Goal: Information Seeking & Learning: Learn about a topic

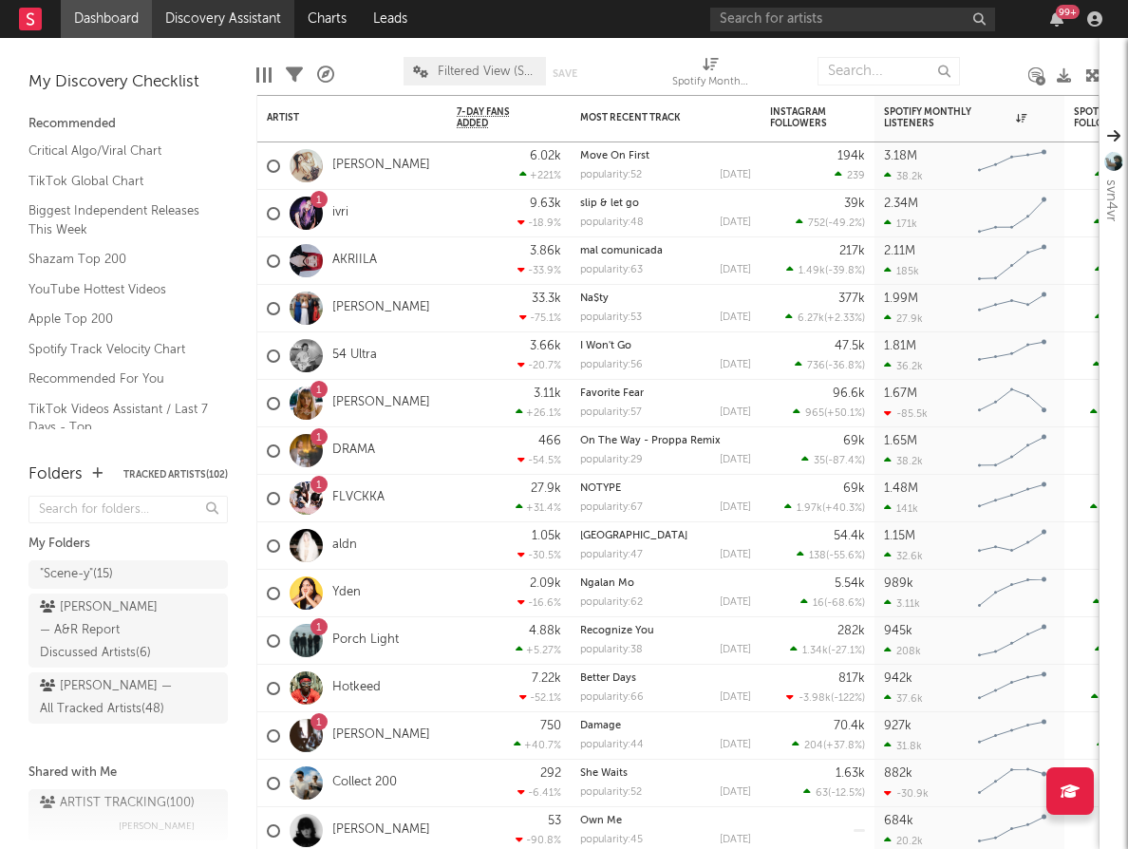
click at [254, 20] on link "Discovery Assistant" at bounding box center [223, 19] width 142 height 38
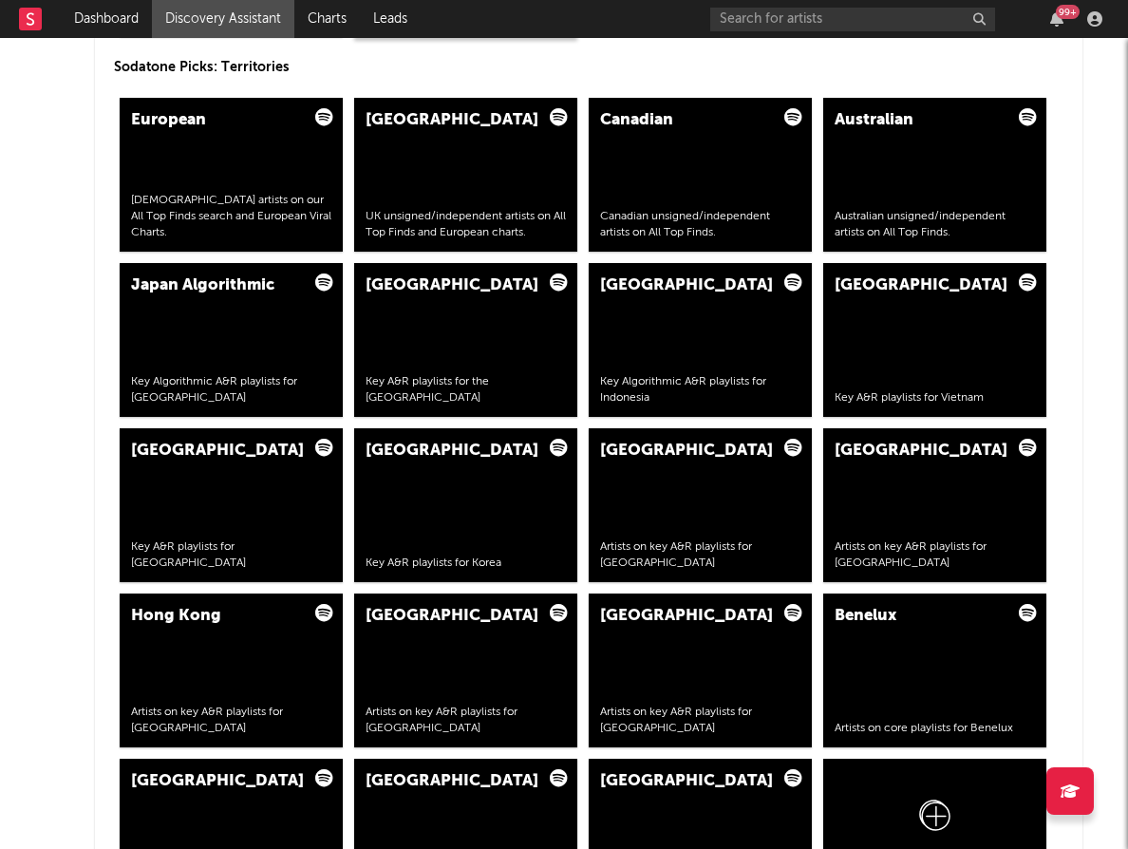
scroll to position [3609, 0]
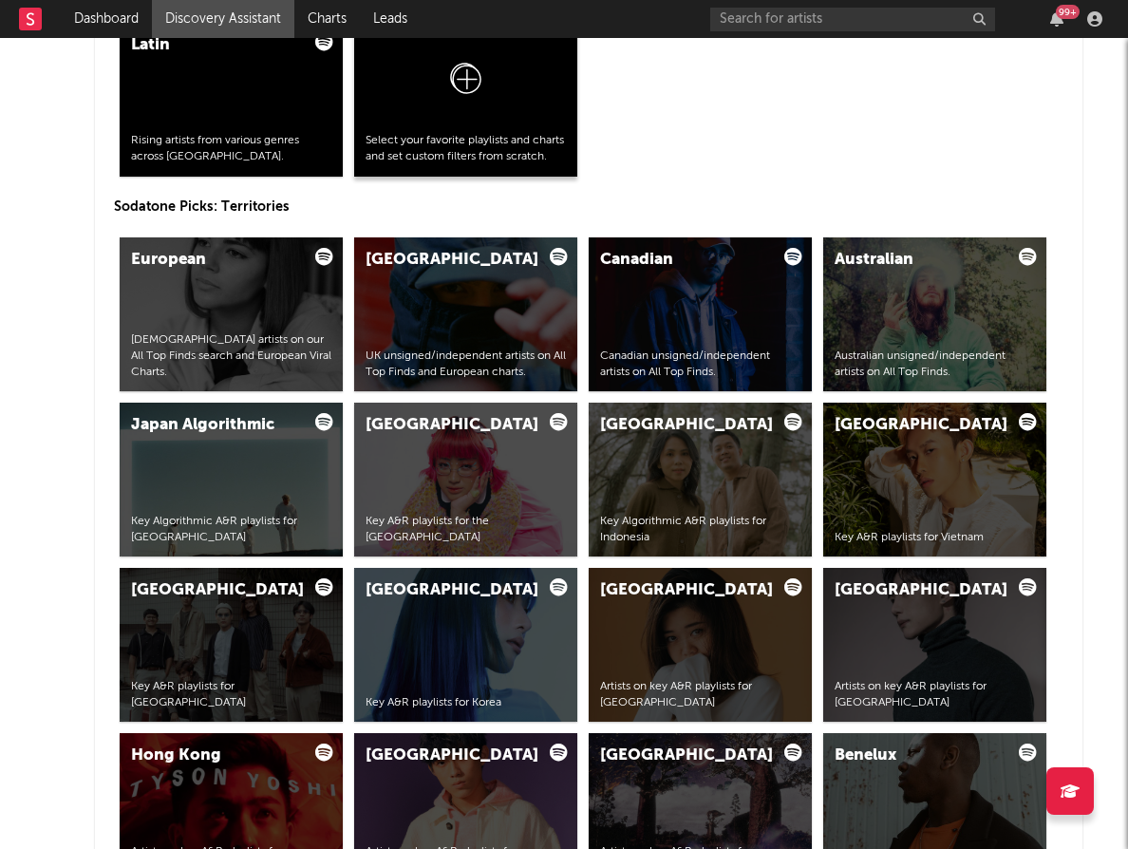
click at [473, 114] on div at bounding box center [466, 83] width 200 height 99
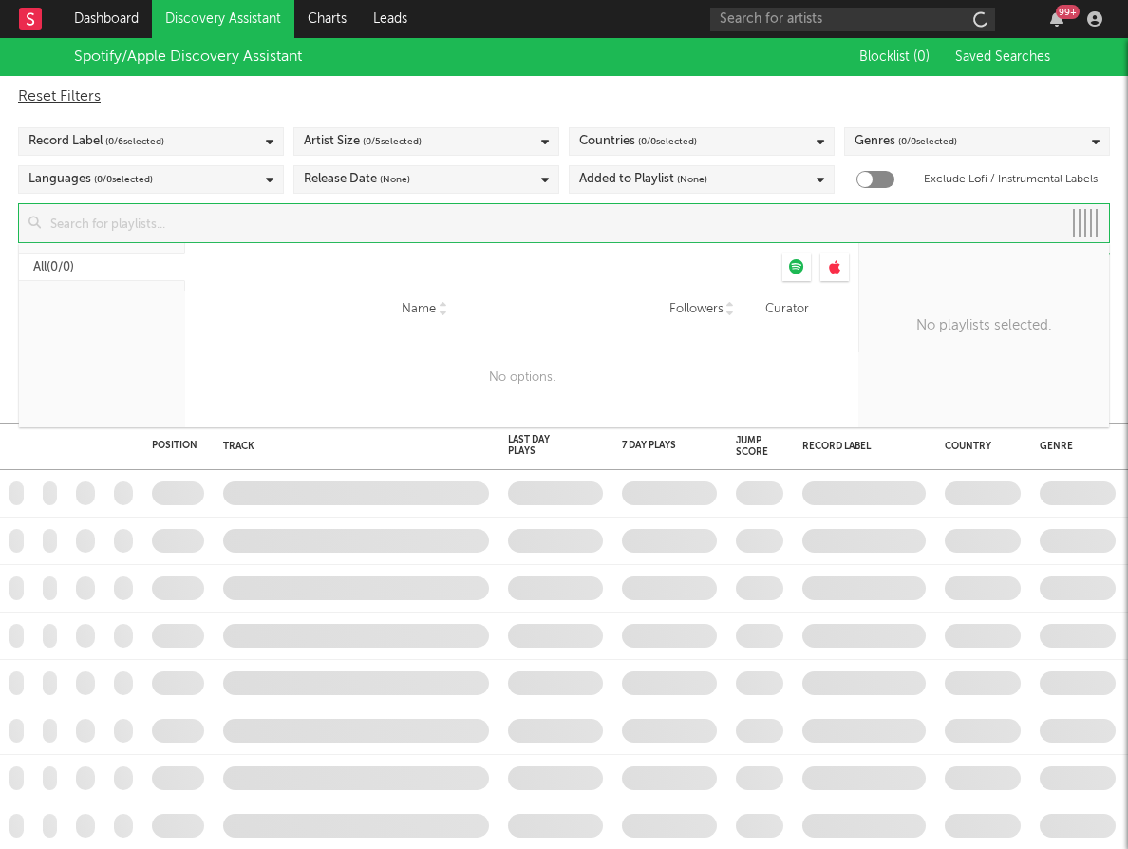
click at [575, 221] on input at bounding box center [551, 223] width 1021 height 38
checkbox input "true"
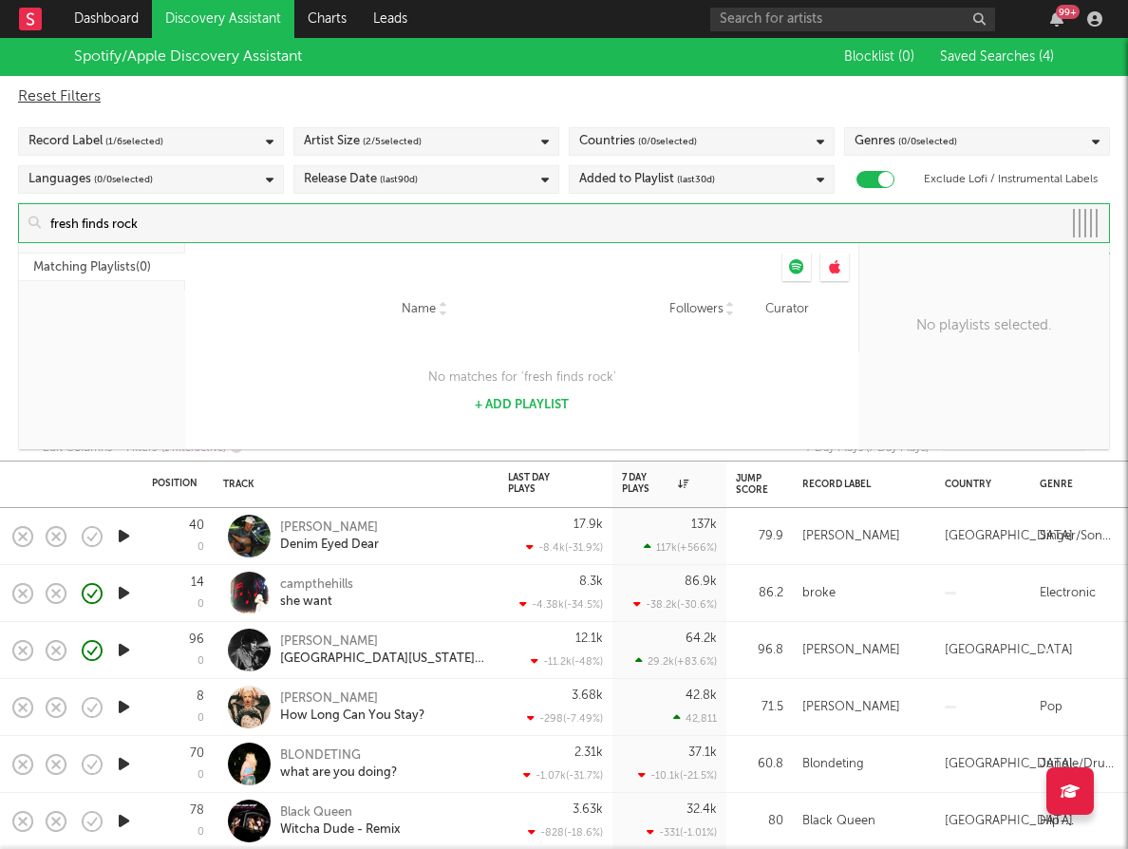
type input "fresh finds rock"
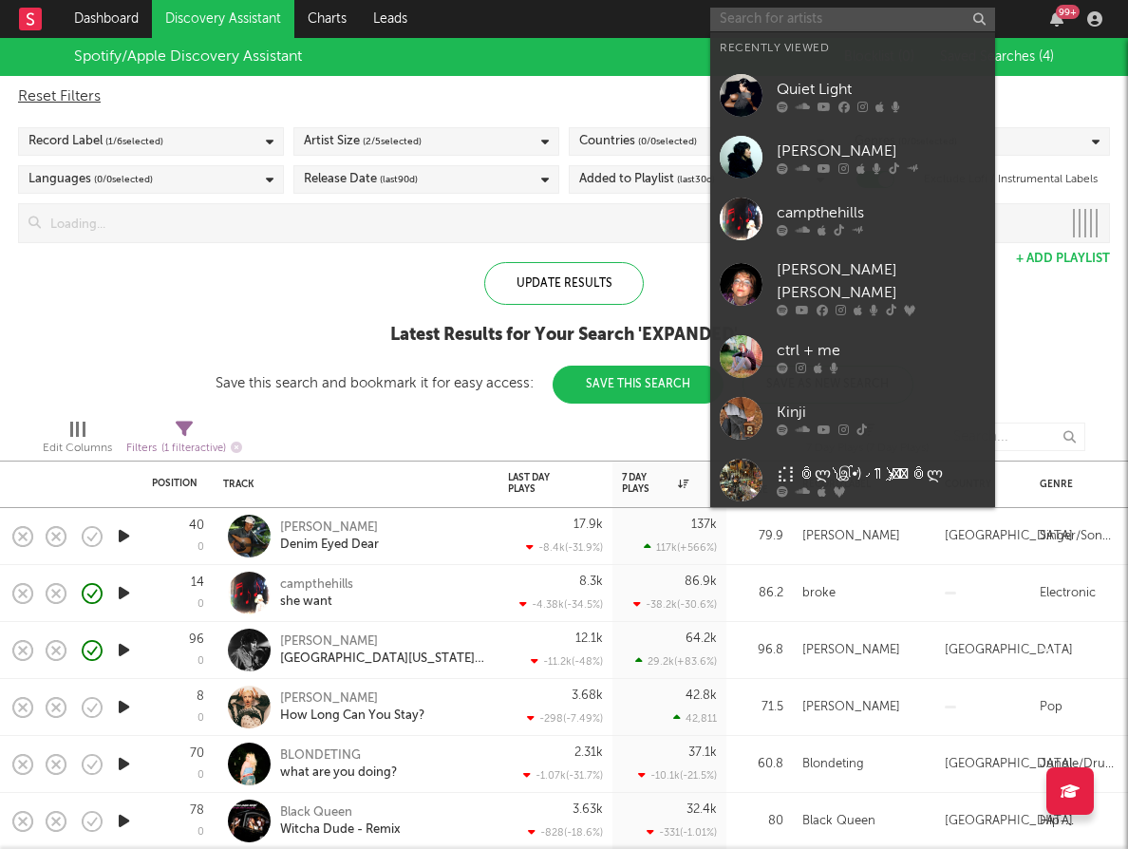
click at [913, 12] on input "text" at bounding box center [852, 20] width 285 height 24
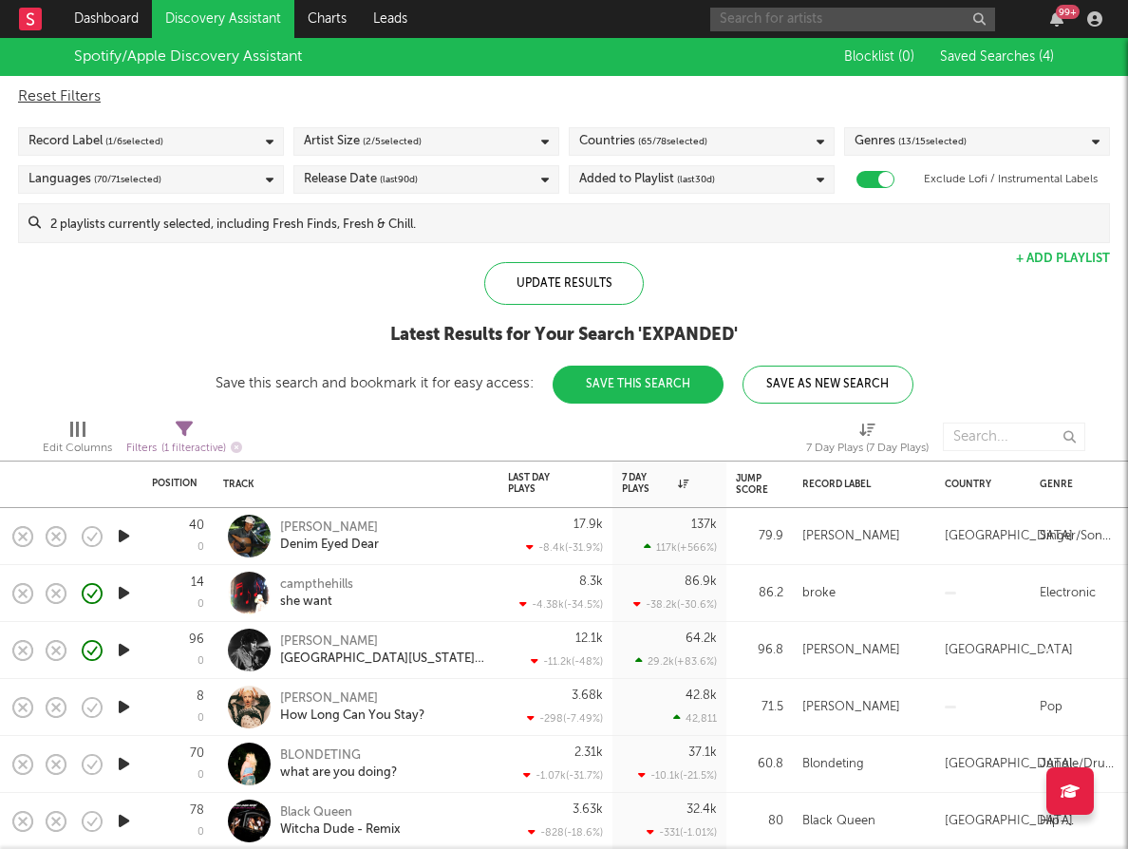
click at [917, 26] on input "text" at bounding box center [852, 20] width 285 height 24
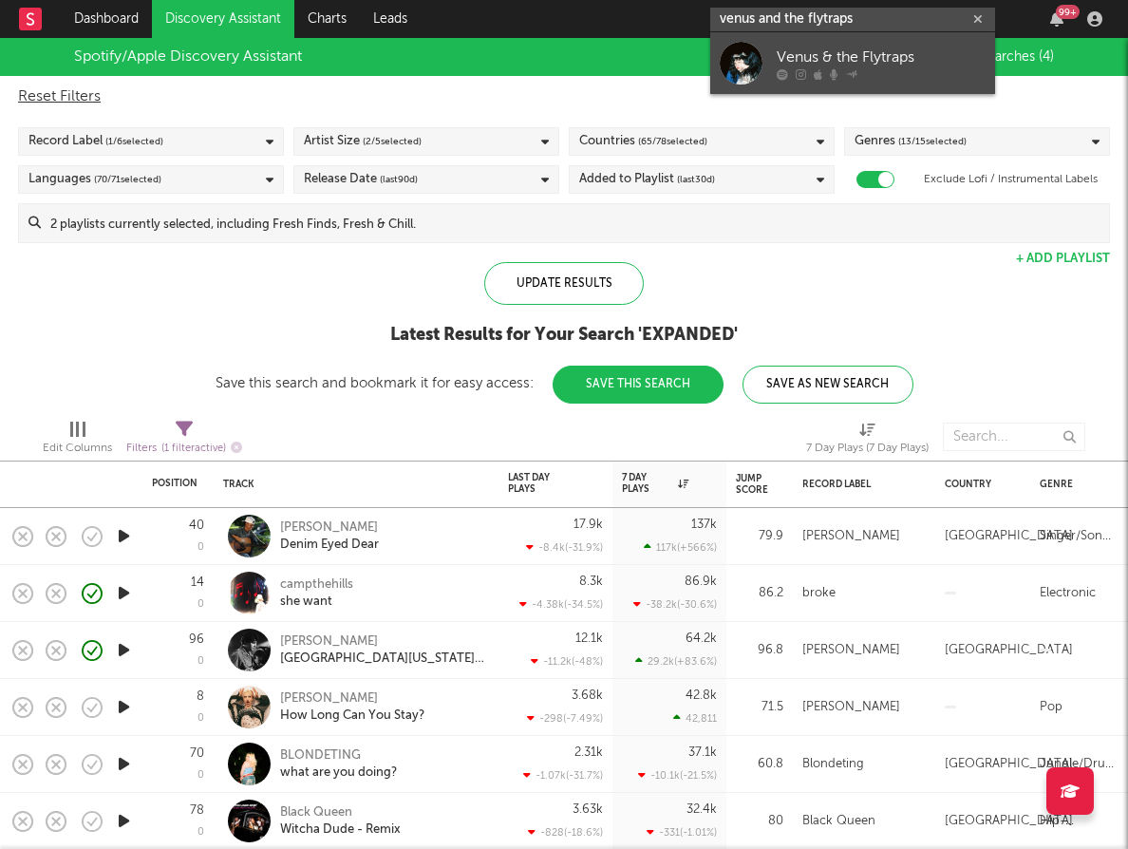
type input "venus and the flytraps"
click at [870, 50] on div "Venus & the Flytraps" at bounding box center [881, 57] width 209 height 23
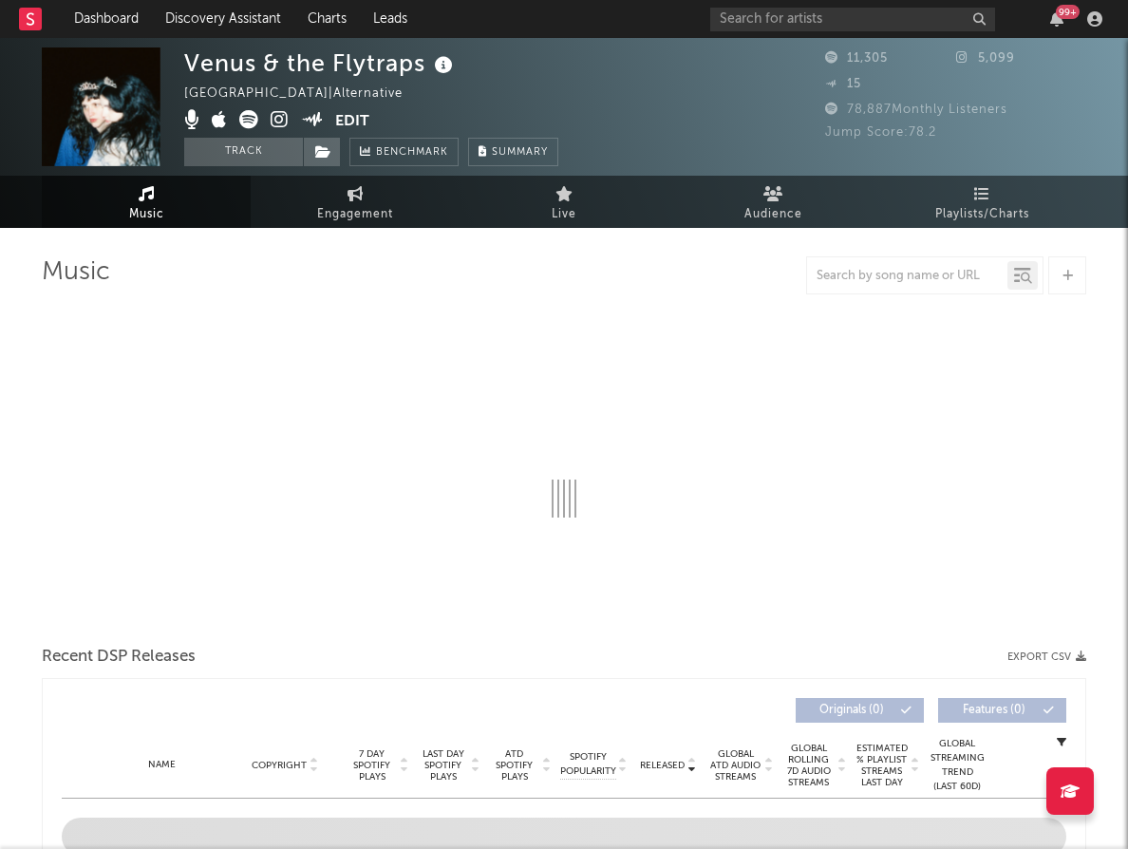
select select "6m"
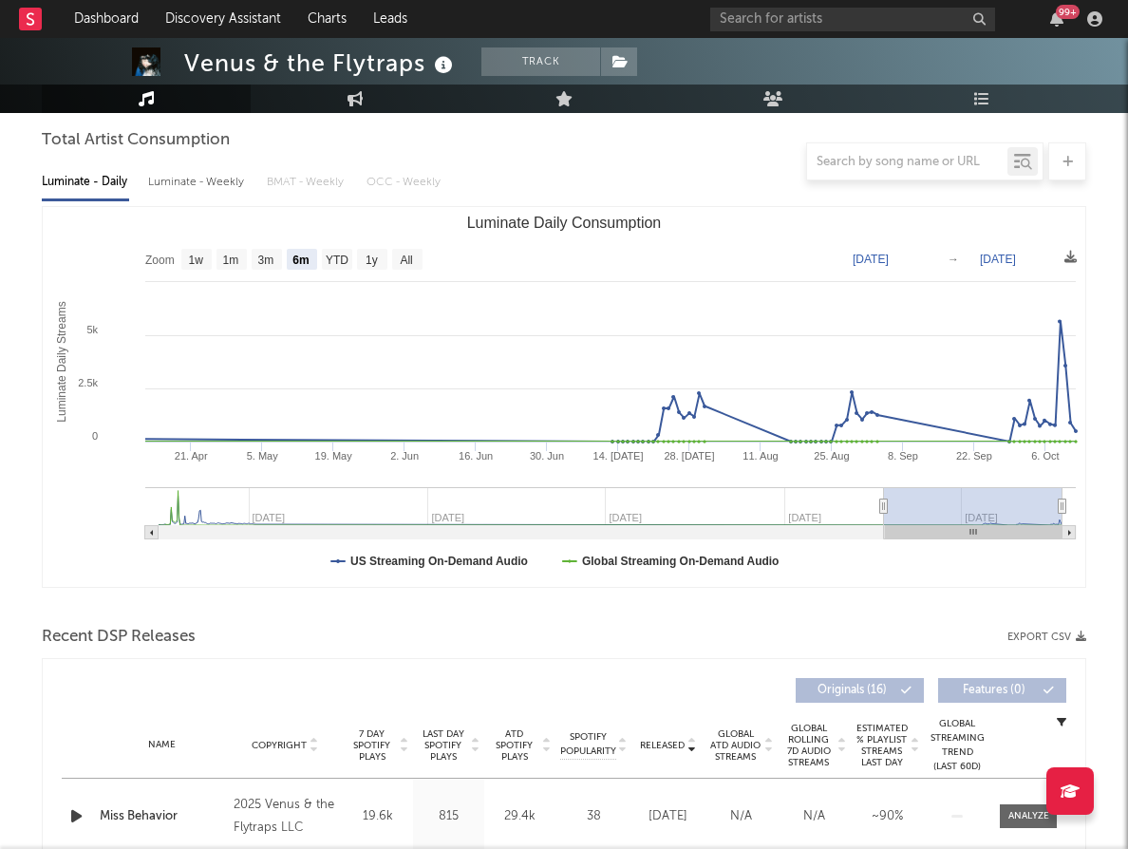
scroll to position [169, 0]
click at [554, 65] on button "Track" at bounding box center [540, 61] width 119 height 28
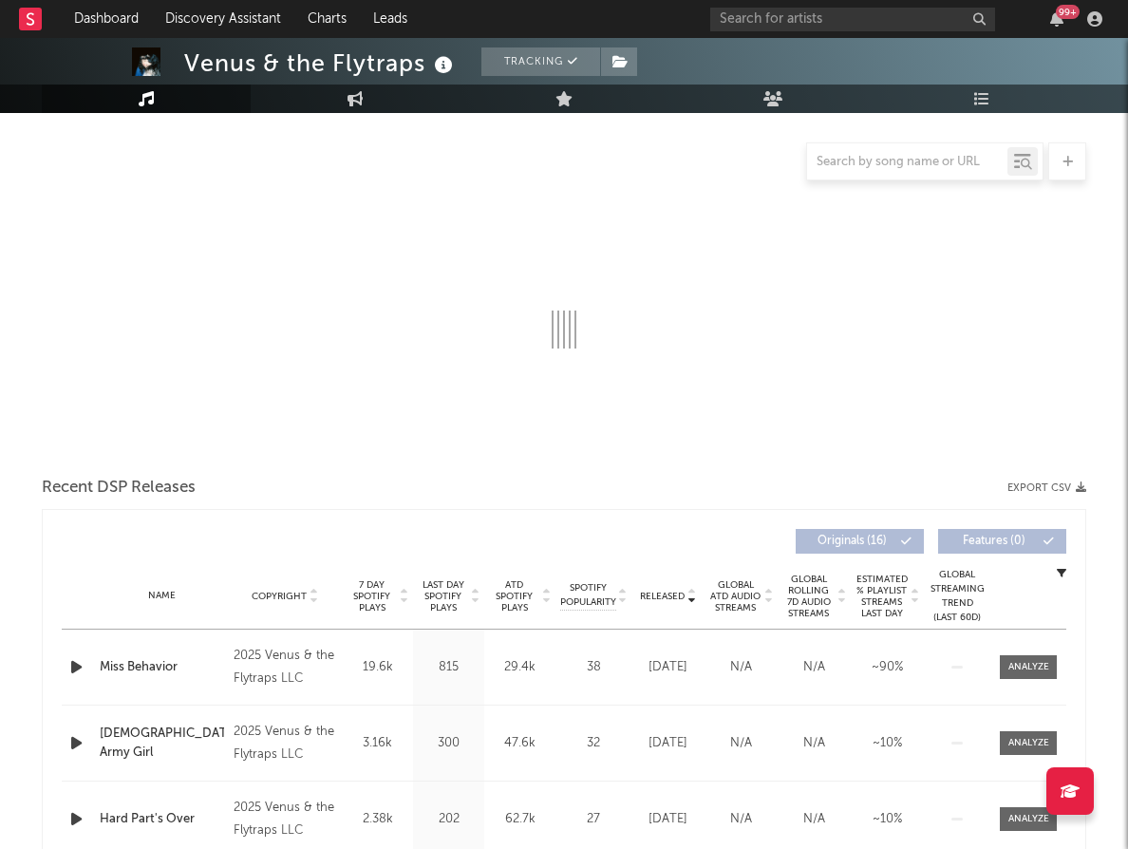
select select "6m"
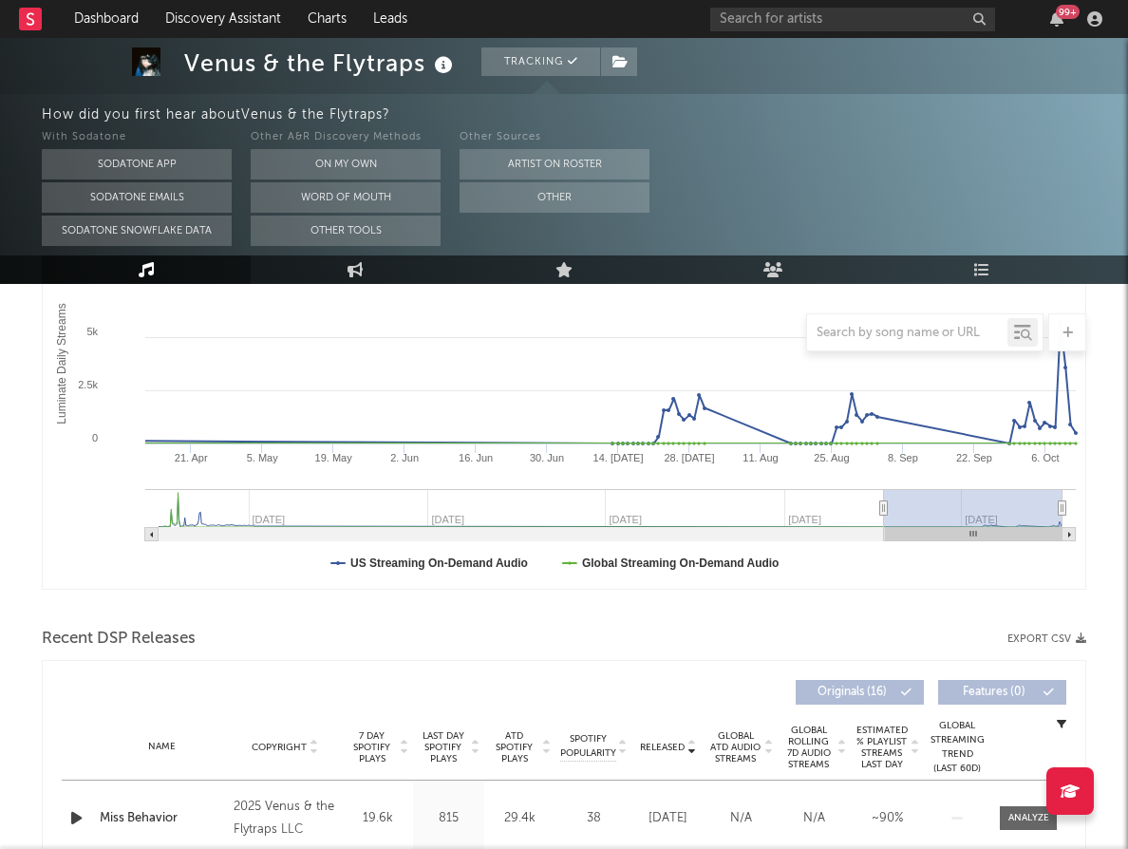
scroll to position [340, 0]
click at [200, 16] on link "Discovery Assistant" at bounding box center [223, 19] width 142 height 38
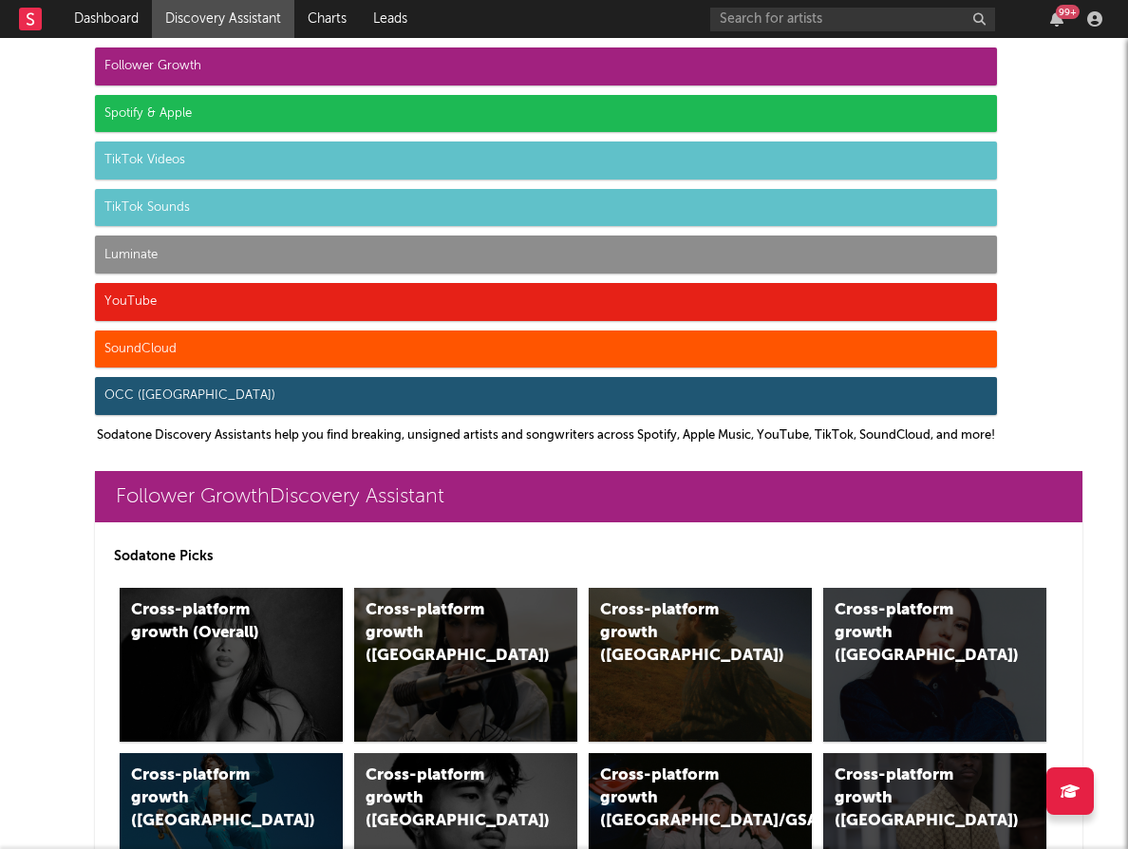
click at [163, 69] on div "Follower Growth" at bounding box center [546, 66] width 902 height 38
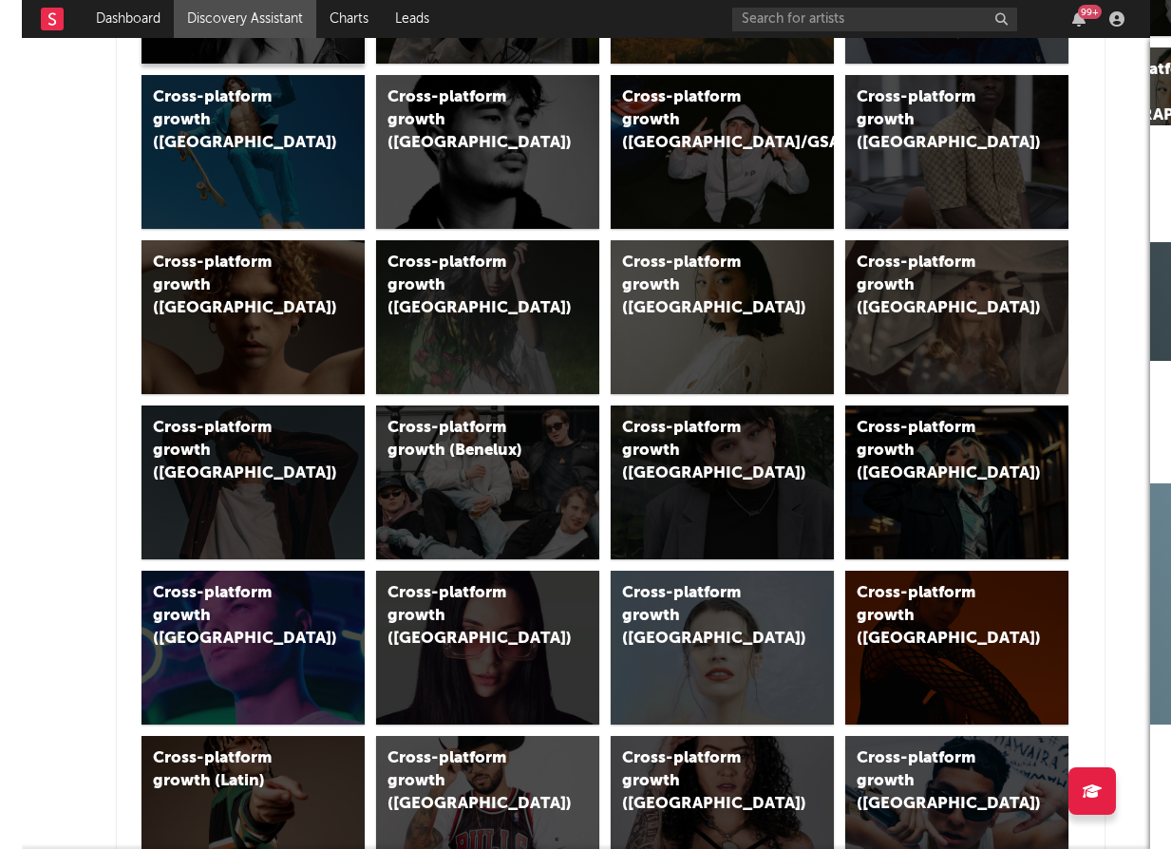
scroll to position [492, 0]
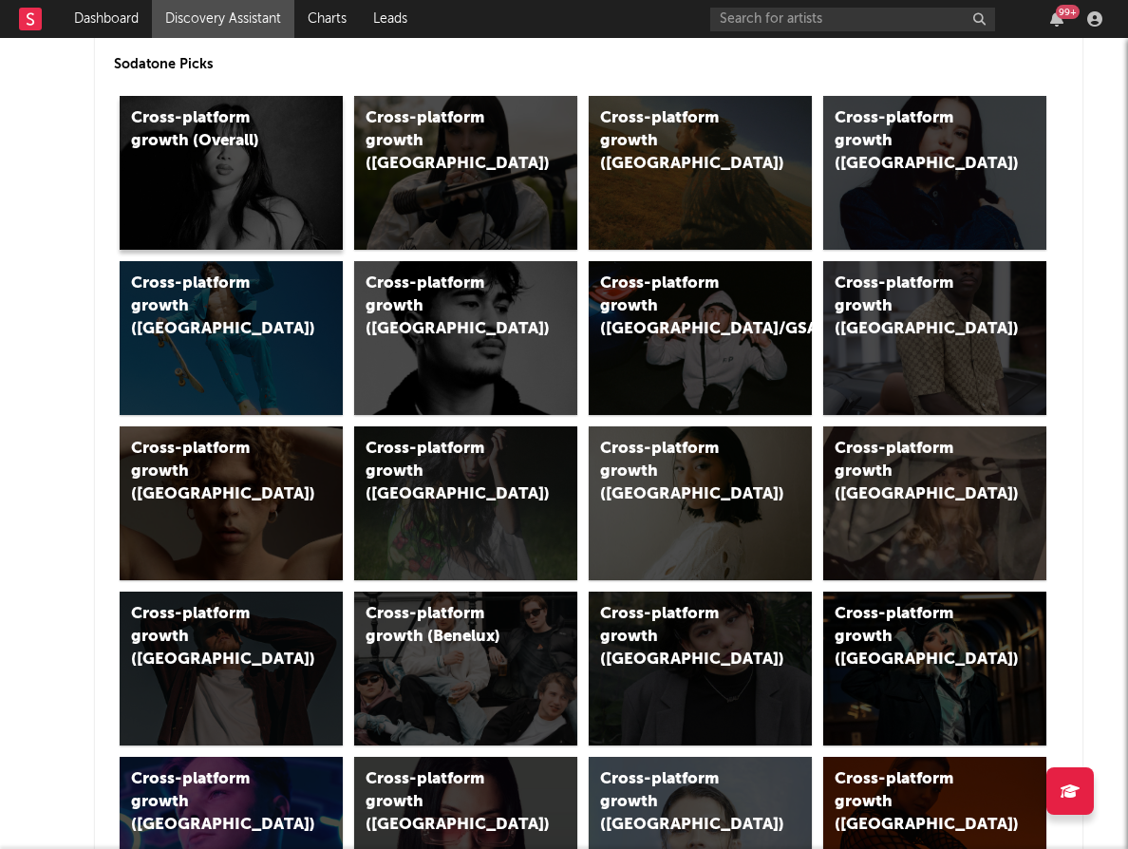
click at [231, 193] on div "Cross-platform growth (Overall)" at bounding box center [231, 173] width 223 height 154
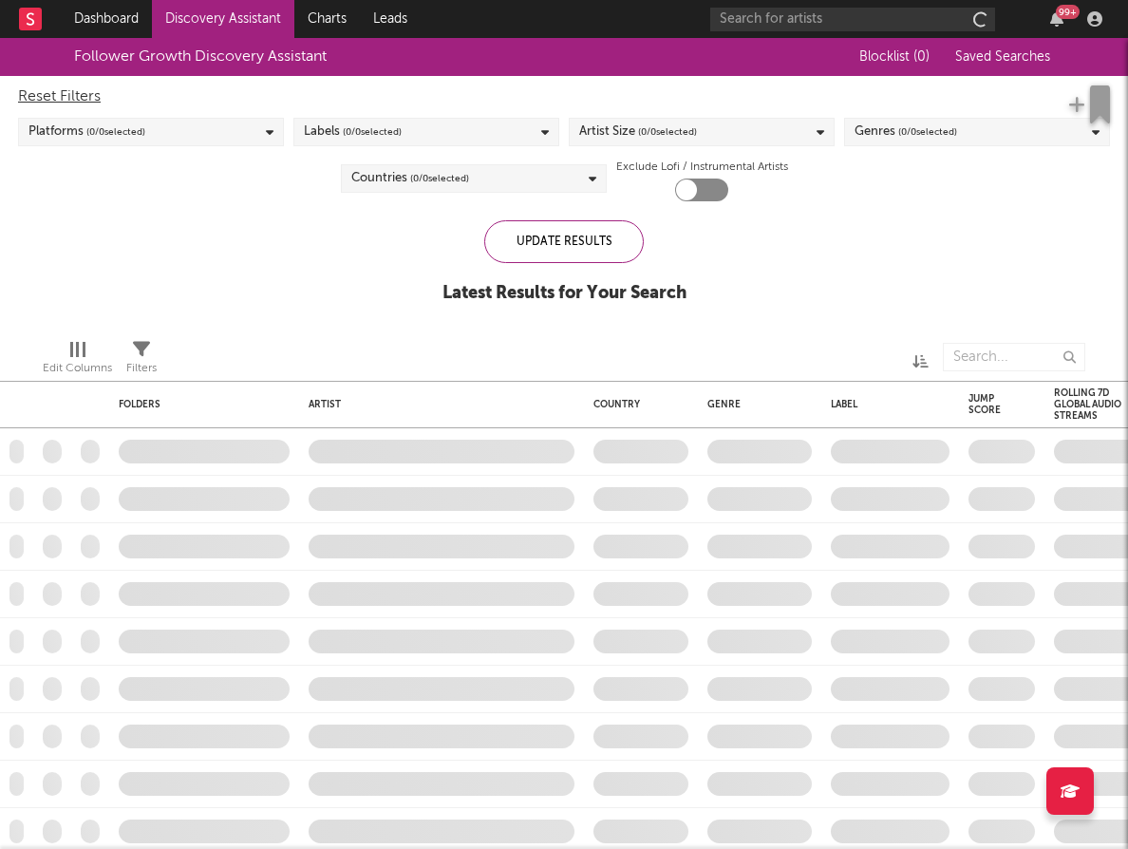
checkbox input "true"
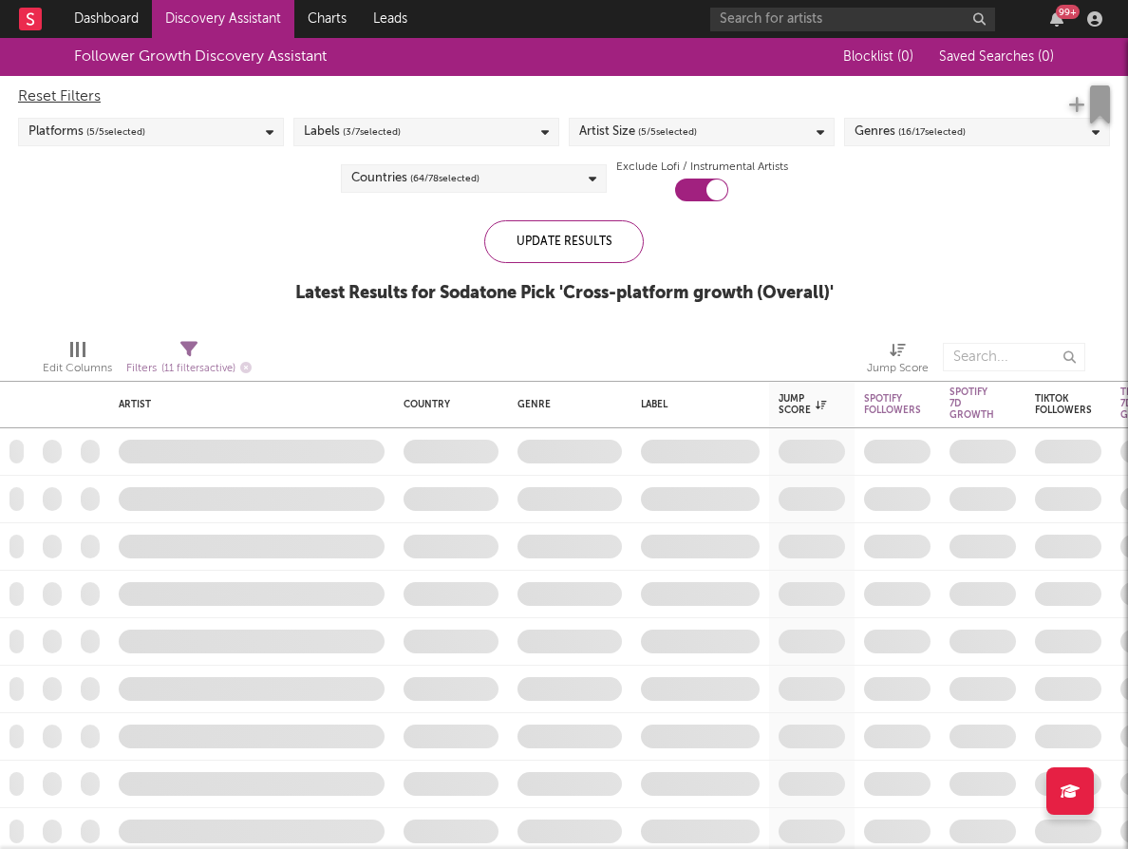
click at [884, 149] on div "Reset Filters Platforms ( 5 / 5 selected) Labels ( 3 / 7 selected) Artist Size …" at bounding box center [564, 138] width 1111 height 125
click at [884, 143] on div "Genres ( 16 / 17 selected)" at bounding box center [910, 132] width 111 height 23
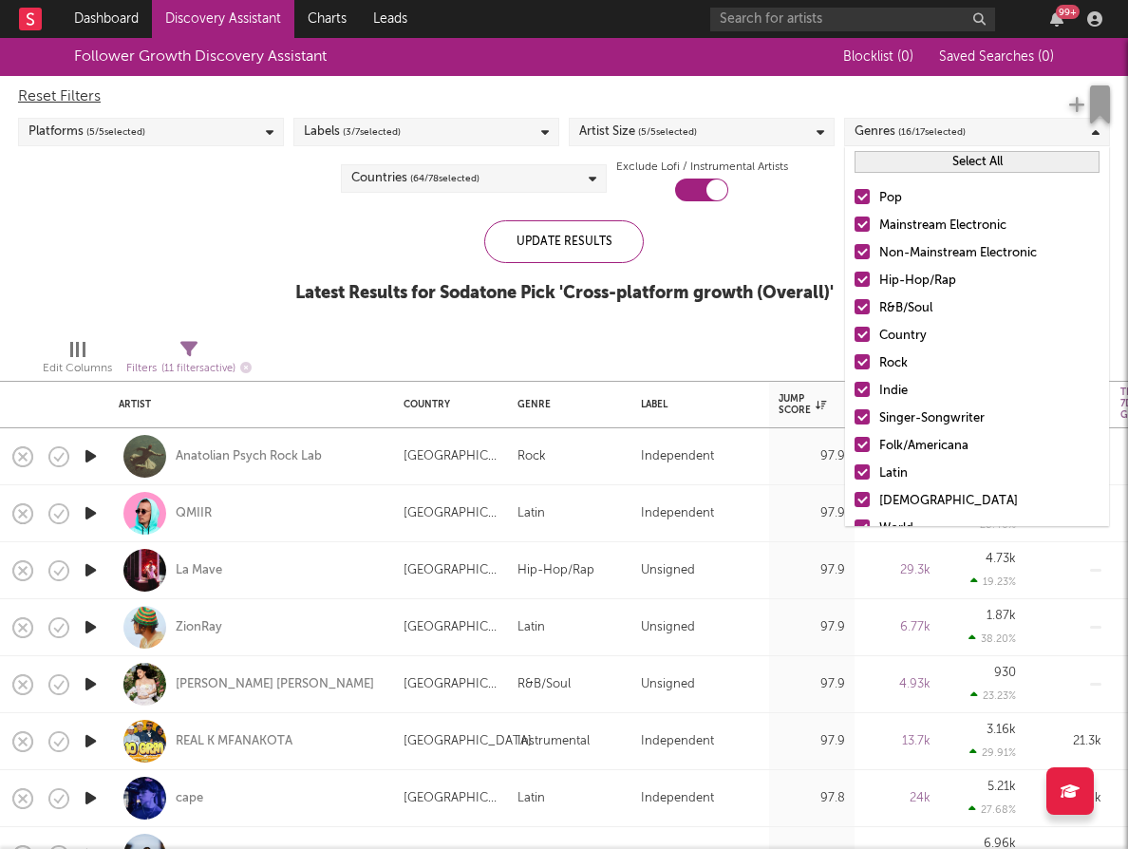
click at [908, 166] on button "Select All" at bounding box center [977, 162] width 245 height 22
click at [928, 161] on button "Deselect All" at bounding box center [977, 162] width 245 height 22
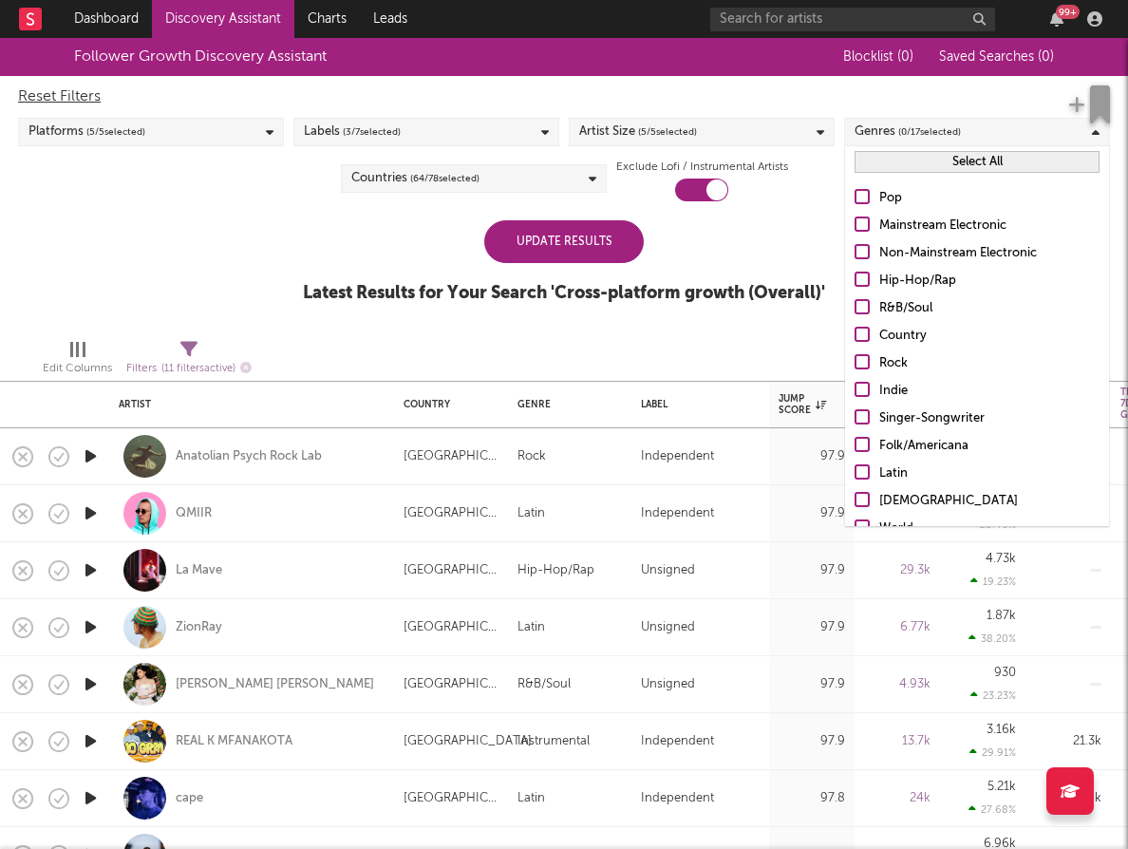
click at [867, 198] on div at bounding box center [862, 196] width 15 height 15
click at [855, 198] on input "Pop" at bounding box center [855, 198] width 0 height 23
click at [866, 227] on div at bounding box center [862, 224] width 15 height 15
click at [855, 227] on input "Mainstream Electronic" at bounding box center [855, 226] width 0 height 23
click at [865, 337] on div at bounding box center [862, 334] width 15 height 15
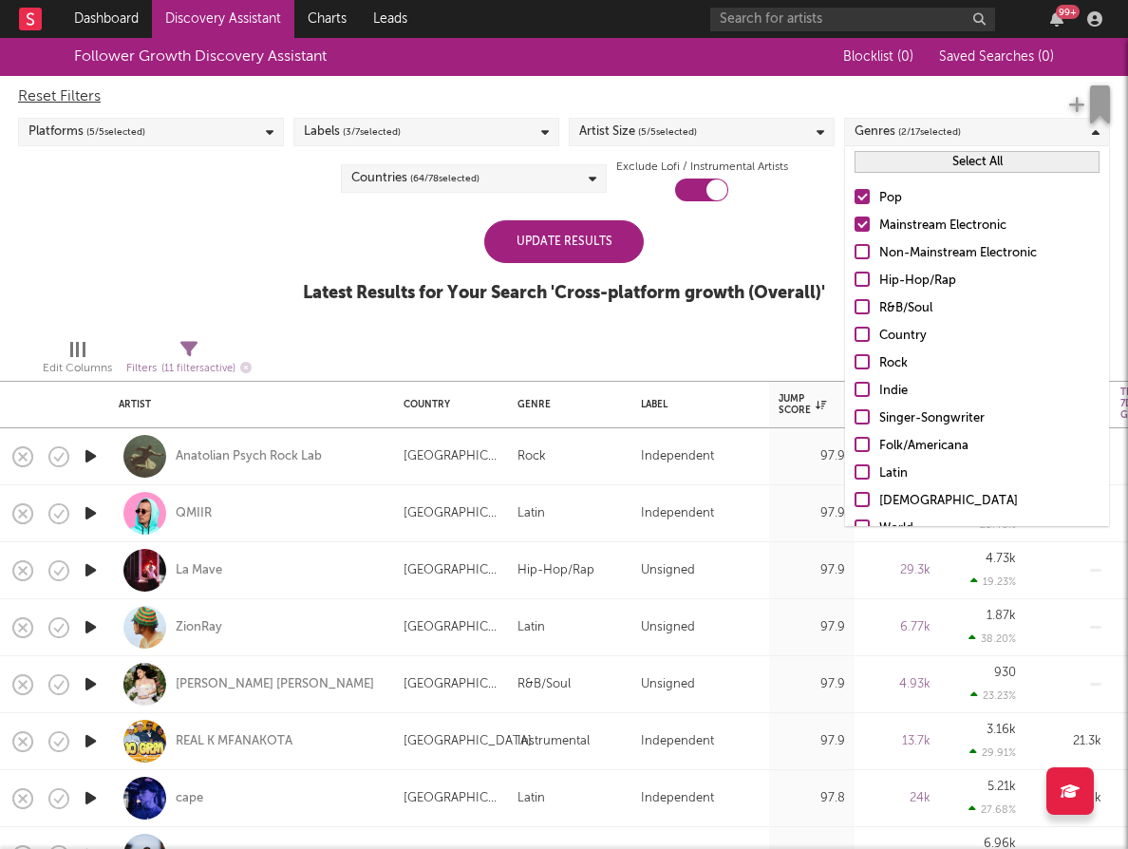
click at [855, 337] on input "Country" at bounding box center [855, 336] width 0 height 23
click at [863, 361] on div at bounding box center [862, 361] width 15 height 15
click at [855, 361] on input "Rock" at bounding box center [855, 363] width 0 height 23
click at [862, 385] on div at bounding box center [862, 389] width 15 height 15
click at [855, 385] on input "Indie" at bounding box center [855, 391] width 0 height 23
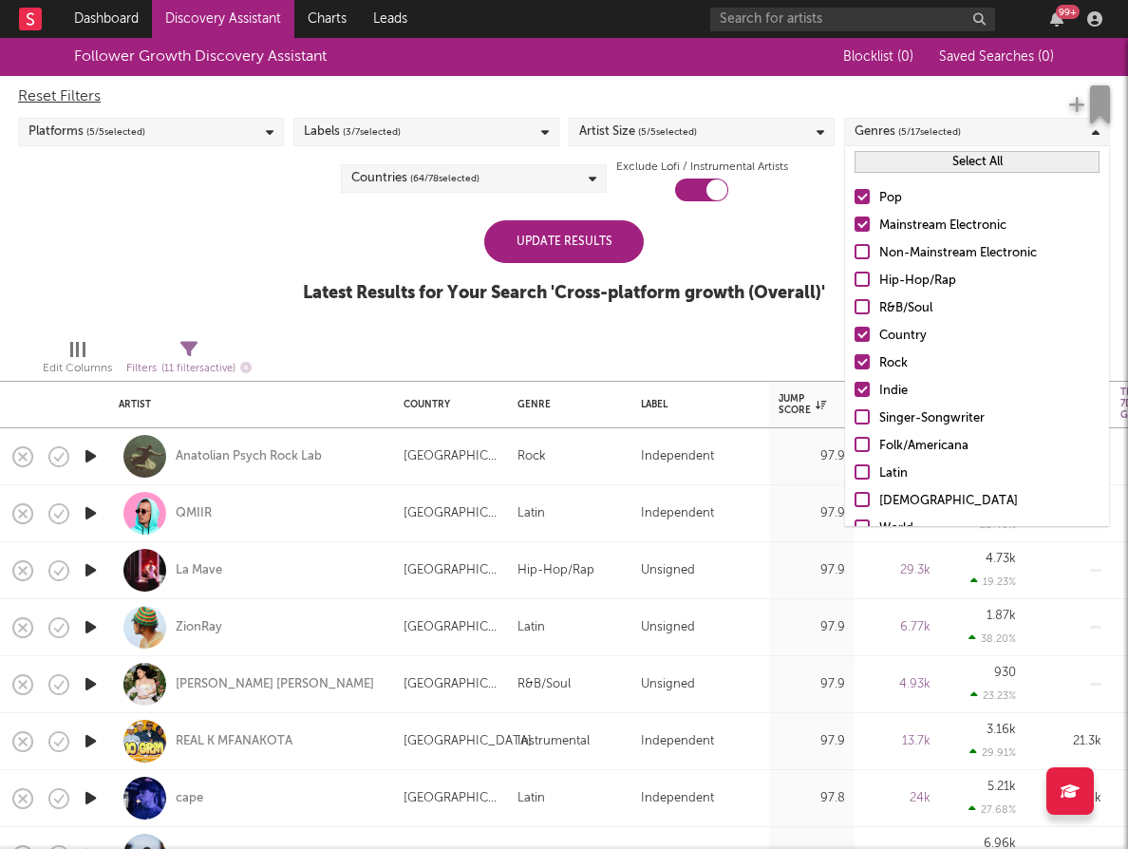
click at [249, 125] on div "Platforms ( 5 / 5 selected)" at bounding box center [151, 132] width 266 height 28
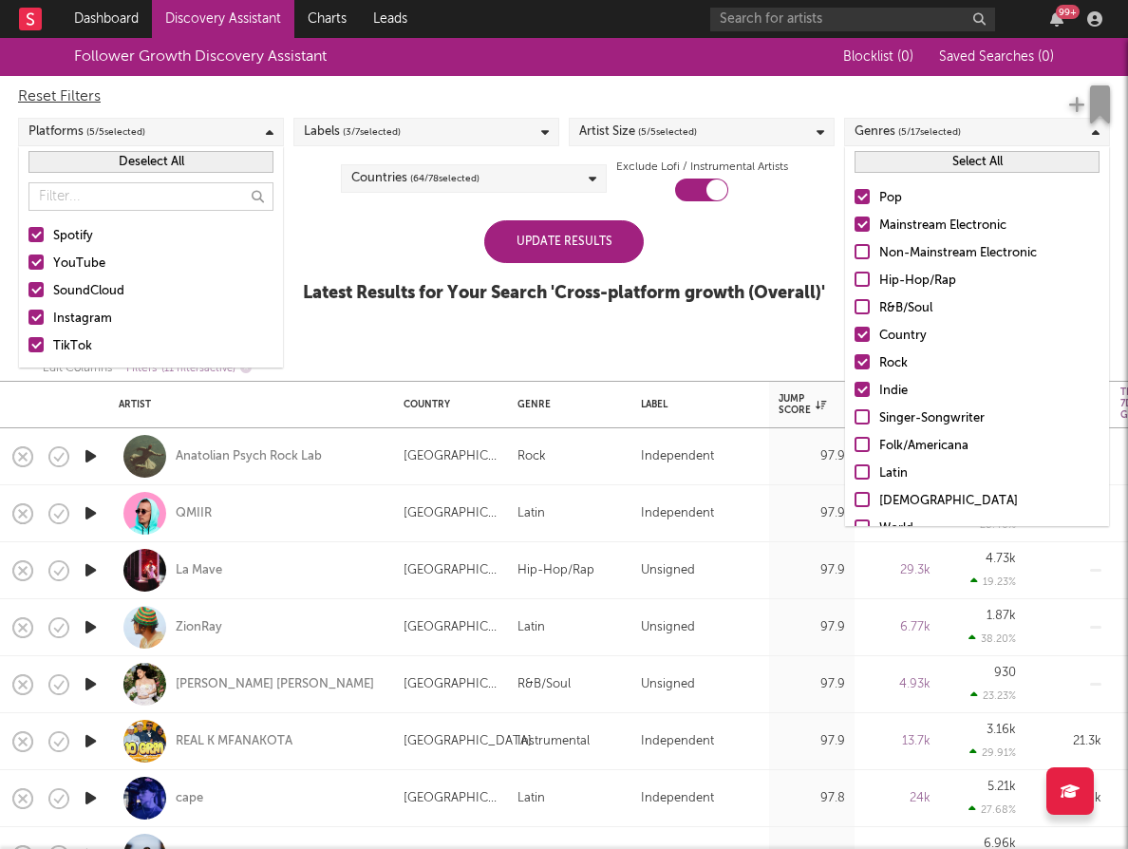
click at [406, 125] on div "Labels ( 3 / 7 selected)" at bounding box center [426, 132] width 266 height 28
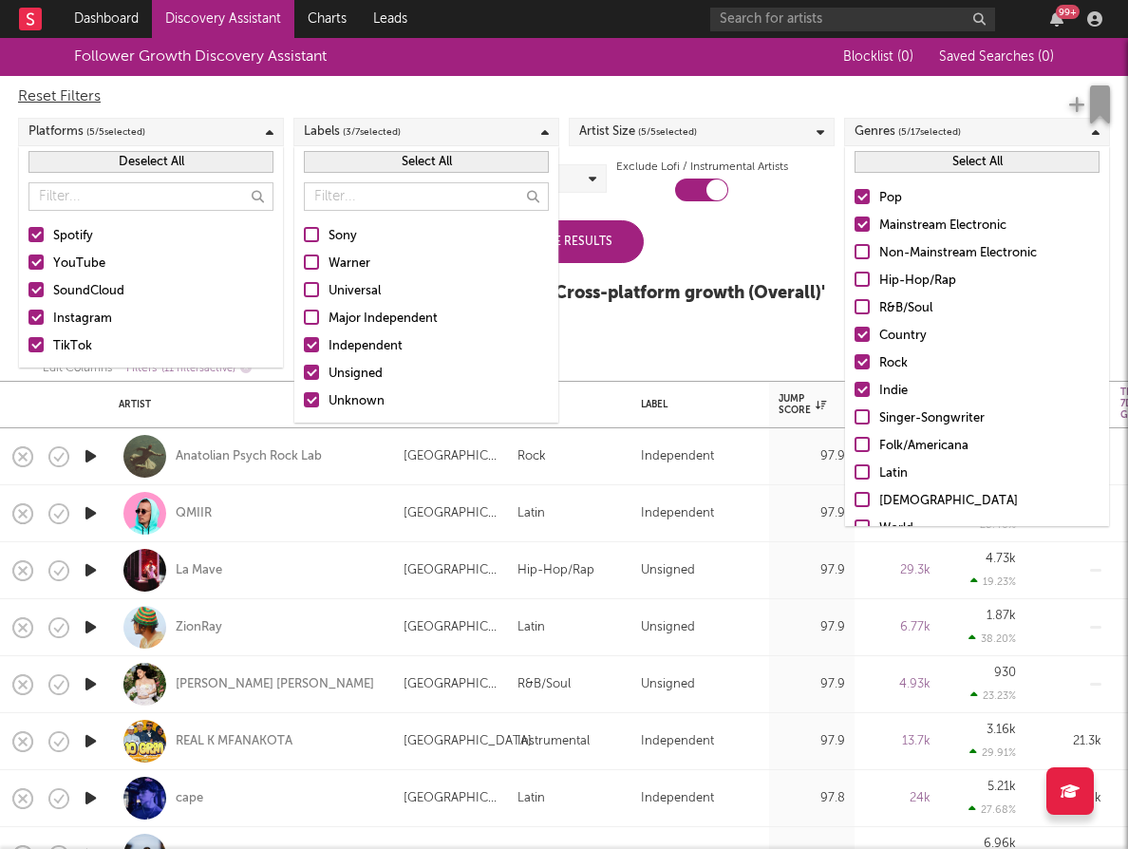
click at [307, 345] on div at bounding box center [311, 344] width 15 height 15
click at [304, 345] on input "Independent" at bounding box center [304, 346] width 0 height 23
click at [311, 396] on div at bounding box center [311, 399] width 15 height 15
click at [304, 396] on input "Unknown" at bounding box center [304, 401] width 0 height 23
click at [599, 242] on div "Update Results" at bounding box center [564, 241] width 160 height 43
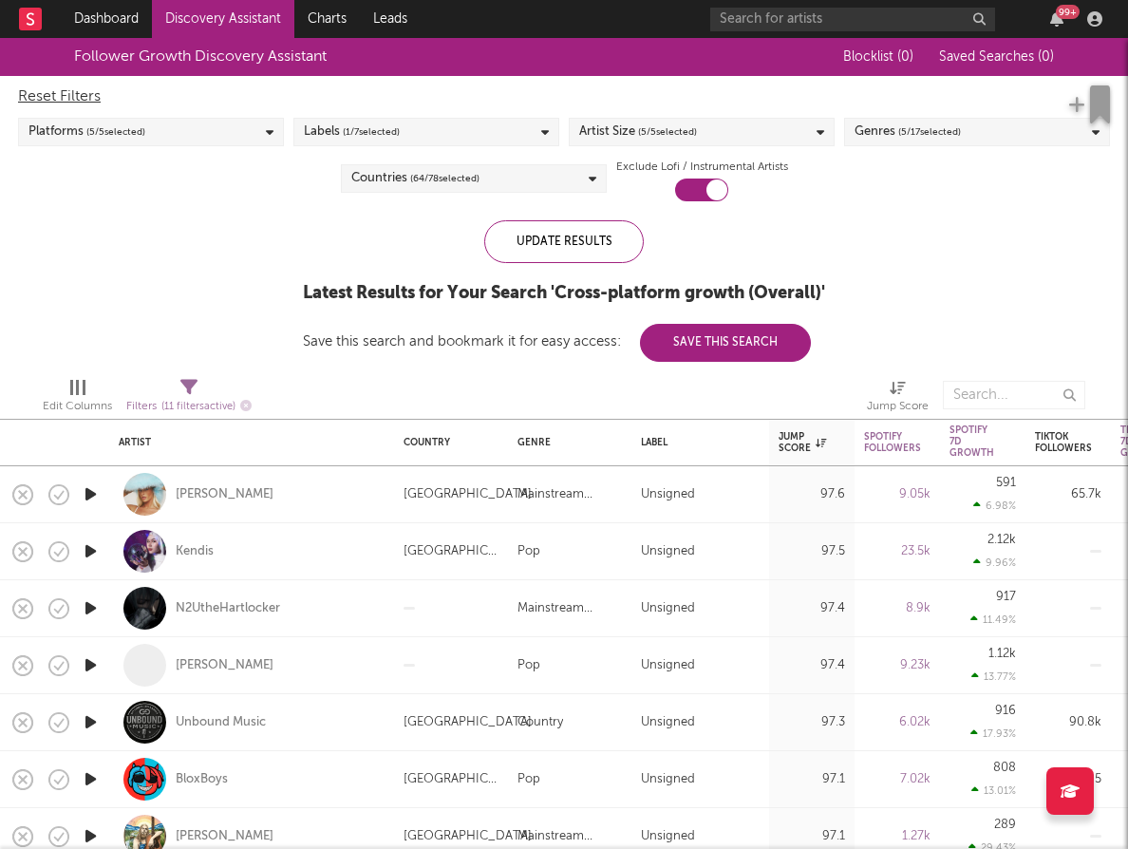
click at [140, 140] on span "( 5 / 5 selected)" at bounding box center [115, 132] width 59 height 23
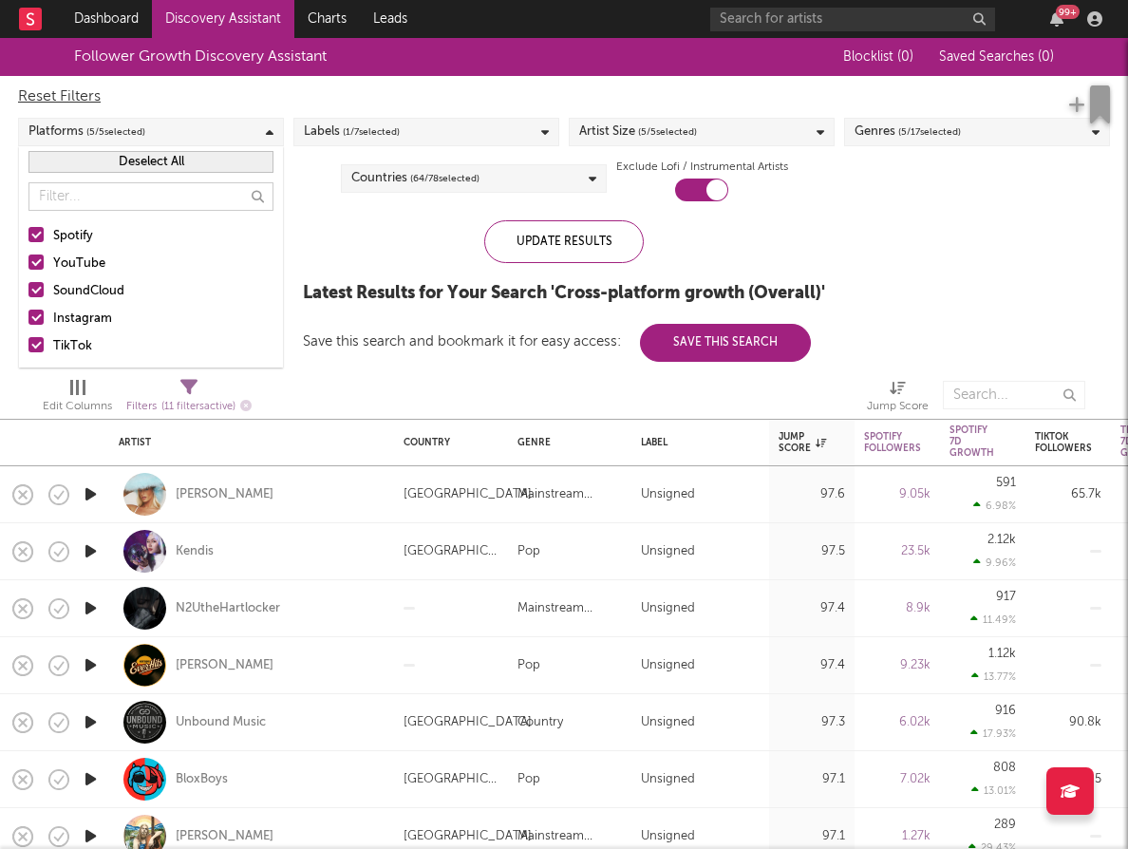
click at [35, 230] on div at bounding box center [35, 234] width 15 height 15
click at [28, 230] on input "Spotify" at bounding box center [28, 236] width 0 height 23
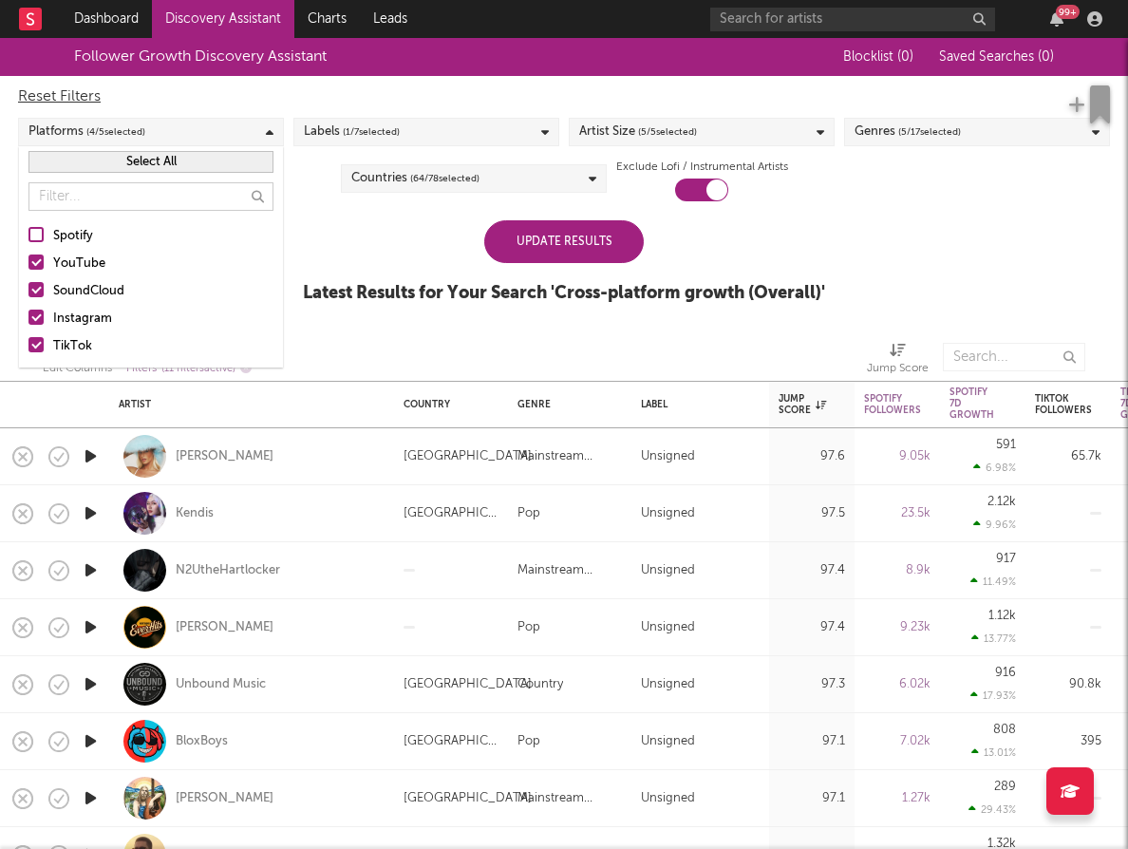
click at [35, 262] on div at bounding box center [35, 262] width 15 height 15
click at [28, 262] on input "YouTube" at bounding box center [28, 264] width 0 height 23
click at [35, 282] on div at bounding box center [35, 289] width 15 height 15
click at [28, 282] on input "SoundCloud" at bounding box center [28, 291] width 0 height 23
click at [38, 319] on div at bounding box center [35, 317] width 15 height 15
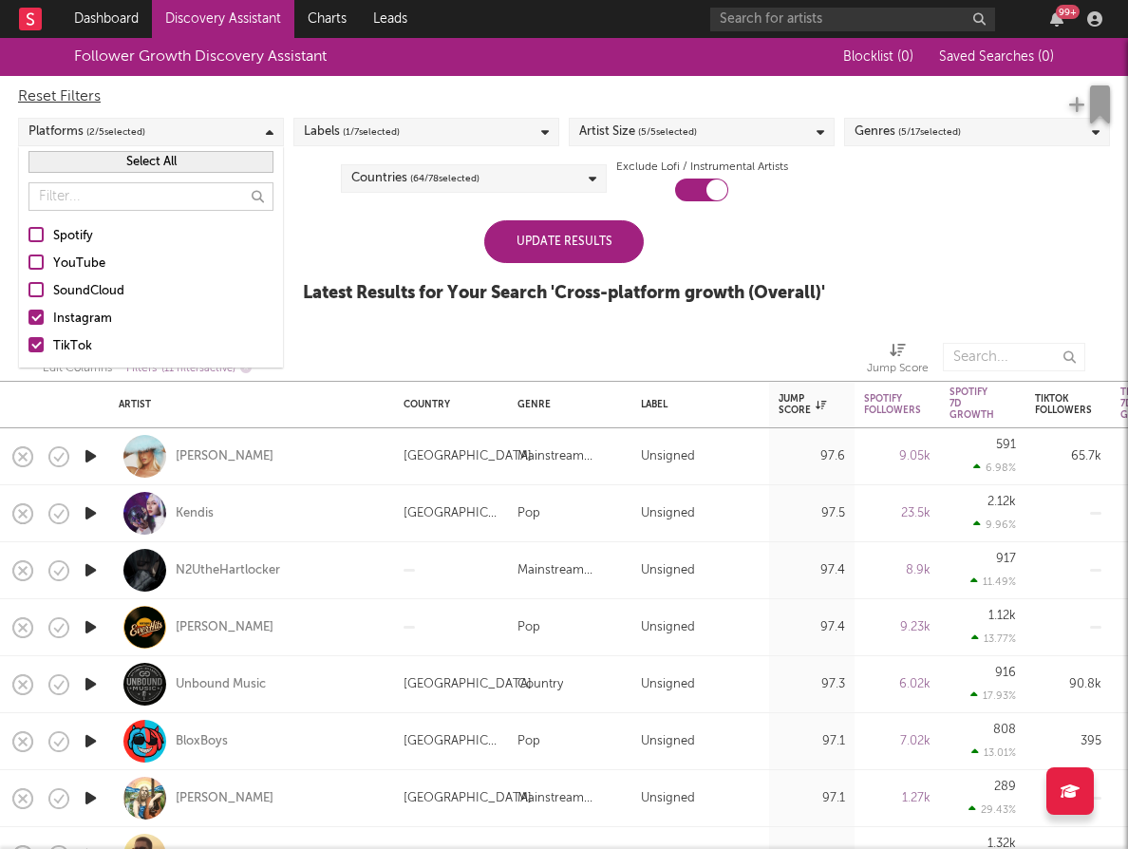
click at [28, 319] on input "Instagram" at bounding box center [28, 319] width 0 height 23
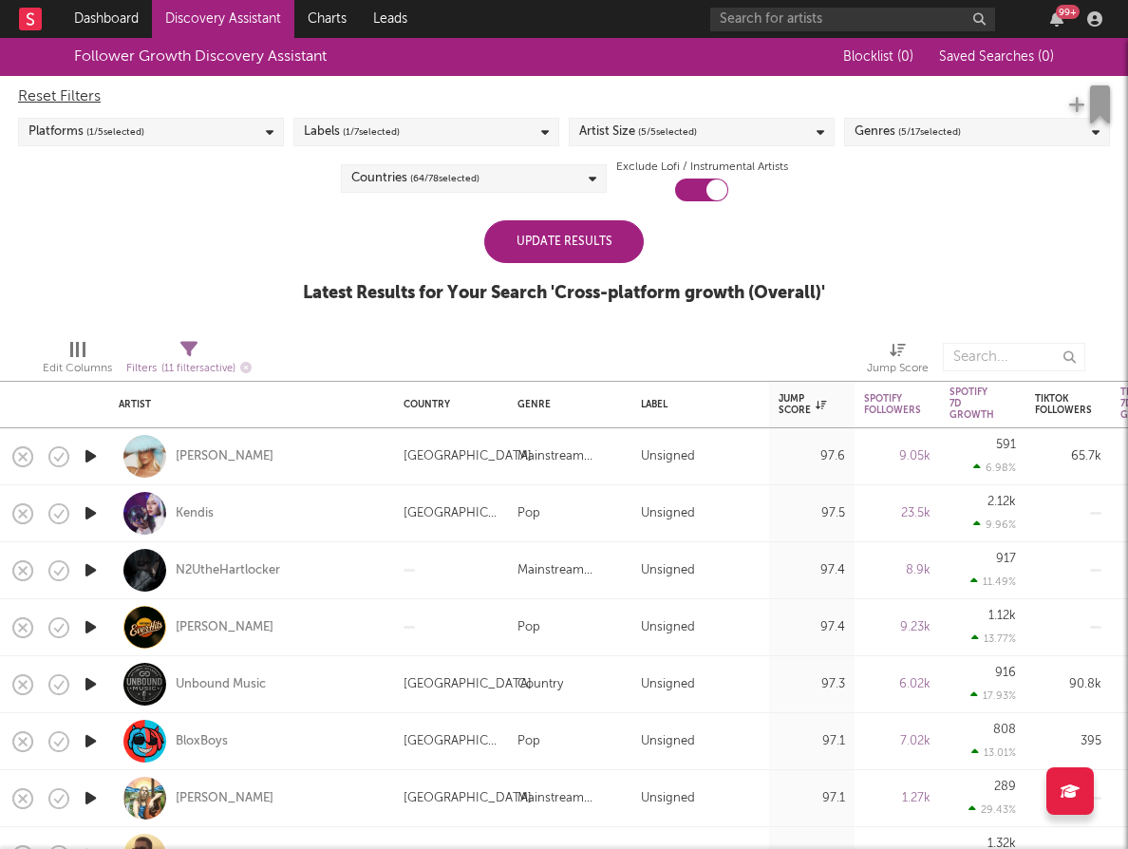
click at [567, 225] on div "Update Results" at bounding box center [564, 241] width 160 height 43
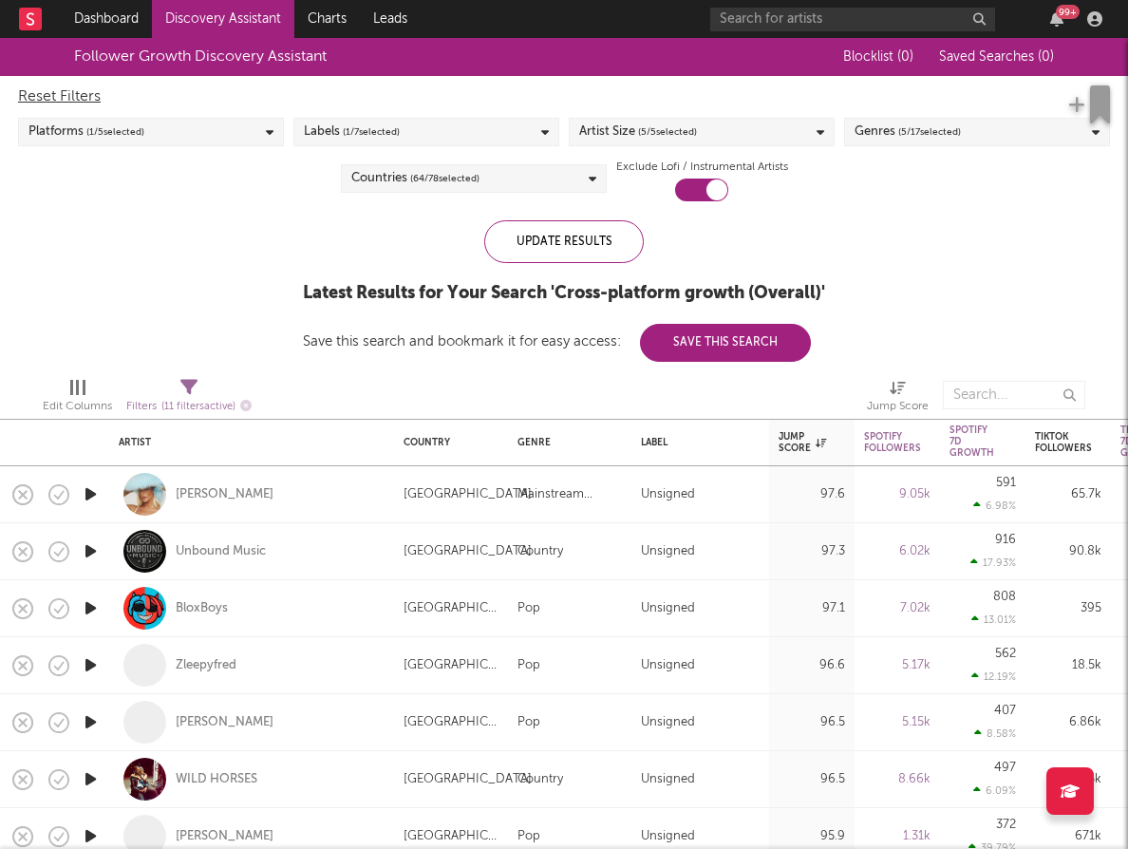
click at [478, 177] on span "( 64 / 78 selected)" at bounding box center [444, 178] width 69 height 23
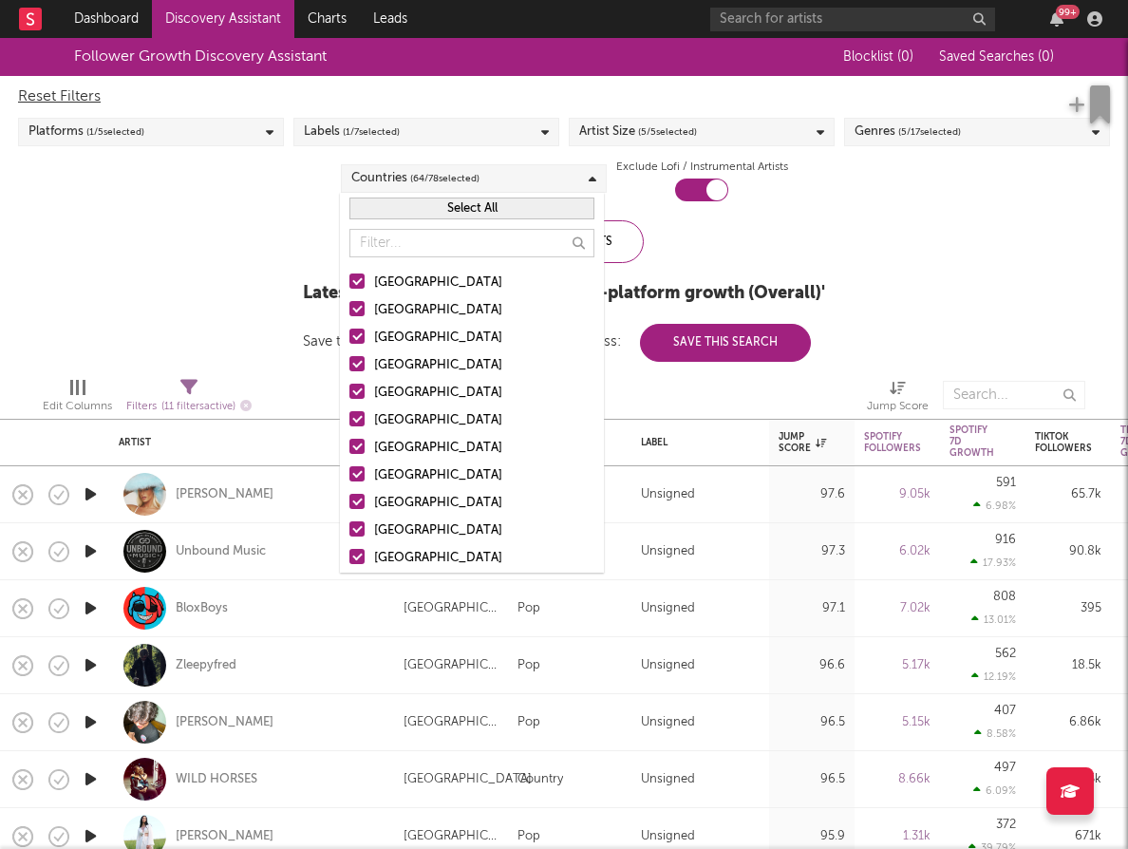
click at [476, 203] on button "Select All" at bounding box center [471, 209] width 245 height 22
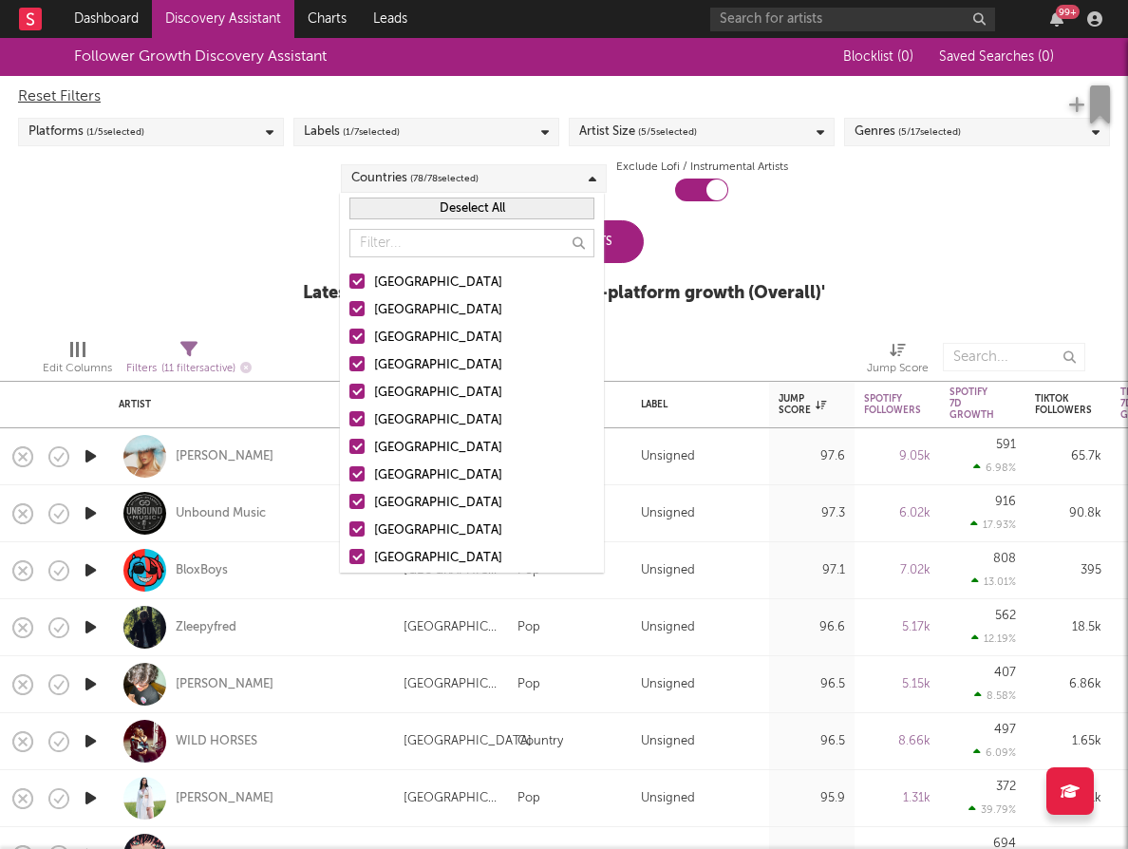
click at [476, 203] on button "Deselect All" at bounding box center [471, 209] width 245 height 22
click at [360, 279] on div at bounding box center [356, 281] width 15 height 15
click at [349, 279] on input "[GEOGRAPHIC_DATA]" at bounding box center [349, 283] width 0 height 23
click at [363, 340] on div at bounding box center [356, 336] width 15 height 15
click at [349, 340] on input "[GEOGRAPHIC_DATA]" at bounding box center [349, 338] width 0 height 23
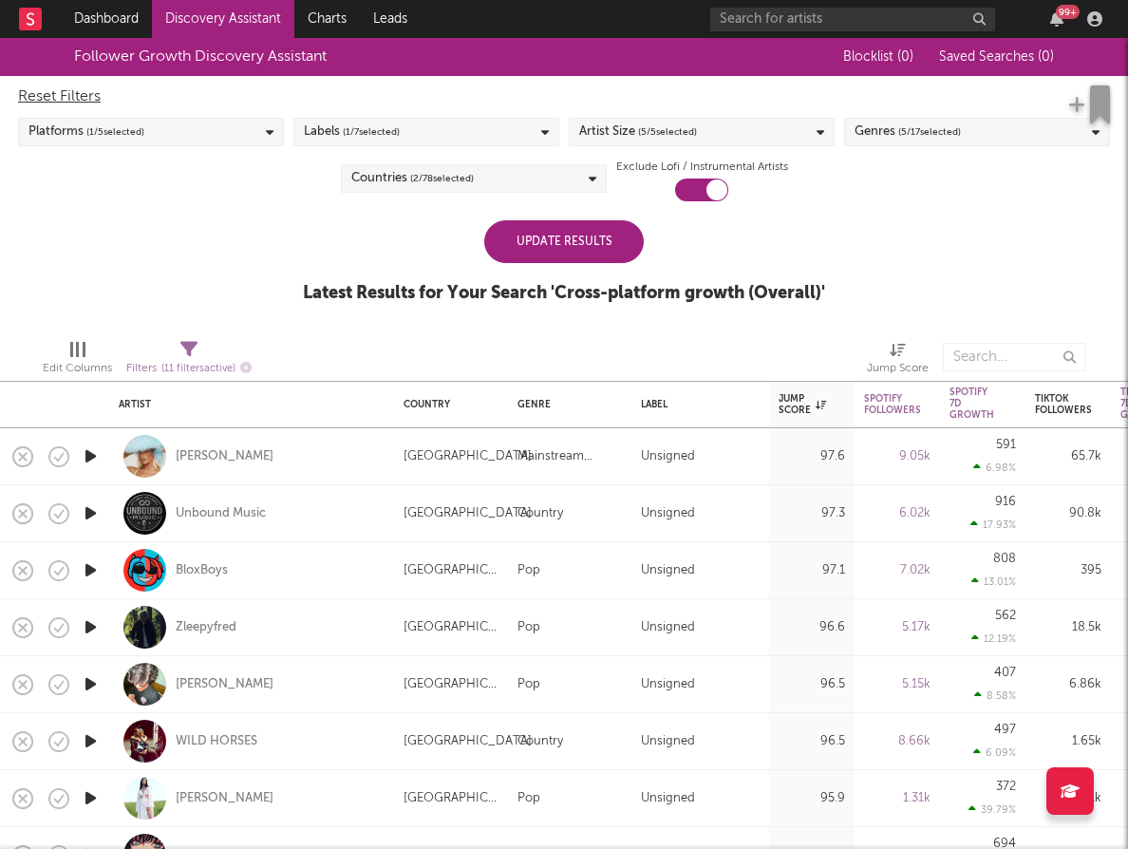
click at [637, 239] on div "Update Results" at bounding box center [564, 241] width 160 height 43
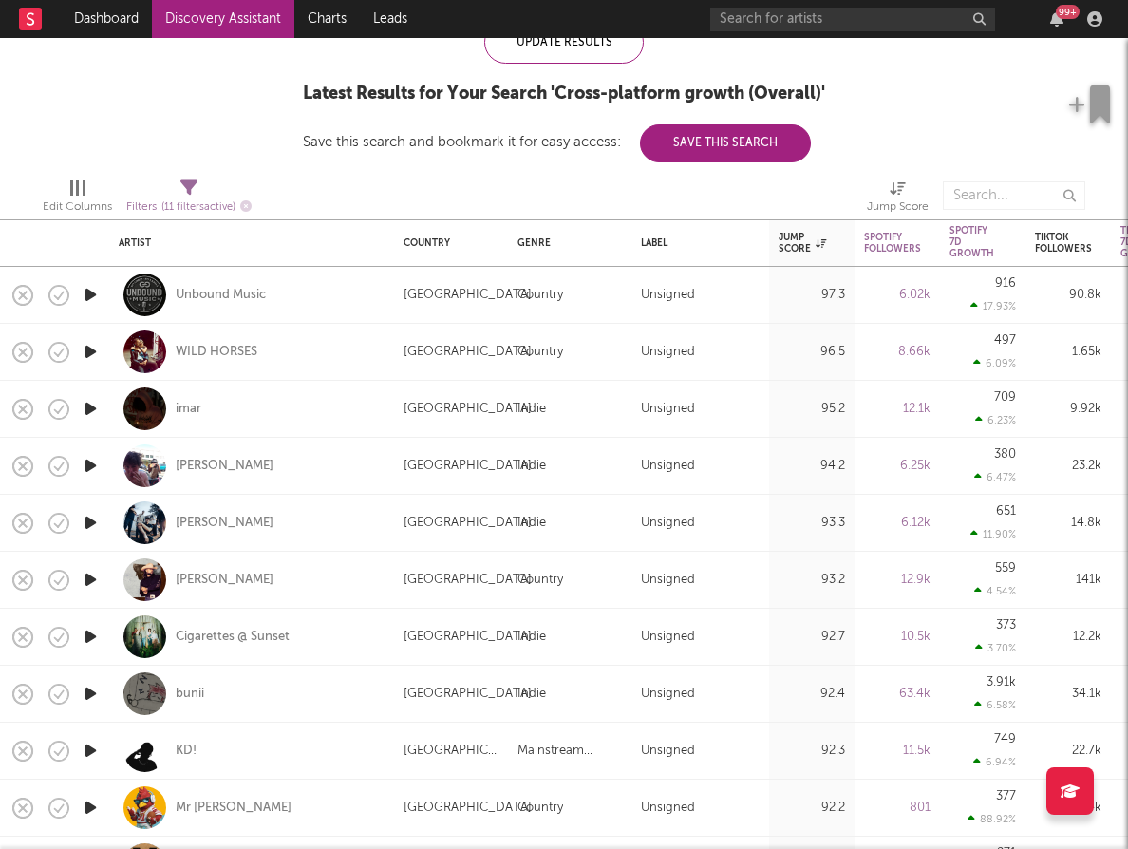
click at [86, 463] on icon "button" at bounding box center [91, 466] width 20 height 24
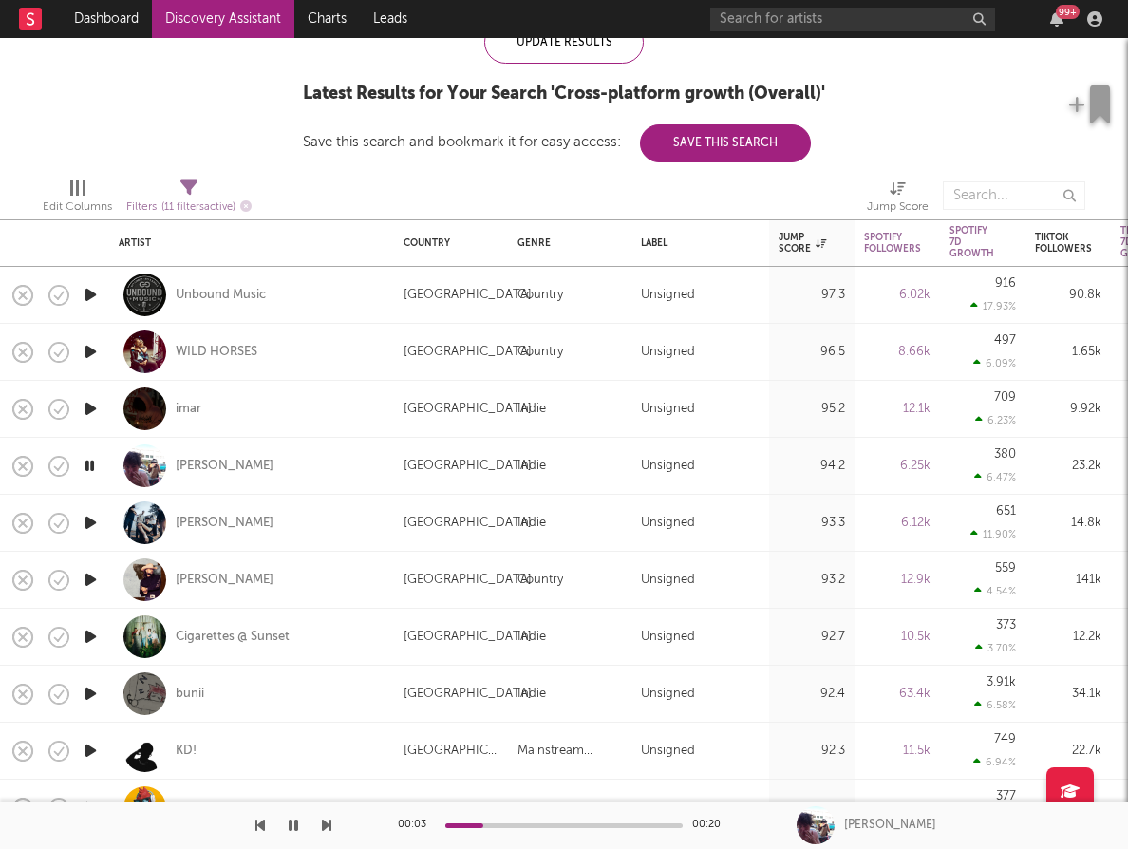
click at [89, 695] on icon "button" at bounding box center [91, 694] width 20 height 24
click at [97, 348] on icon "button" at bounding box center [91, 352] width 20 height 24
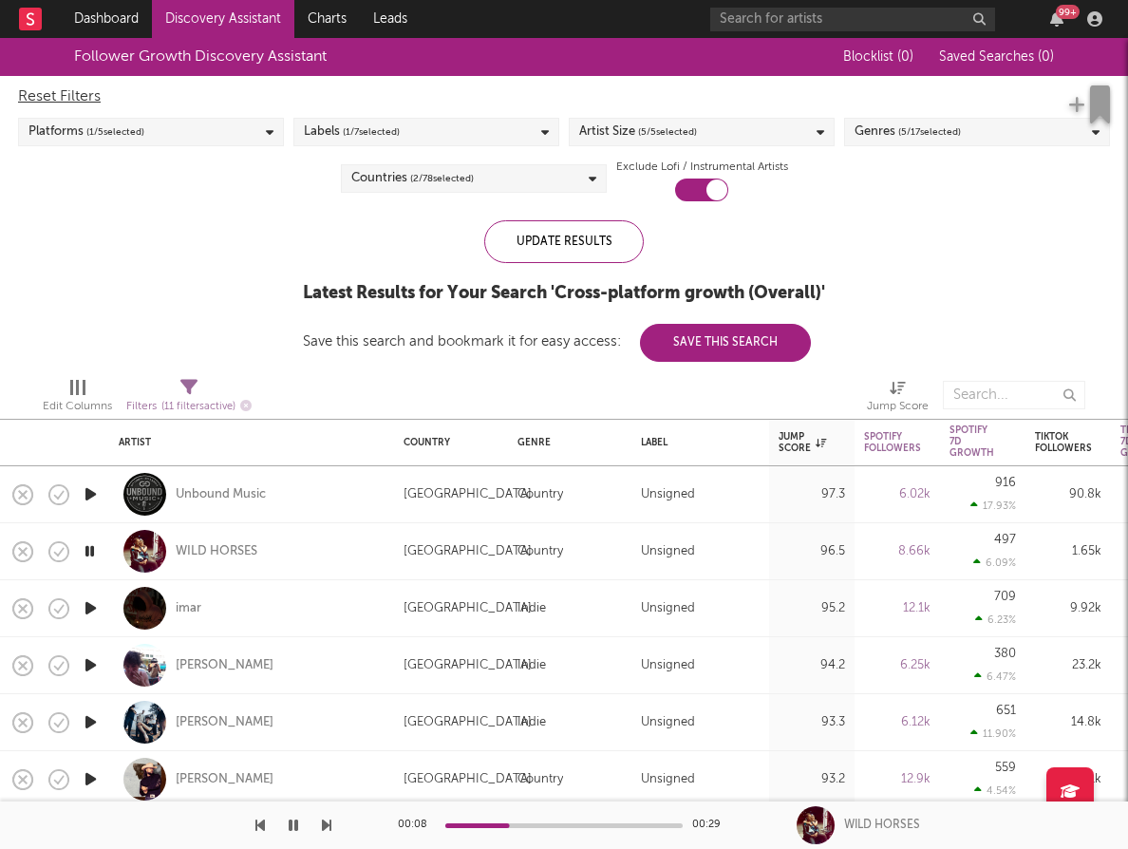
click at [933, 138] on span "( 5 / 17 selected)" at bounding box center [929, 132] width 63 height 23
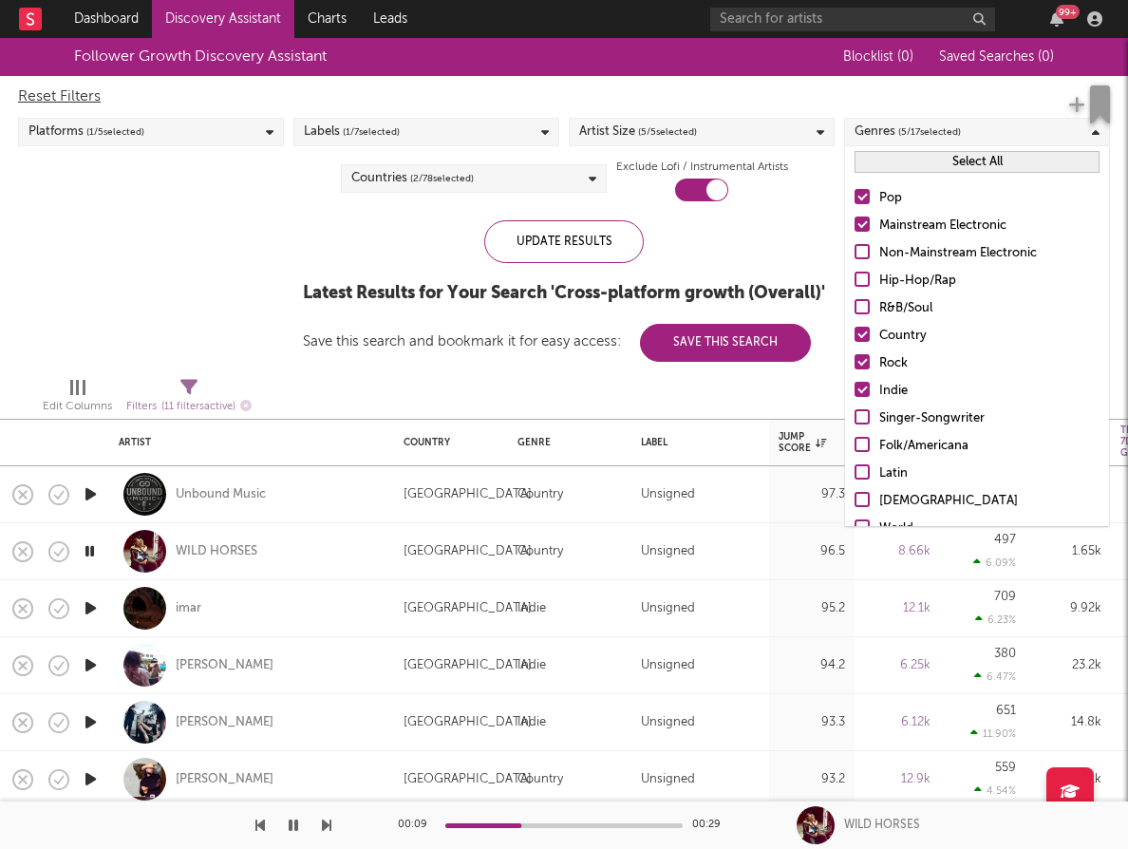
click at [870, 335] on label "Country" at bounding box center [977, 336] width 245 height 23
click at [855, 335] on input "Country" at bounding box center [855, 336] width 0 height 23
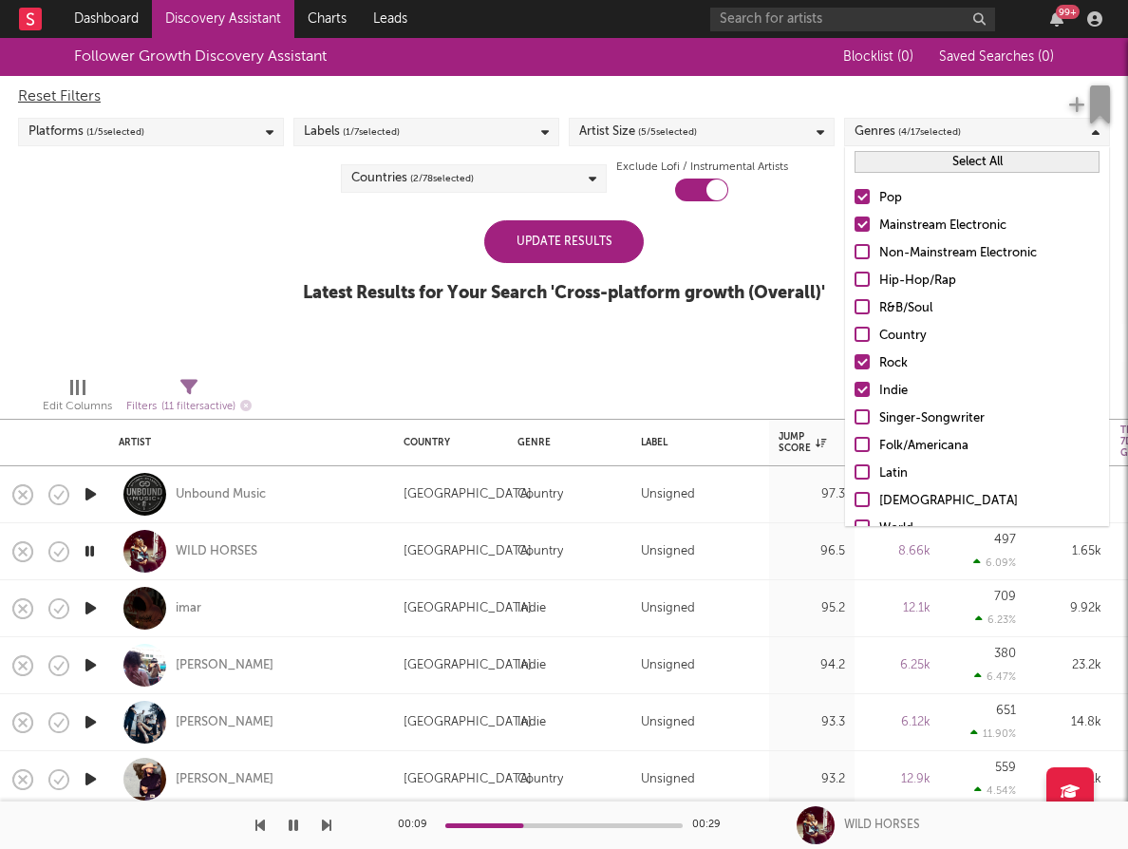
click at [717, 371] on div at bounding box center [713, 394] width 279 height 47
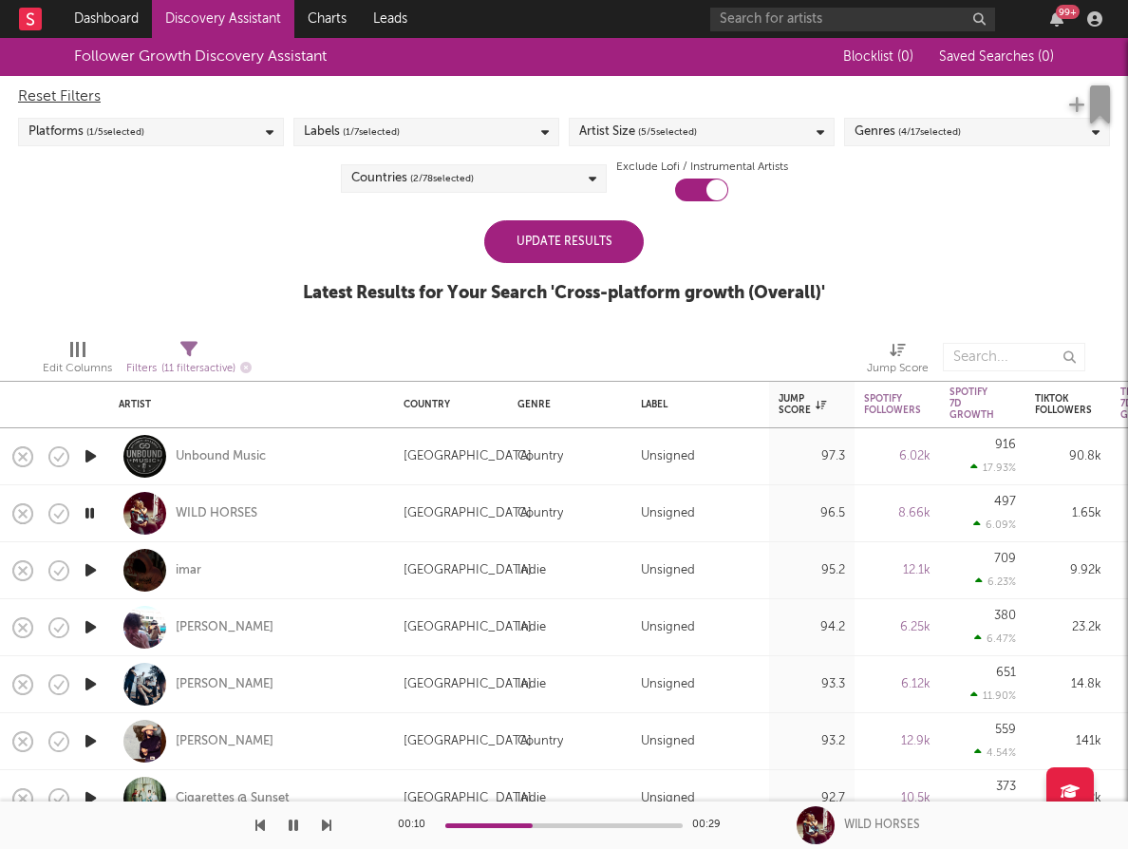
click at [613, 255] on div "Update Results" at bounding box center [564, 241] width 160 height 43
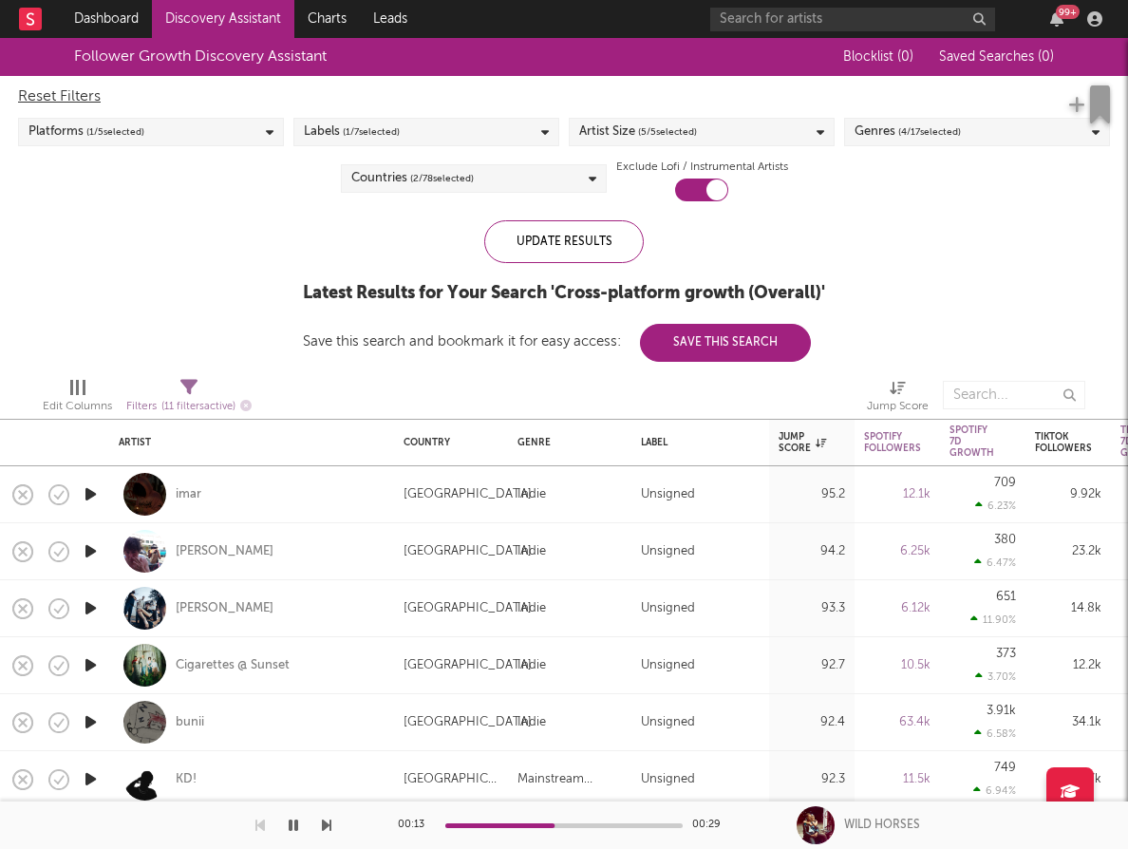
click at [90, 500] on icon "button" at bounding box center [91, 494] width 20 height 24
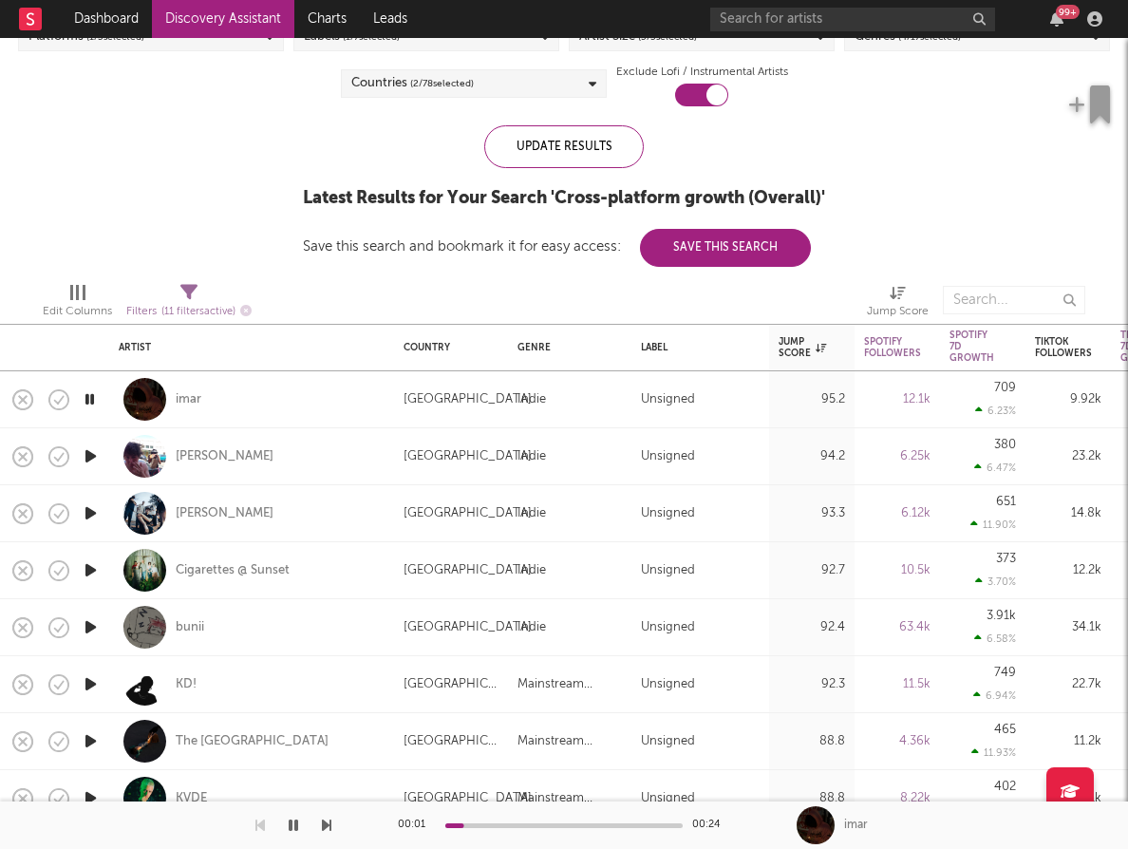
click at [88, 512] on icon "button" at bounding box center [91, 513] width 20 height 24
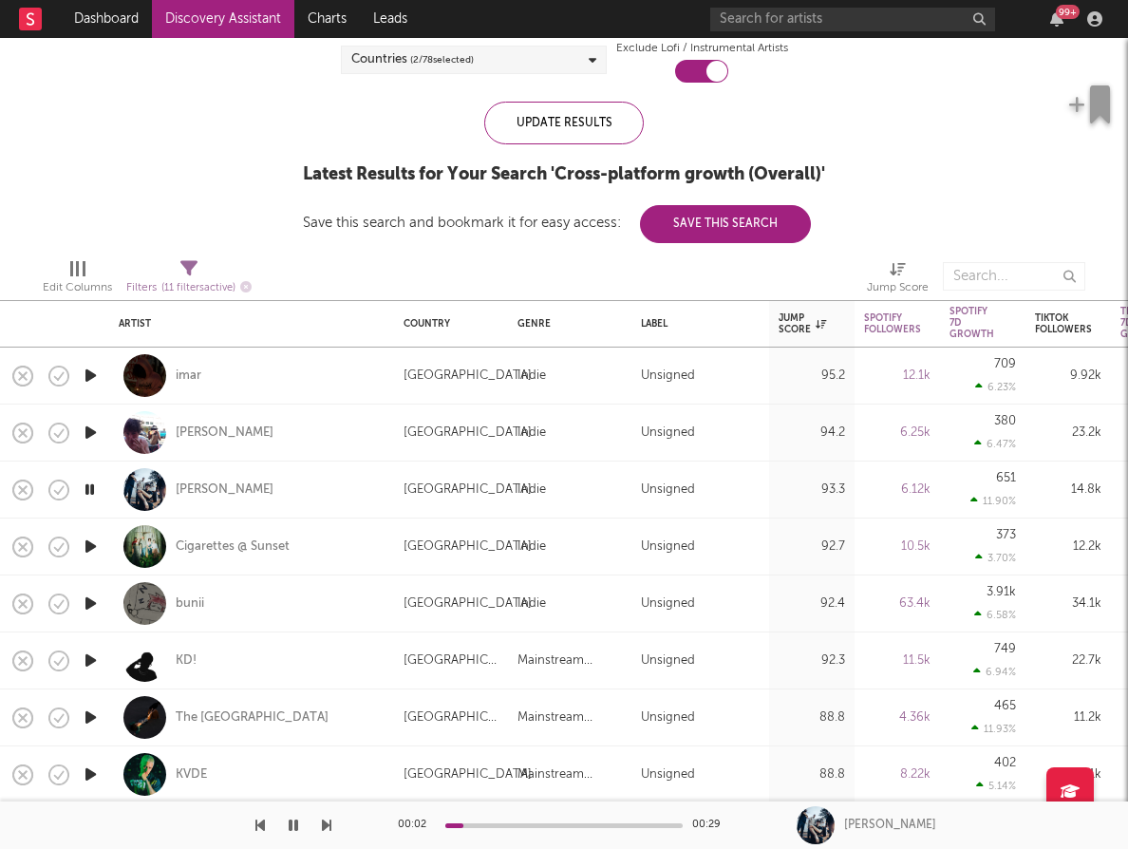
click at [94, 603] on icon "button" at bounding box center [91, 604] width 20 height 24
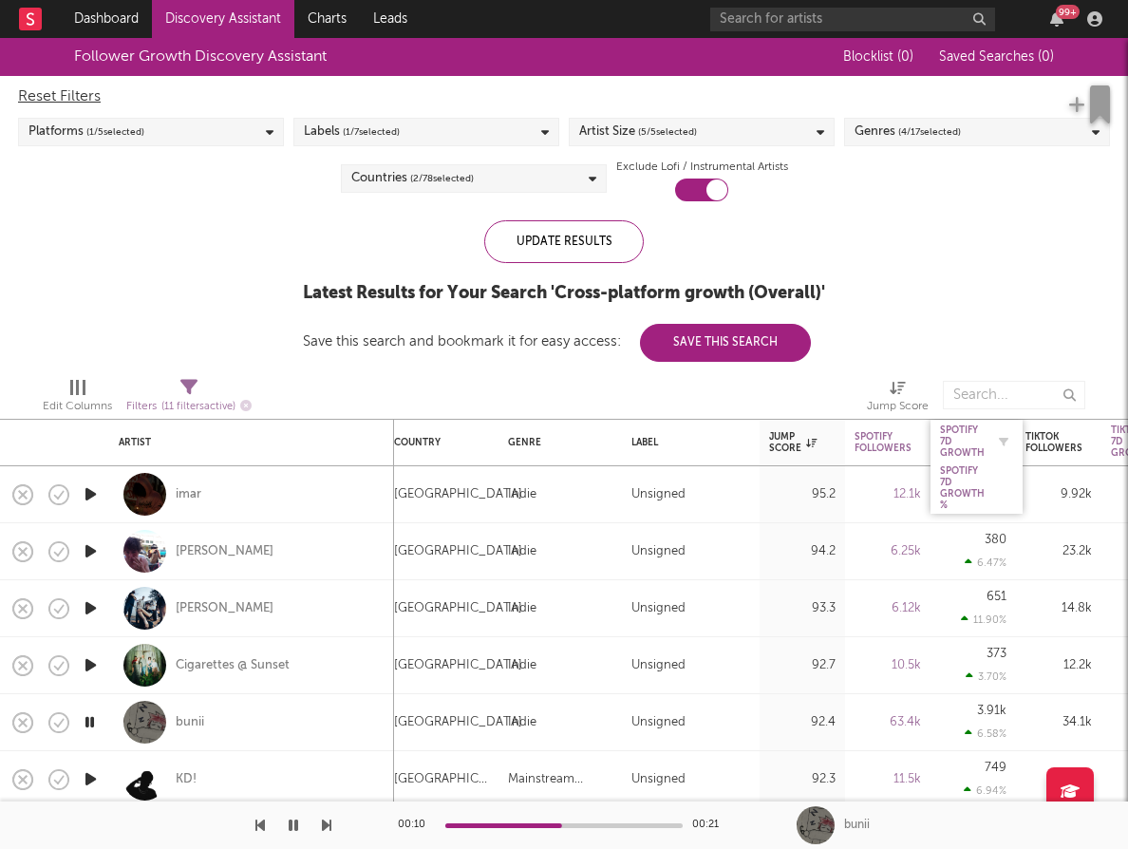
click at [964, 436] on div "Spotify 7D Growth" at bounding box center [962, 442] width 45 height 34
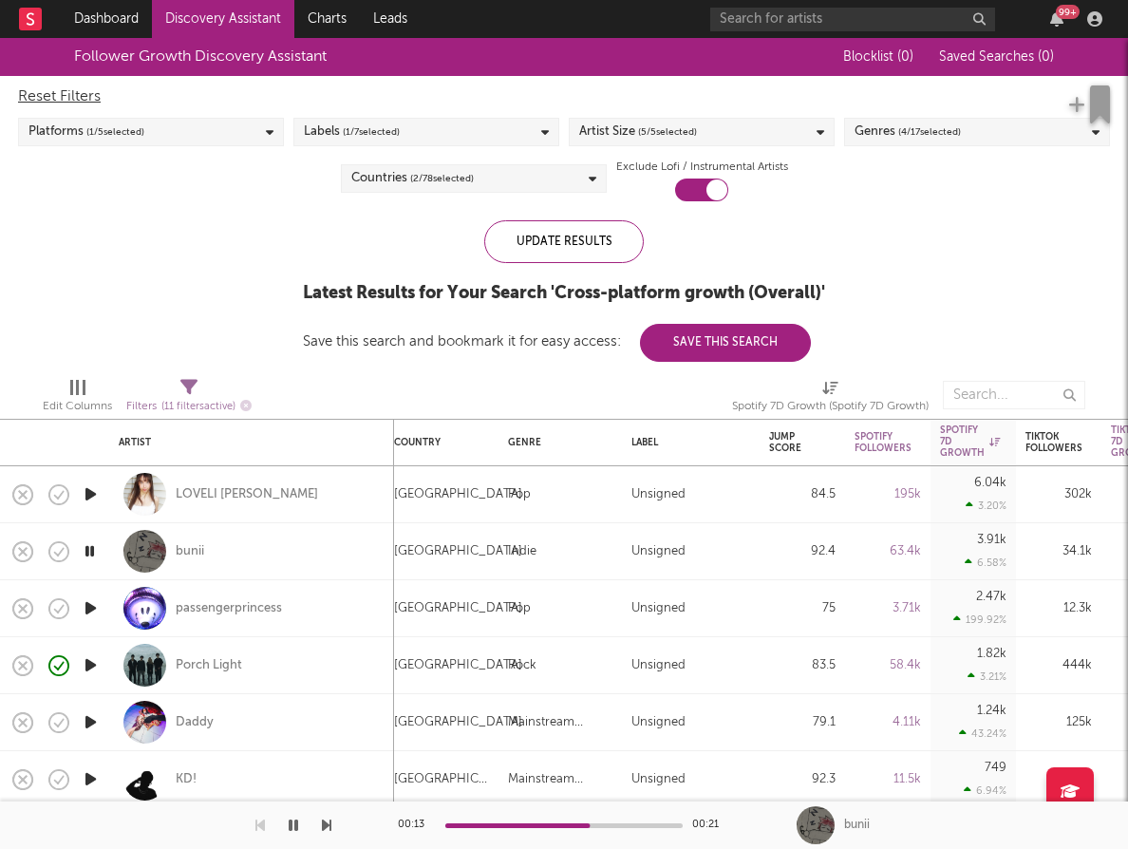
click at [92, 499] on icon "button" at bounding box center [91, 494] width 20 height 24
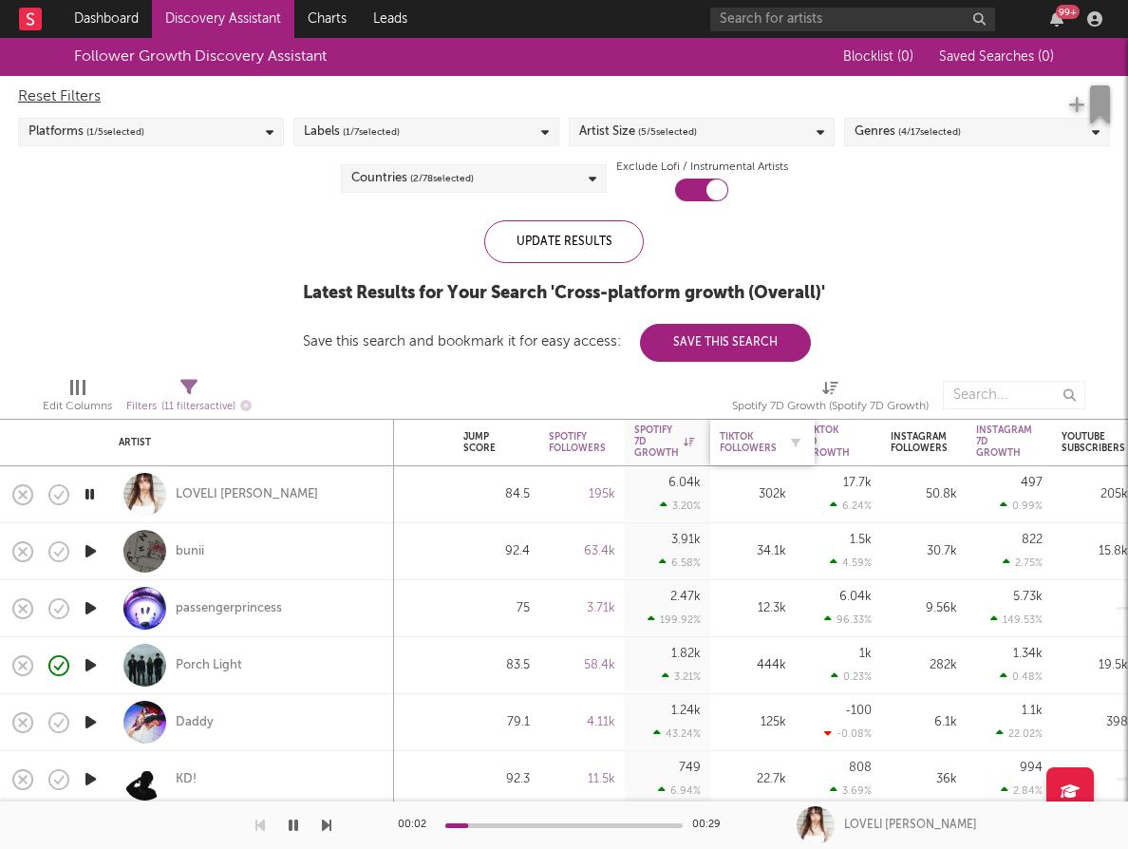
click at [762, 438] on div "Tiktok Followers" at bounding box center [748, 442] width 57 height 23
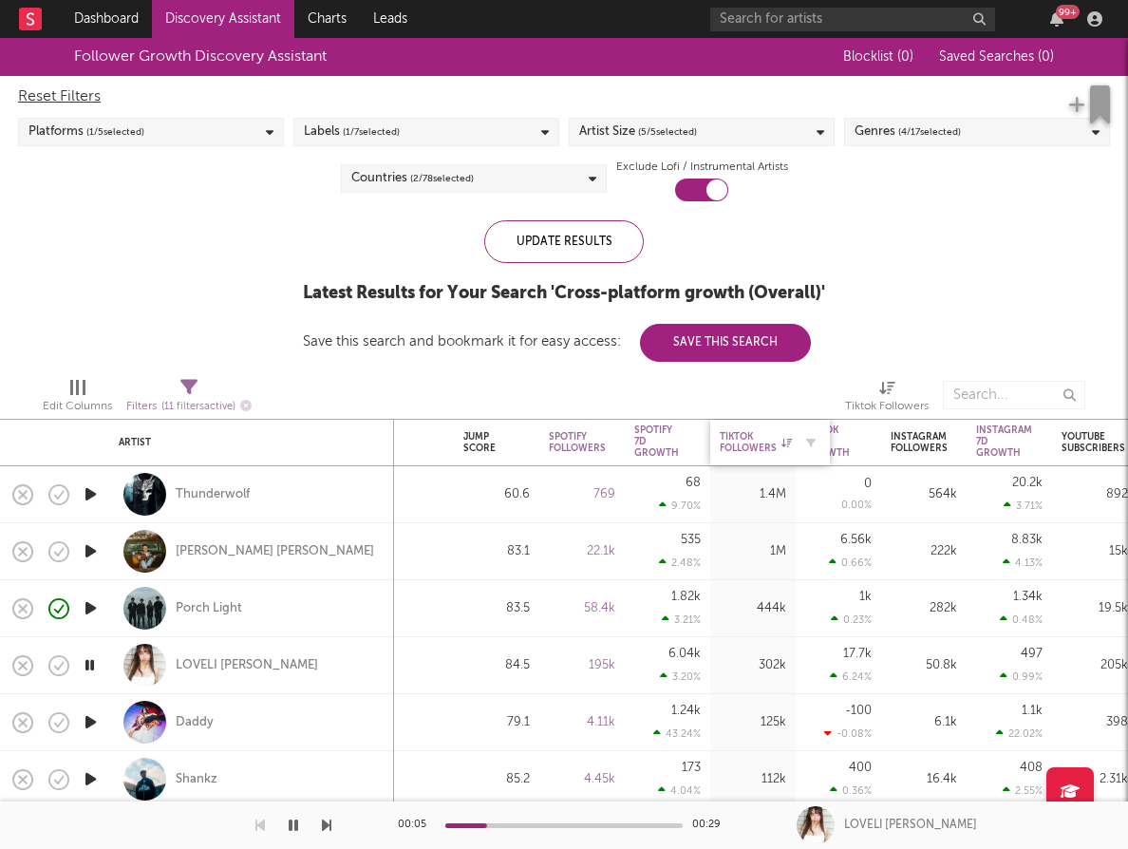
click at [753, 449] on div "Tiktok Followers" at bounding box center [756, 442] width 72 height 23
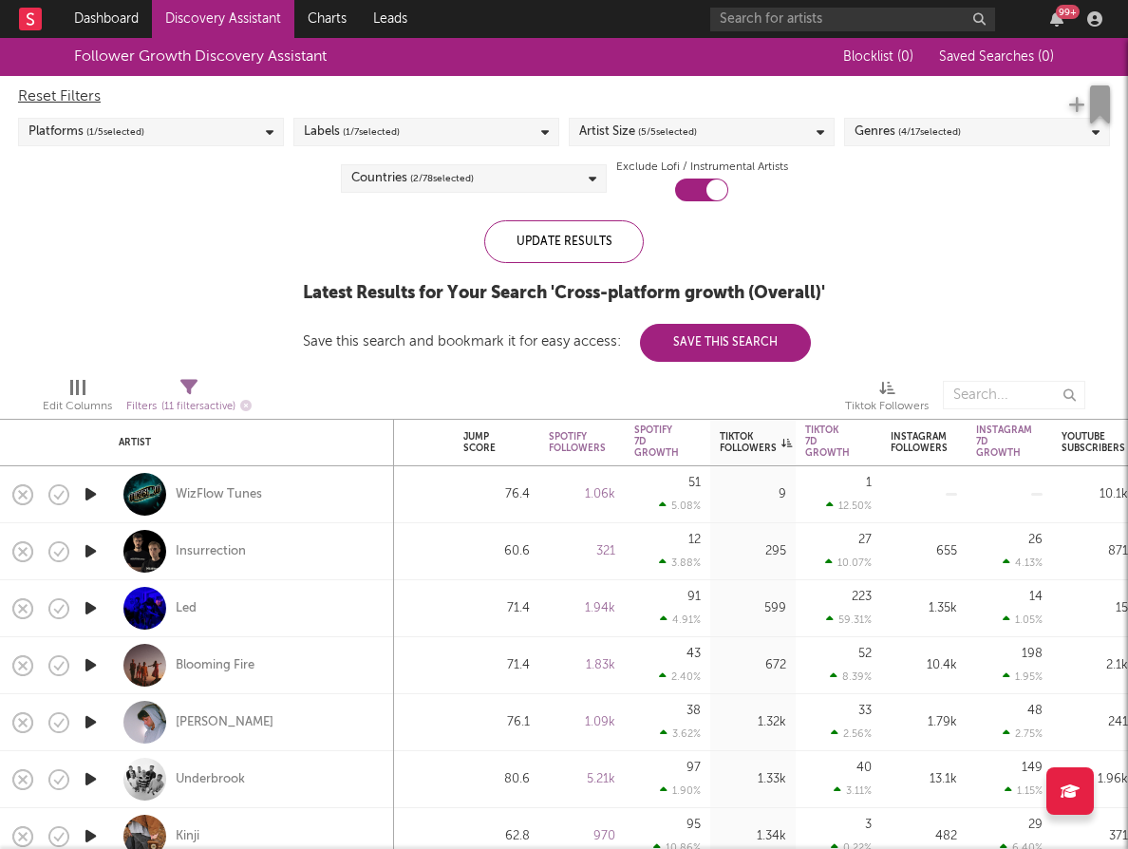
click at [86, 780] on icon "button" at bounding box center [91, 779] width 20 height 24
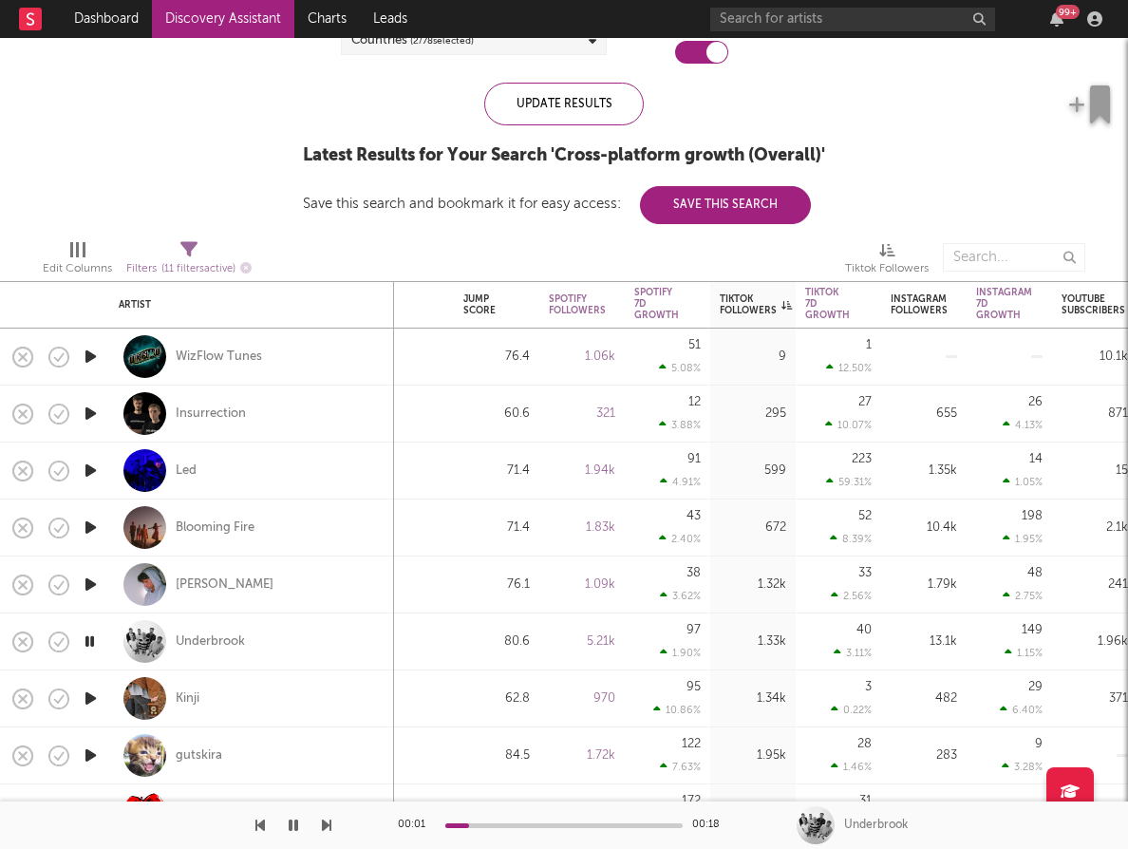
click at [90, 696] on icon "button" at bounding box center [91, 699] width 20 height 24
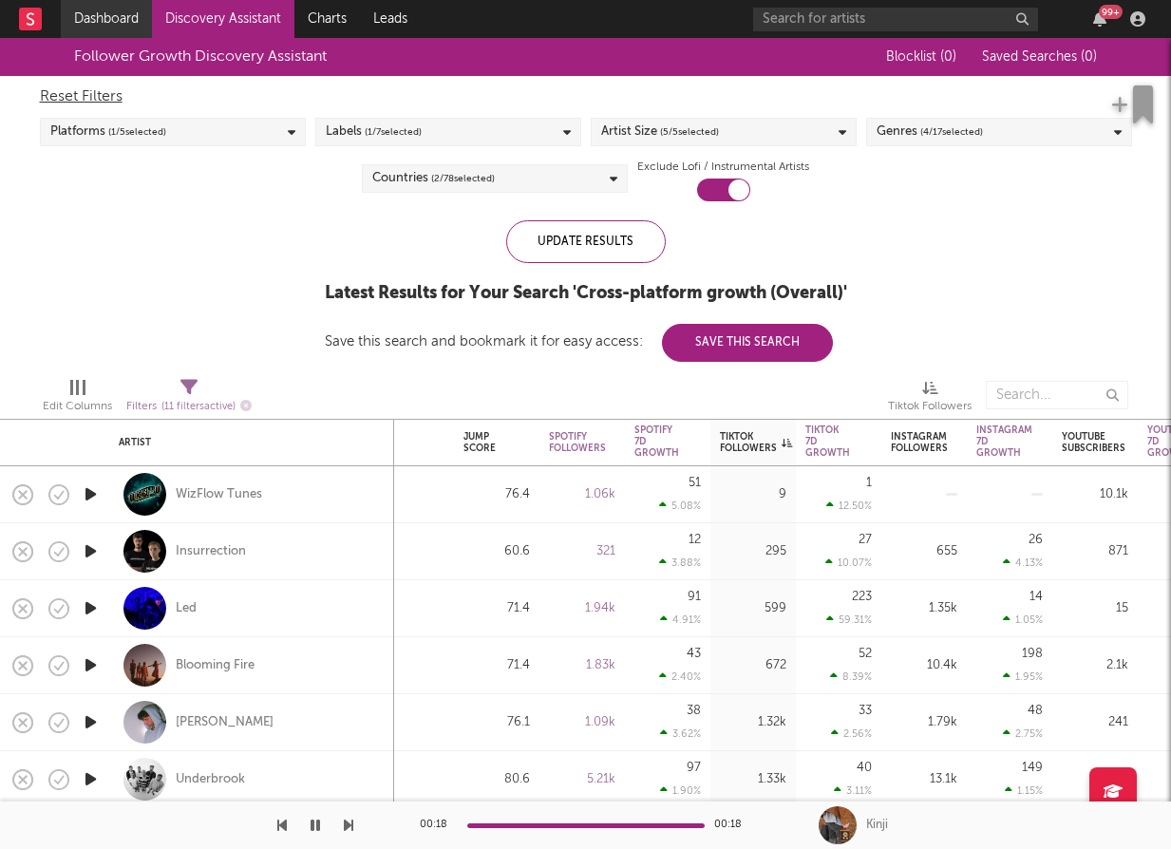
click at [123, 17] on link "Dashboard" at bounding box center [106, 19] width 91 height 38
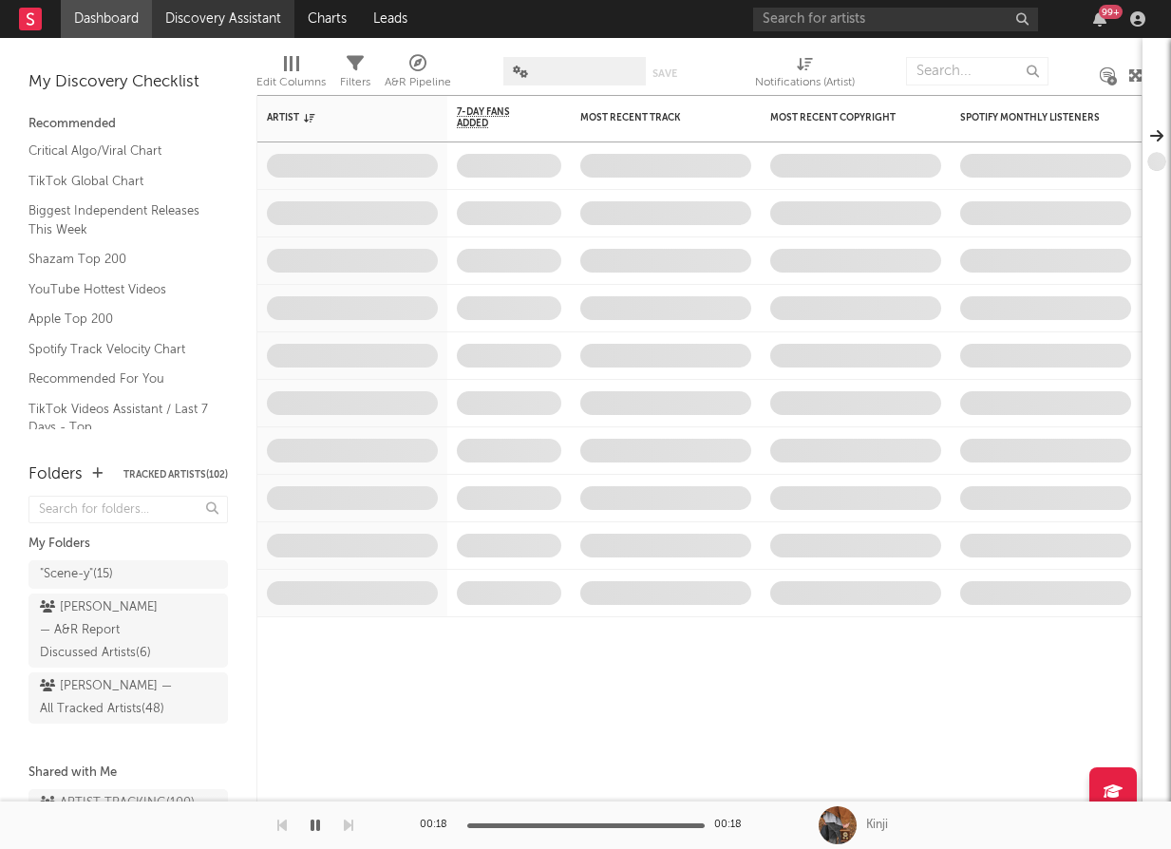
click at [235, 26] on link "Discovery Assistant" at bounding box center [223, 19] width 142 height 38
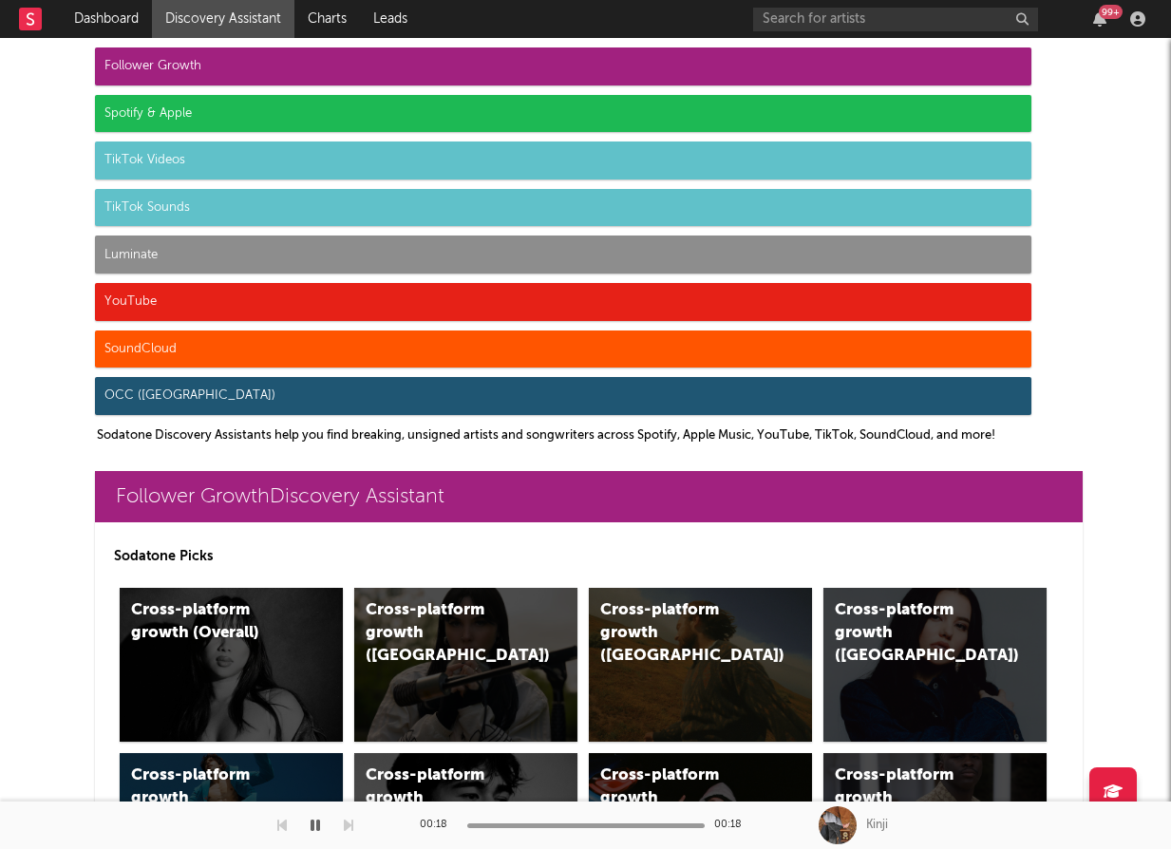
click at [430, 106] on div "Spotify & Apple" at bounding box center [563, 114] width 936 height 38
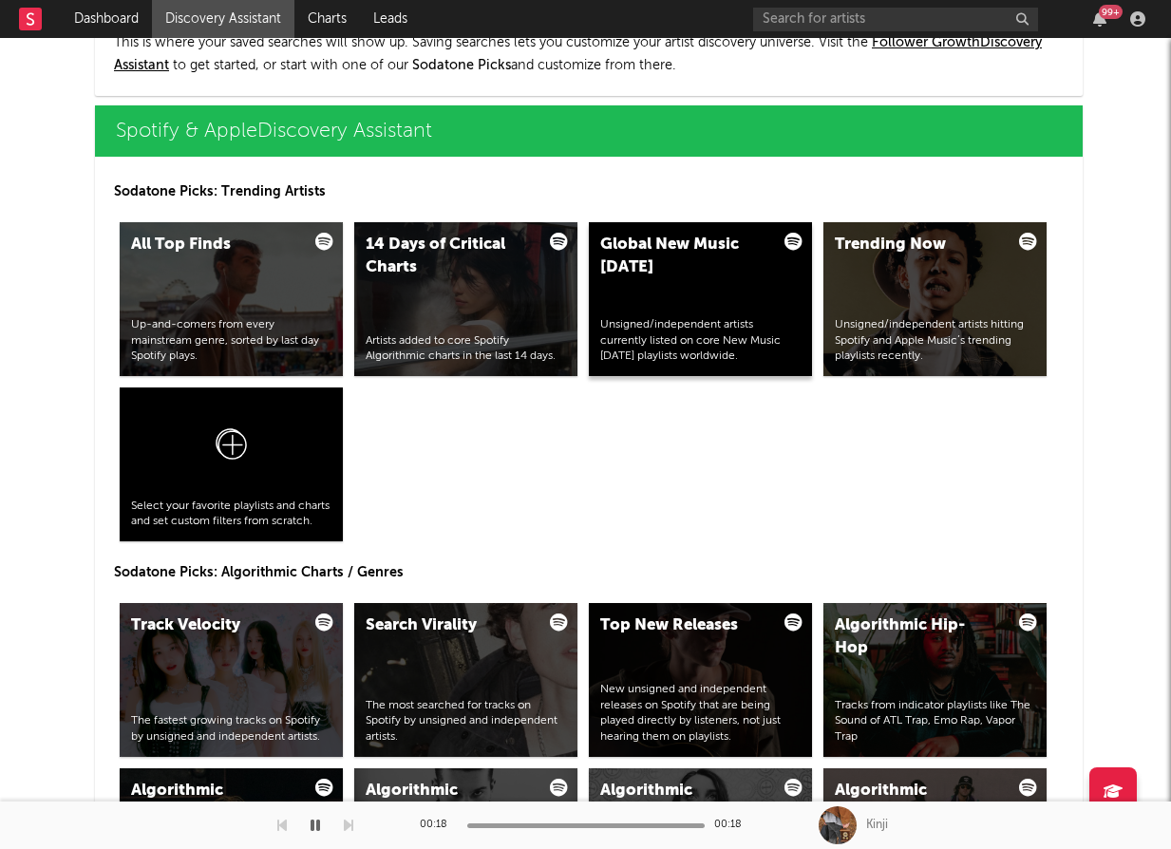
scroll to position [2296, 0]
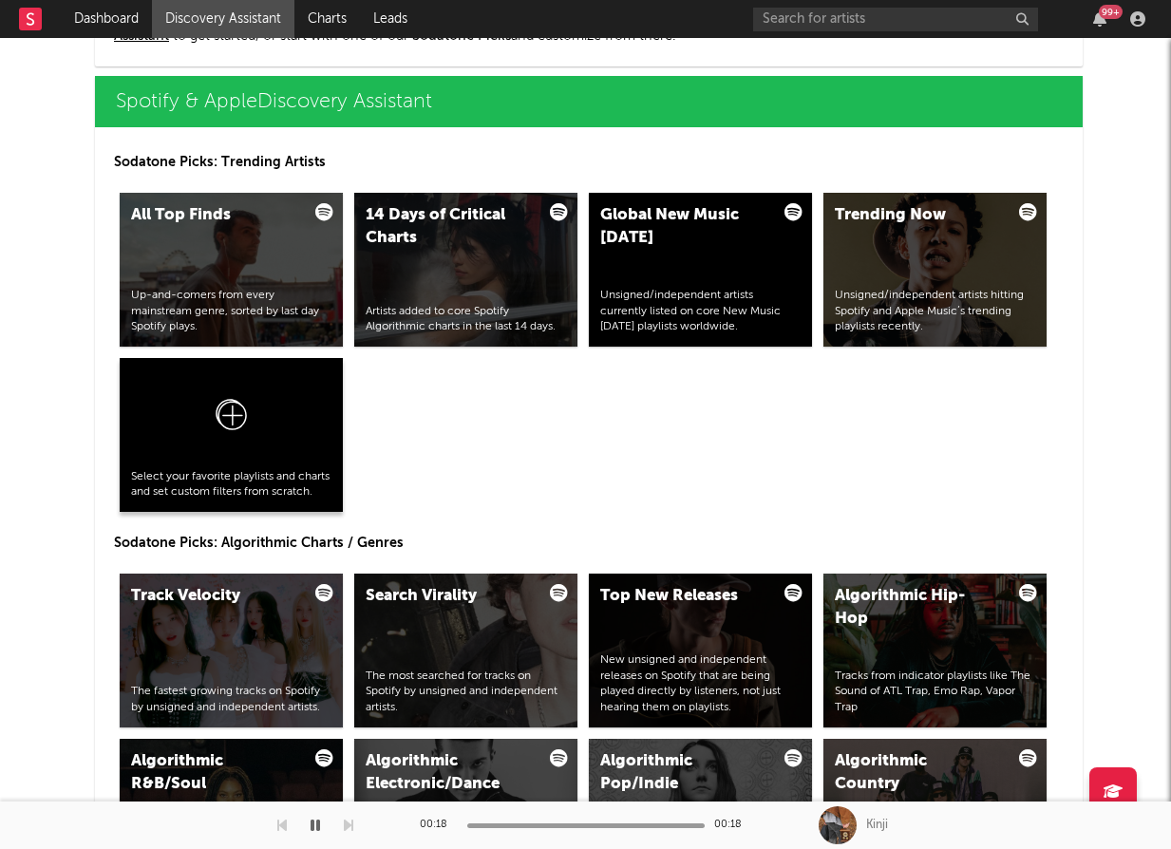
click at [288, 442] on div at bounding box center [231, 418] width 200 height 99
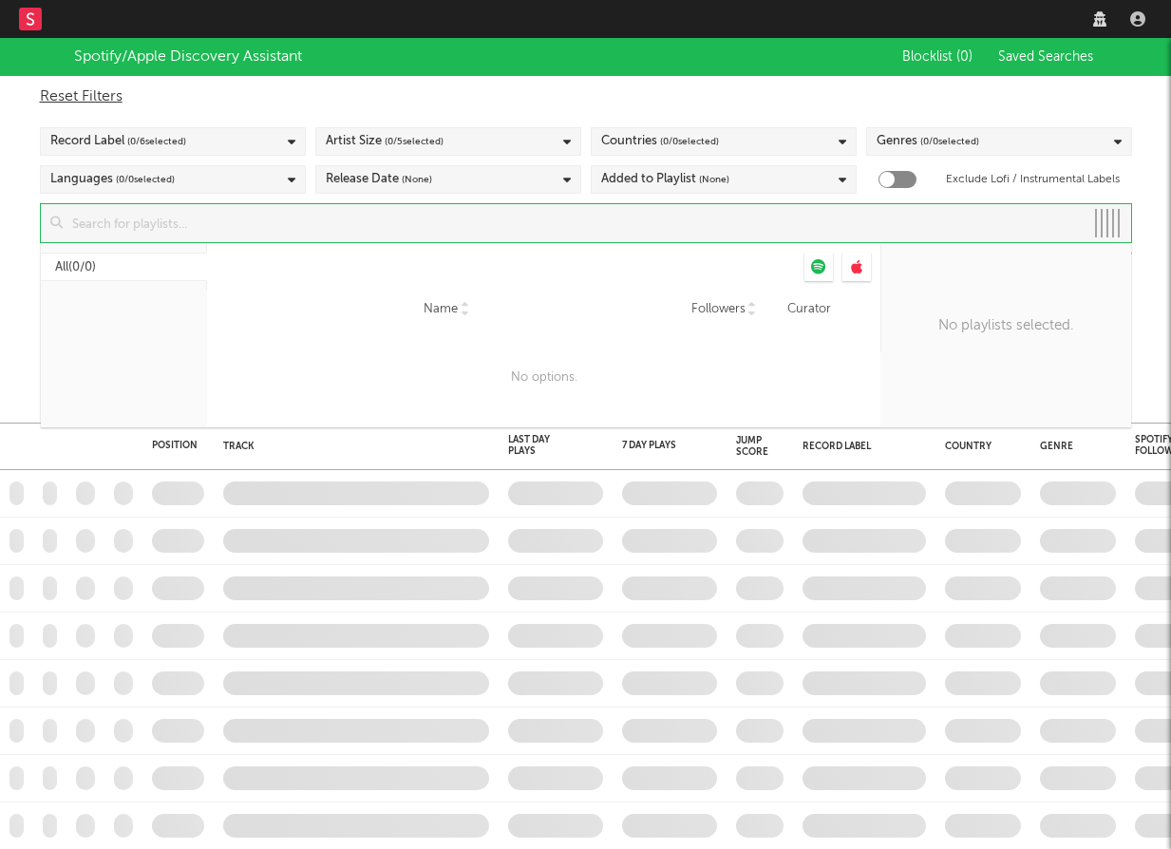
click at [658, 229] on input at bounding box center [573, 223] width 1021 height 38
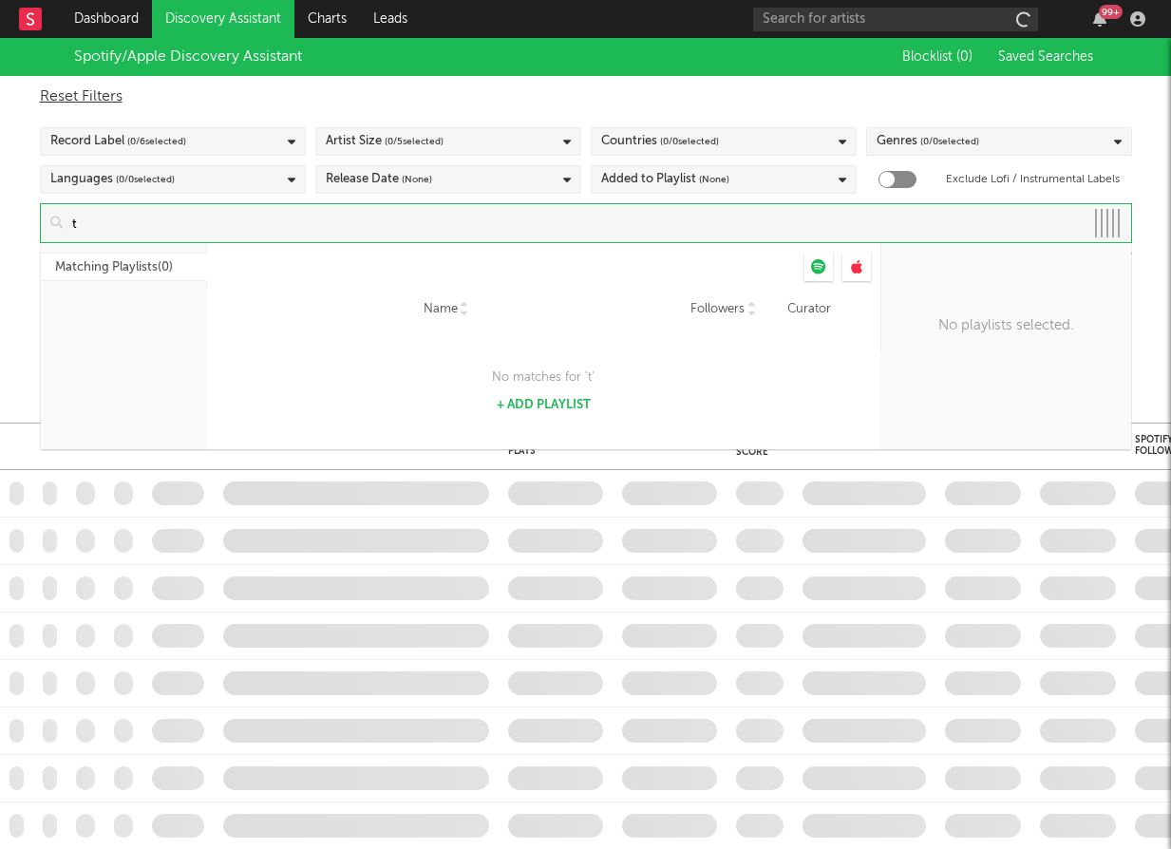
type input "to"
checkbox input "true"
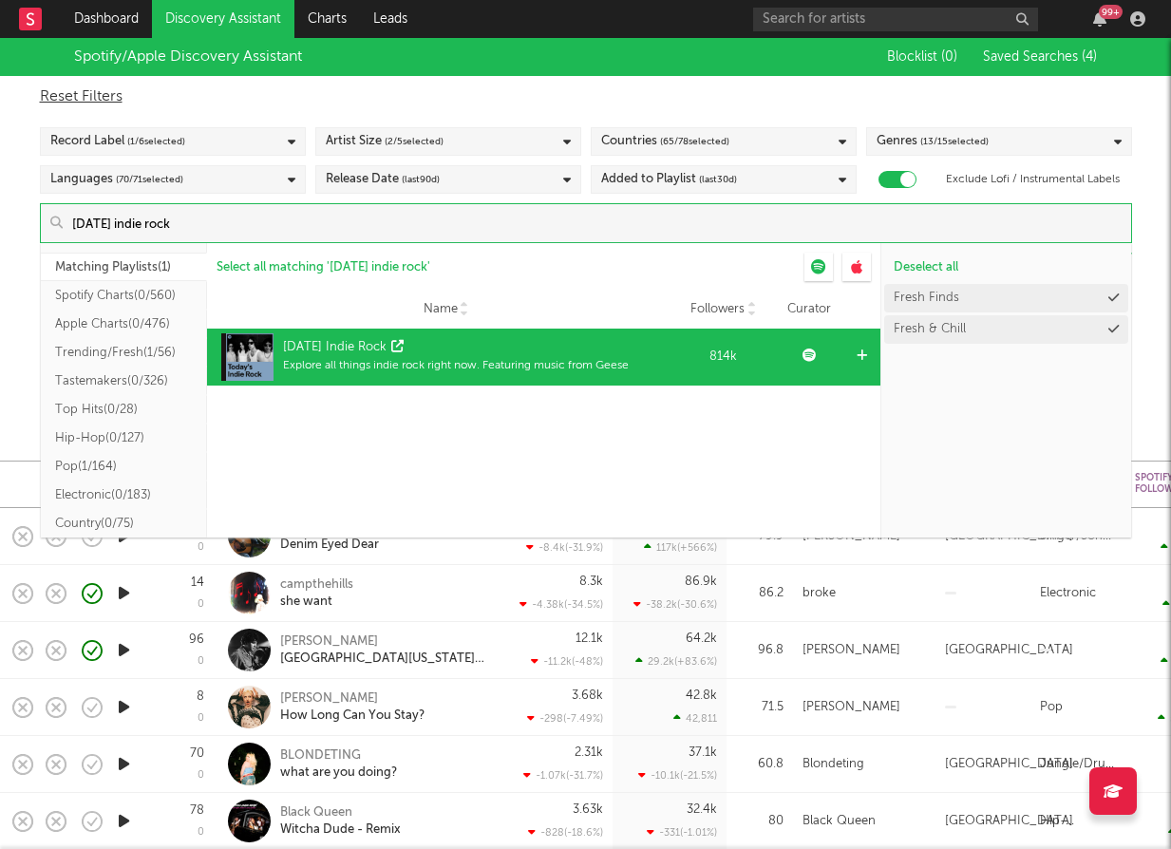
type input "today's indie rock"
click at [491, 350] on div "Today's Indie Rock" at bounding box center [456, 347] width 346 height 19
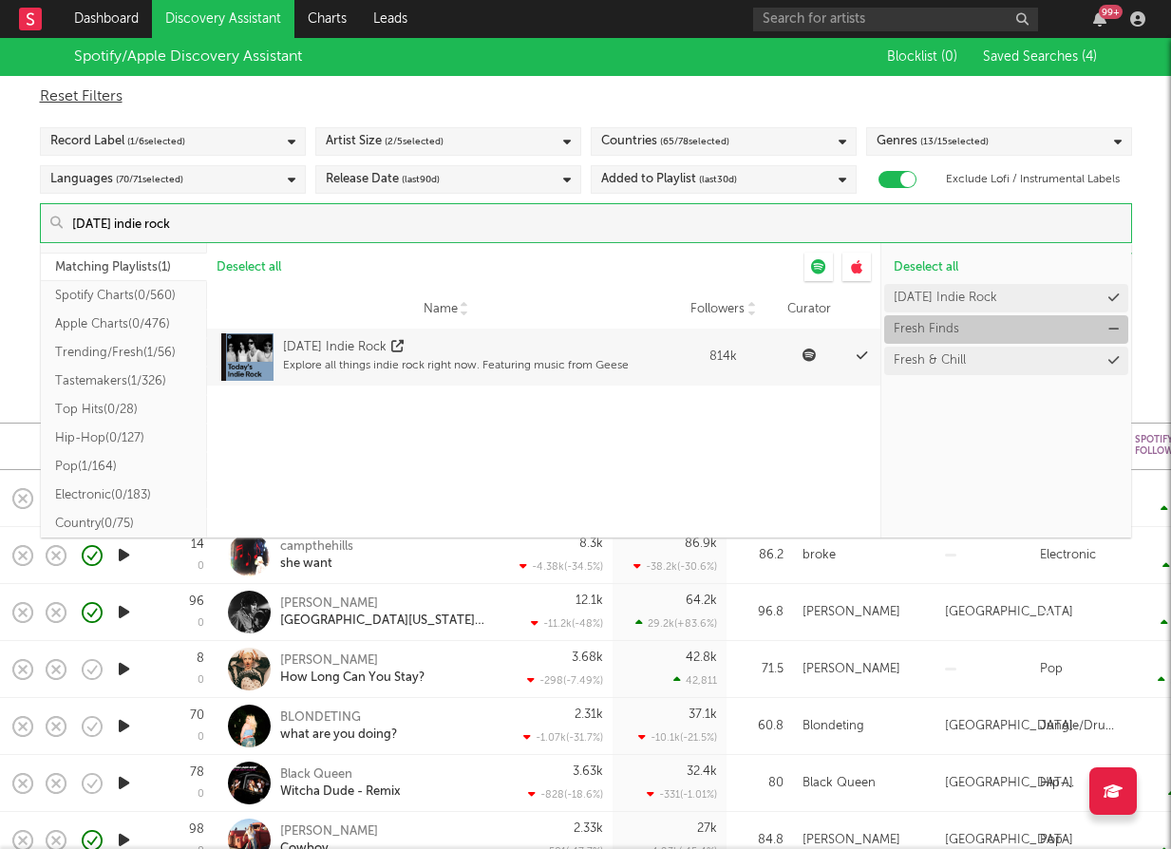
click at [1104, 329] on button "Fresh Finds" at bounding box center [1006, 329] width 244 height 28
click at [1106, 324] on button "Fresh & Chill" at bounding box center [1006, 329] width 244 height 28
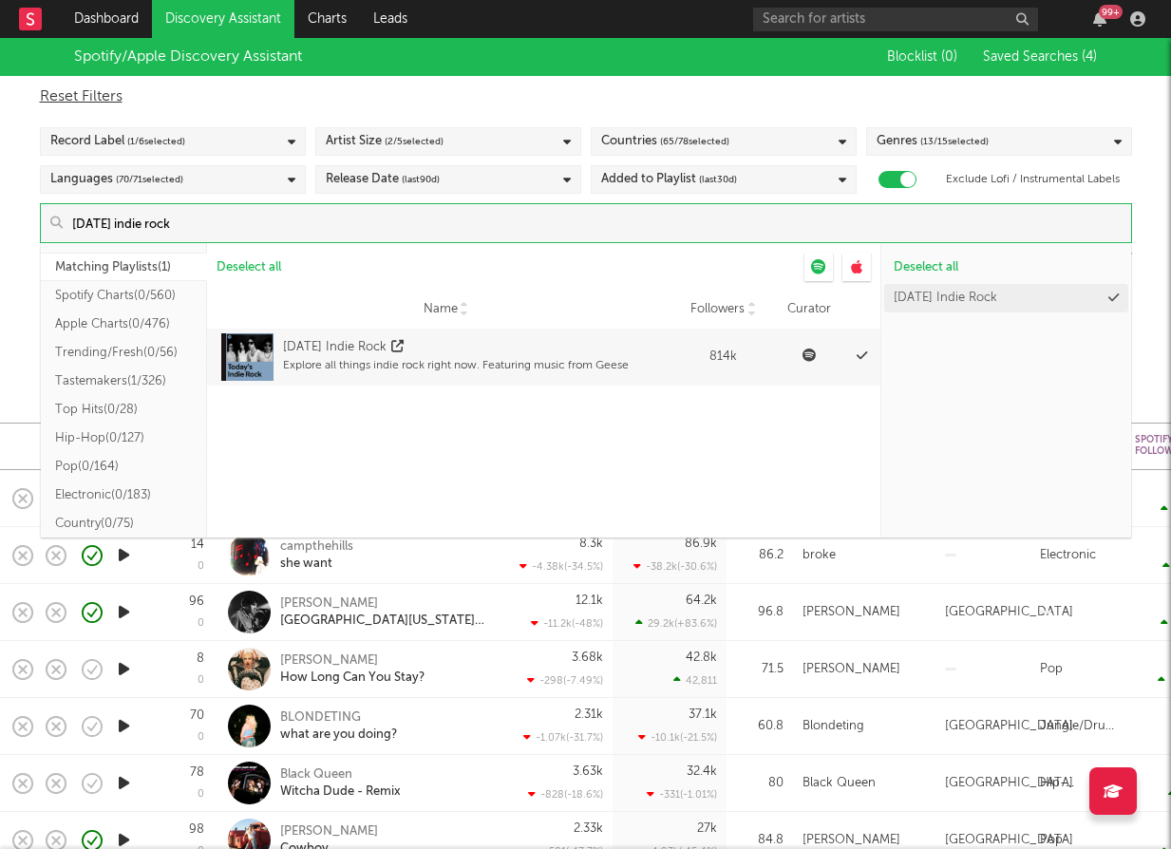
click at [1149, 285] on div "Spotify/Apple Discovery Assistant Blocklist ( 0 ) Saved Searches ( 4 ) Reset Fi…" at bounding box center [585, 202] width 1171 height 328
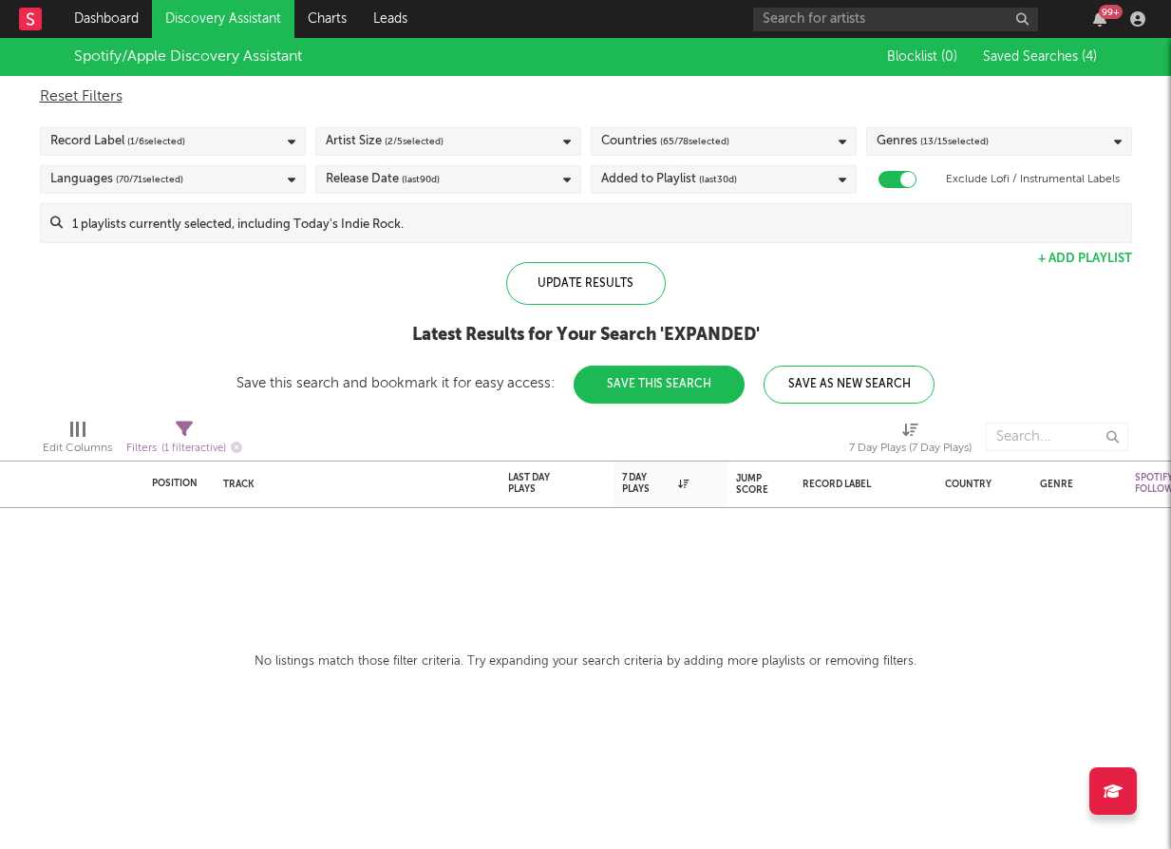
click at [262, 150] on div "Record Label ( 1 / 6 selected)" at bounding box center [173, 141] width 266 height 28
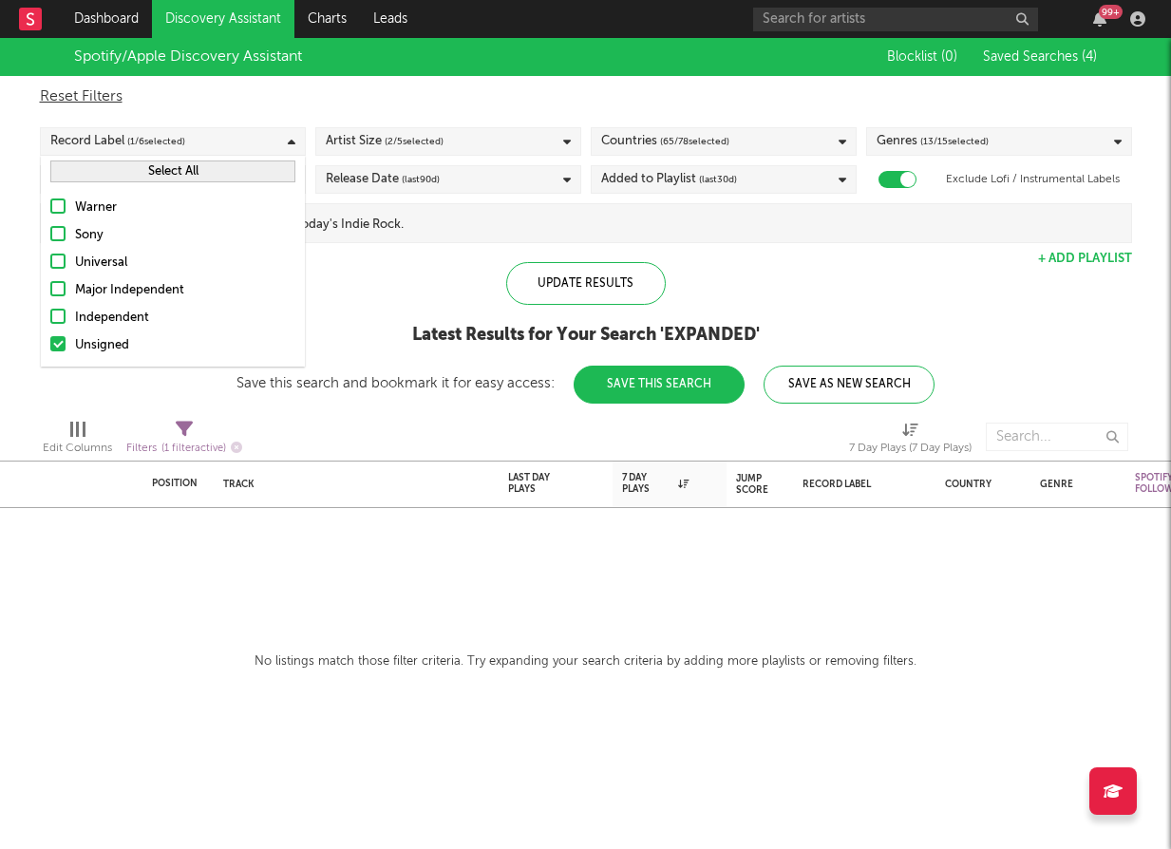
click at [178, 180] on button "Select All" at bounding box center [172, 171] width 245 height 22
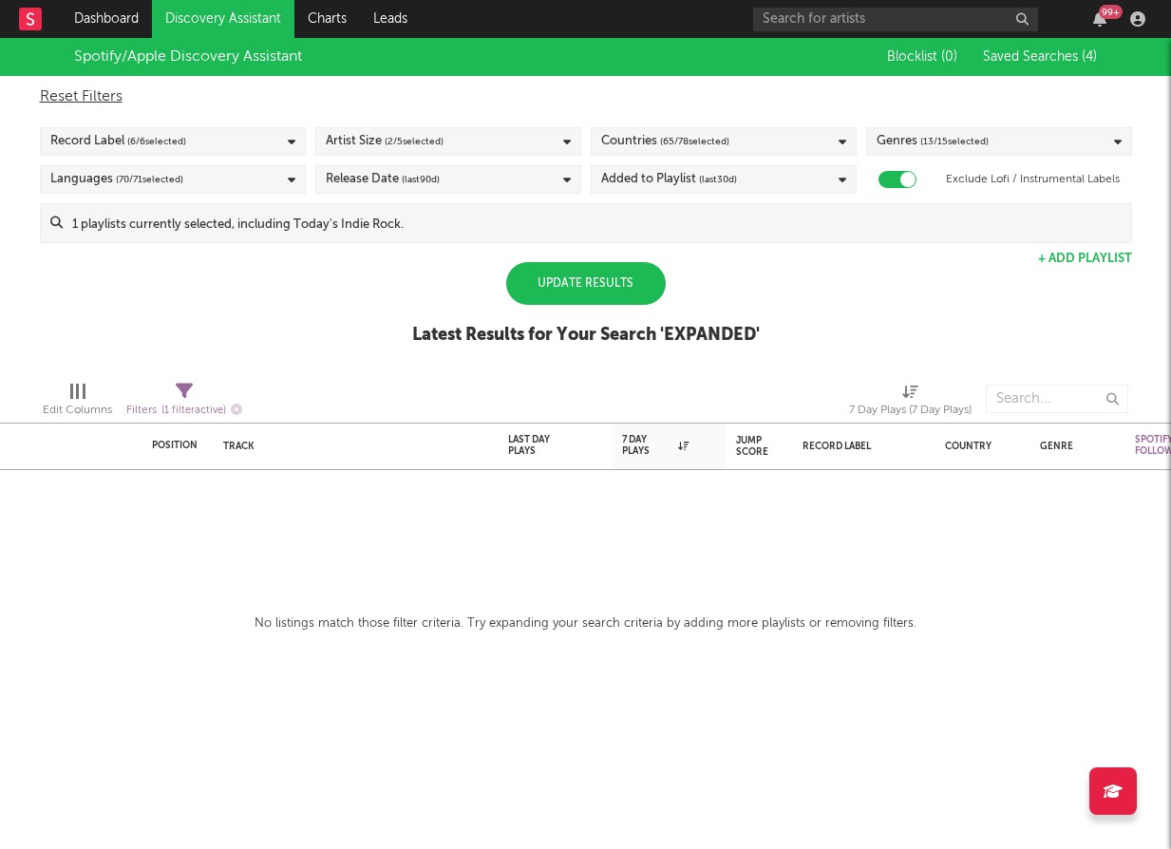
click at [582, 284] on div "Update Results" at bounding box center [586, 283] width 160 height 43
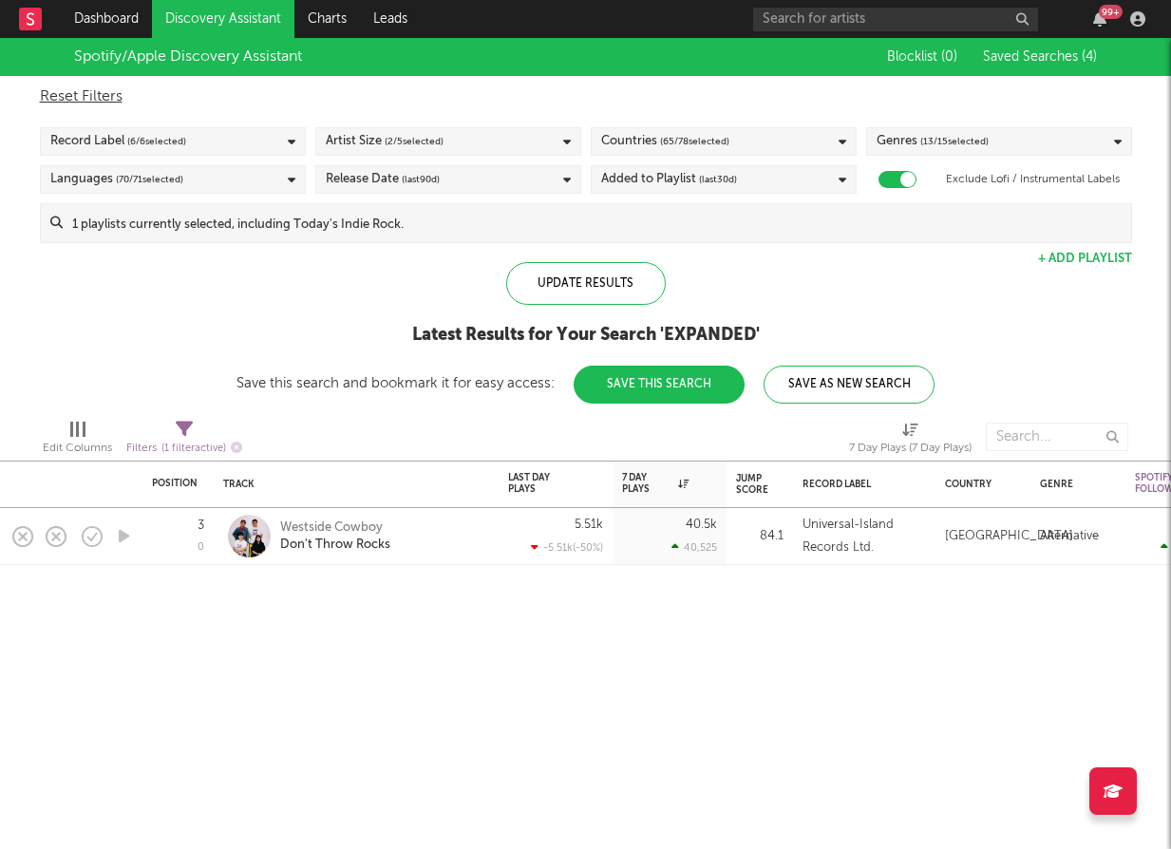
click at [859, 283] on div "Update Results Latest Results for Your Search ' EXPANDED ' Save this search and…" at bounding box center [585, 333] width 698 height 142
click at [510, 215] on input at bounding box center [597, 223] width 1068 height 38
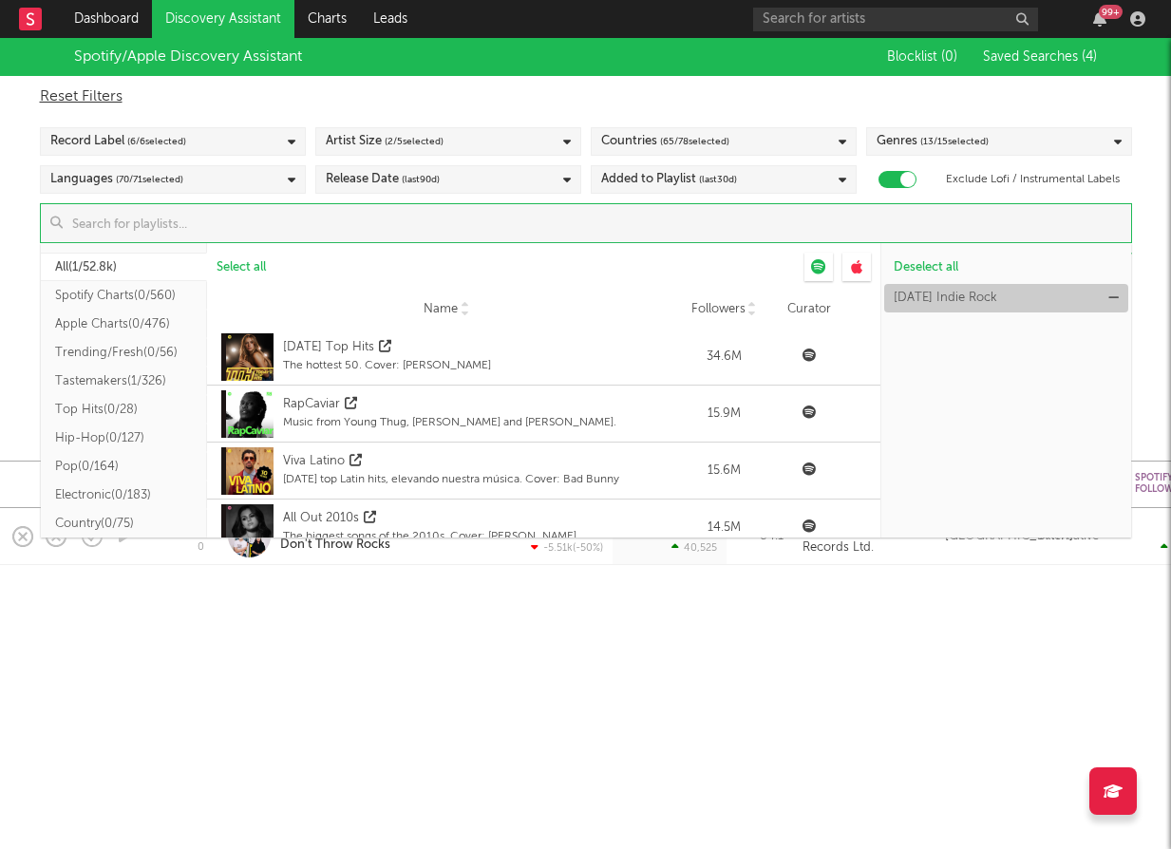
click at [1103, 296] on button "Today's Indie Rock" at bounding box center [1006, 298] width 244 height 28
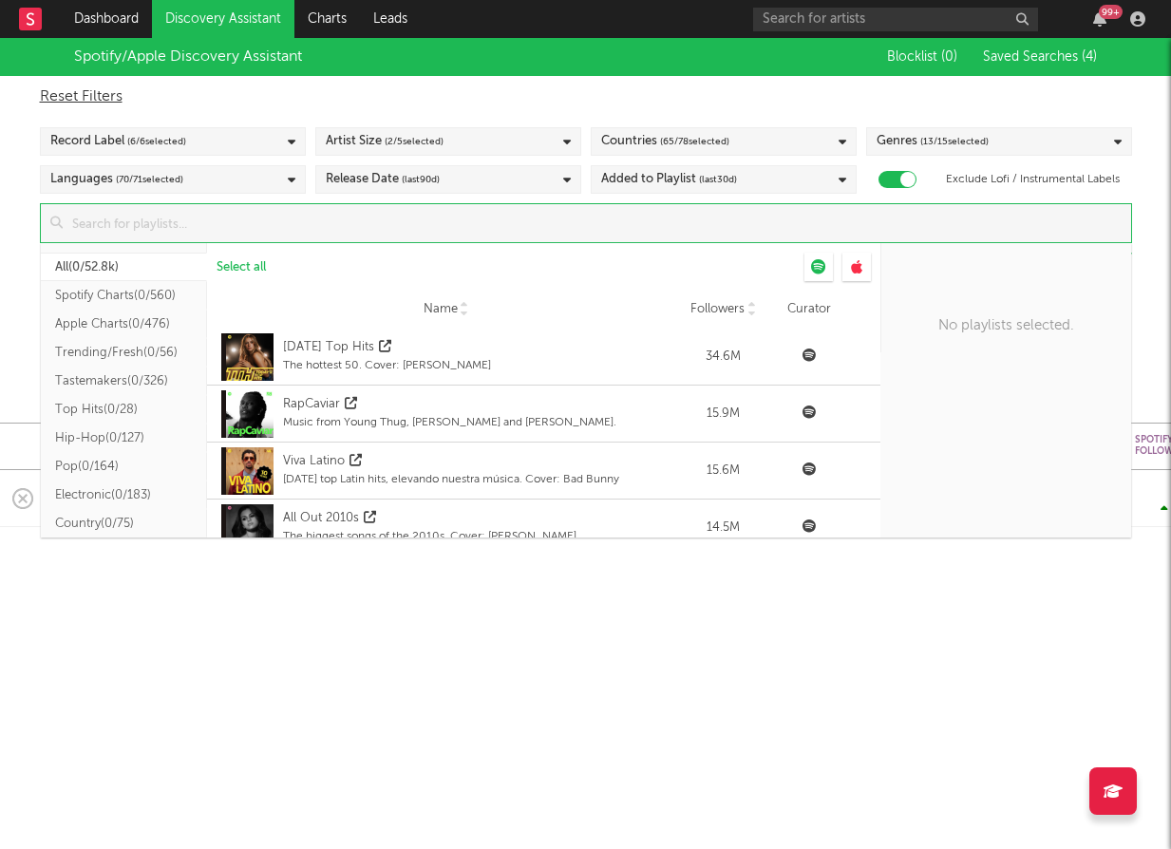
click at [665, 196] on div "Reset Filters Record Label ( 6 / 6 selected) Artist Size ( 2 / 5 selected) Coun…" at bounding box center [585, 159] width 1111 height 167
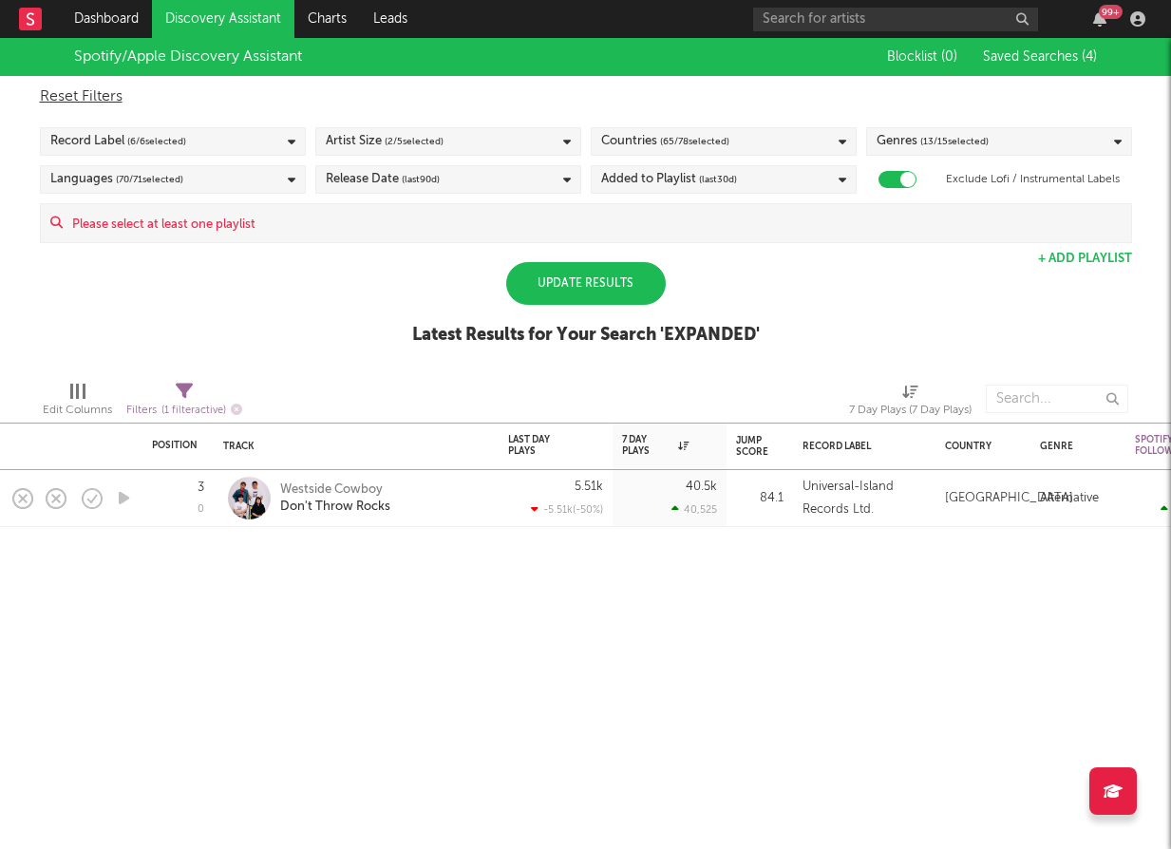
click at [623, 233] on input at bounding box center [597, 223] width 1068 height 38
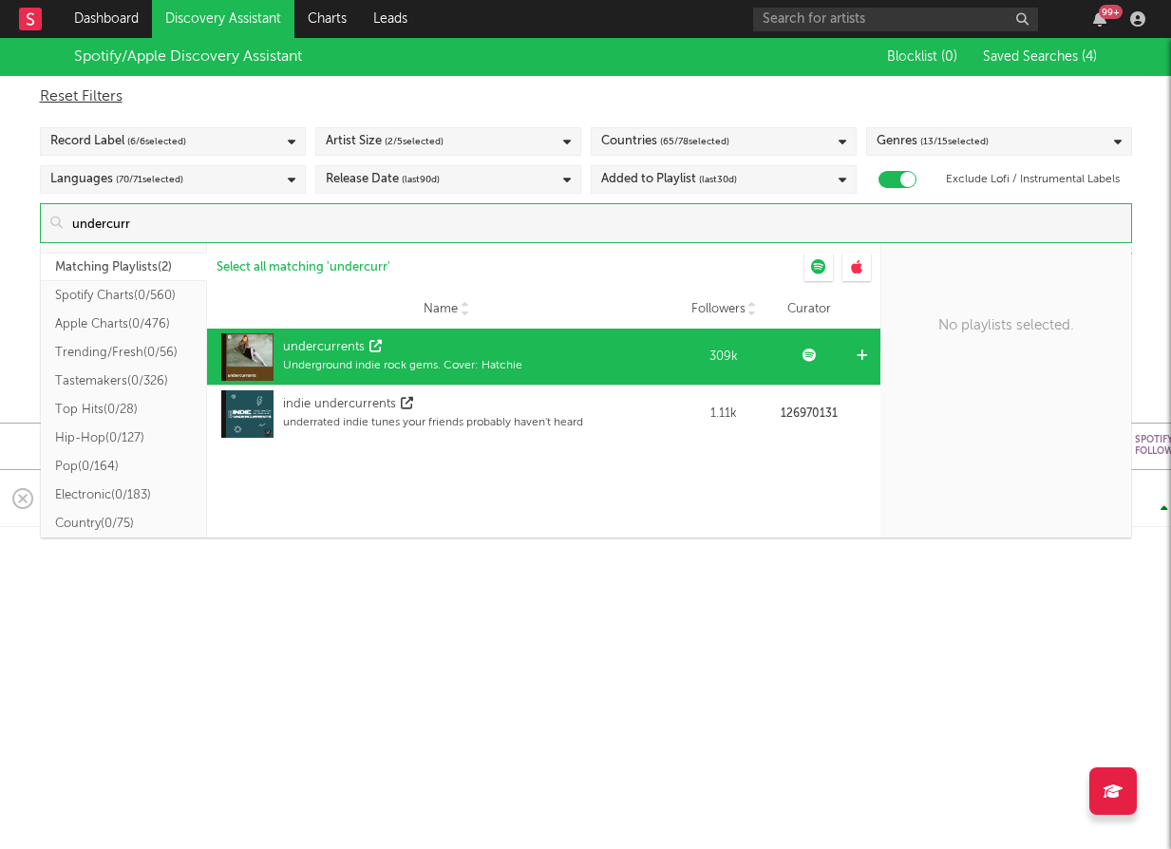
type input "undercurr"
click at [520, 359] on div "Underground indie rock gems. Cover: Hatchie" at bounding box center [402, 365] width 239 height 17
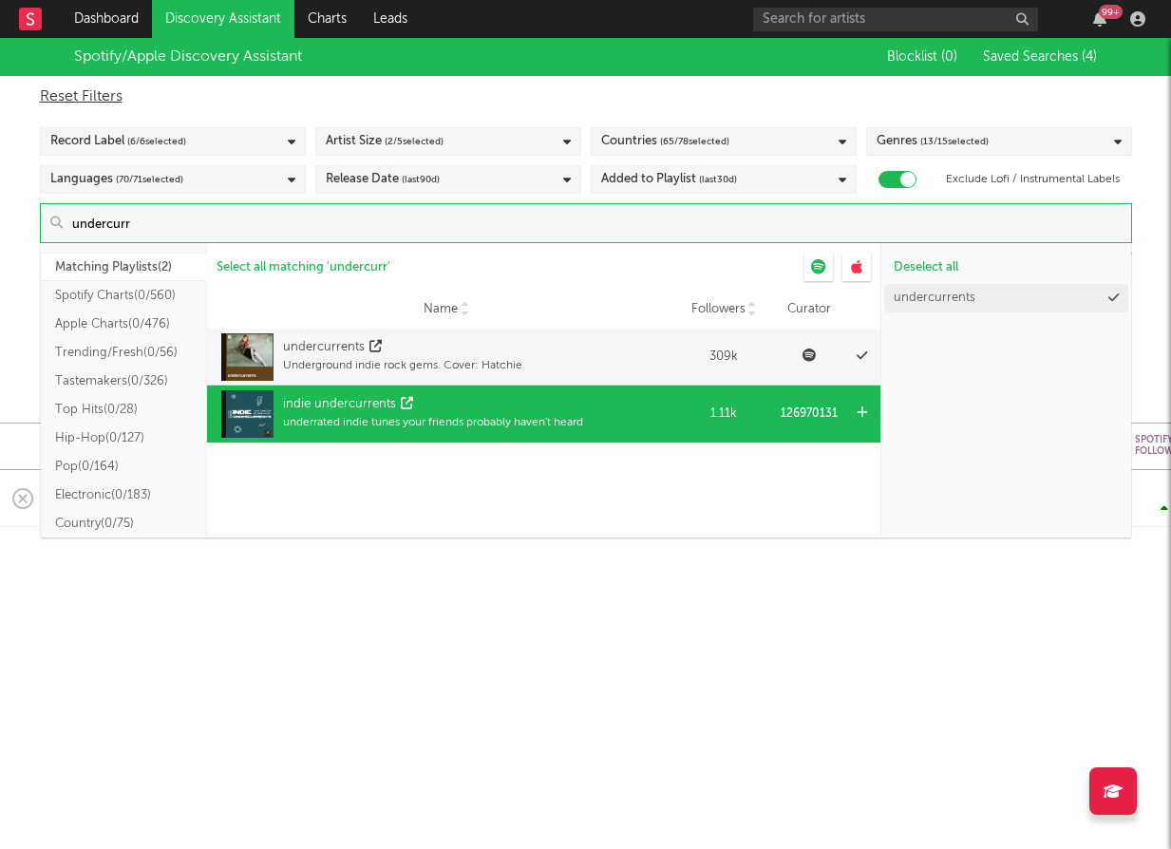
click at [595, 421] on div "indie undercurrents underrated indie tunes your friends probably haven't heard" at bounding box center [447, 414] width 460 height 57
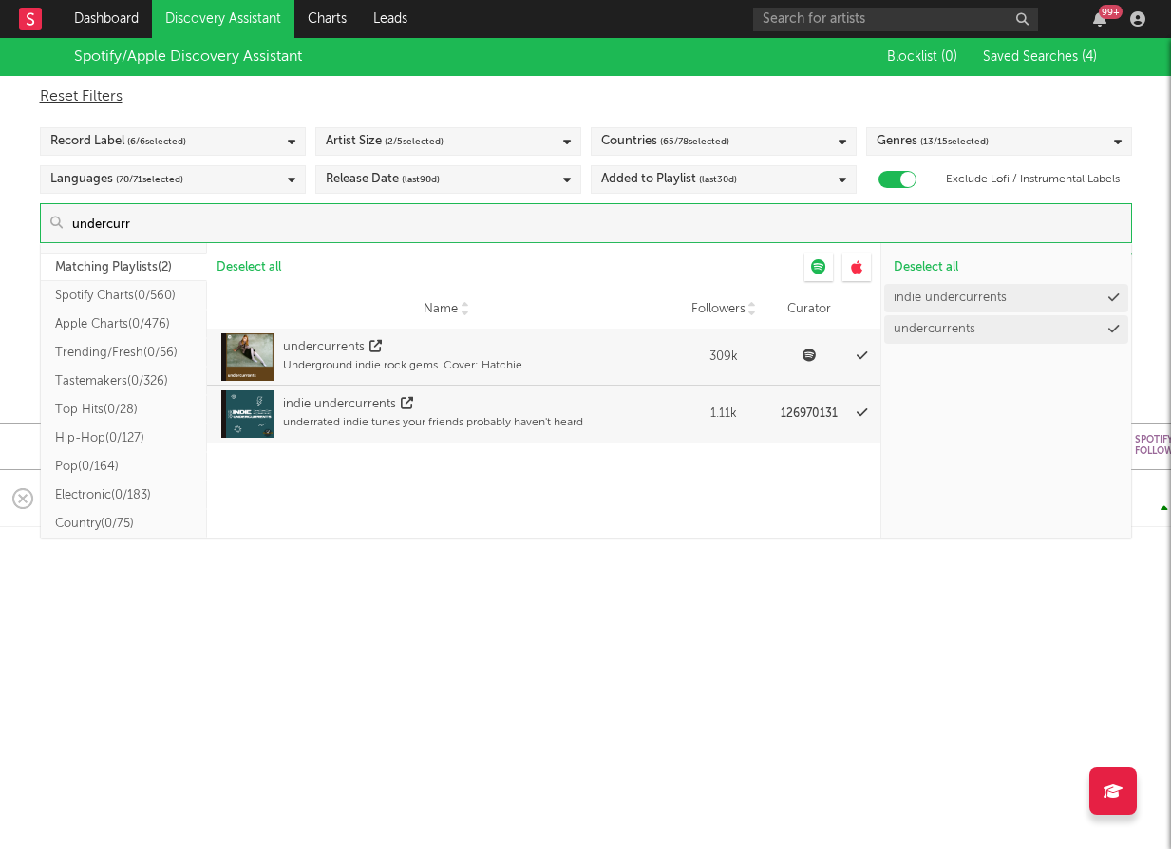
click at [642, 567] on div "Position Position Change Track Last Day Plays 1D Change DoD % Growth 7 Day Play…" at bounding box center [983, 306] width 1966 height 537
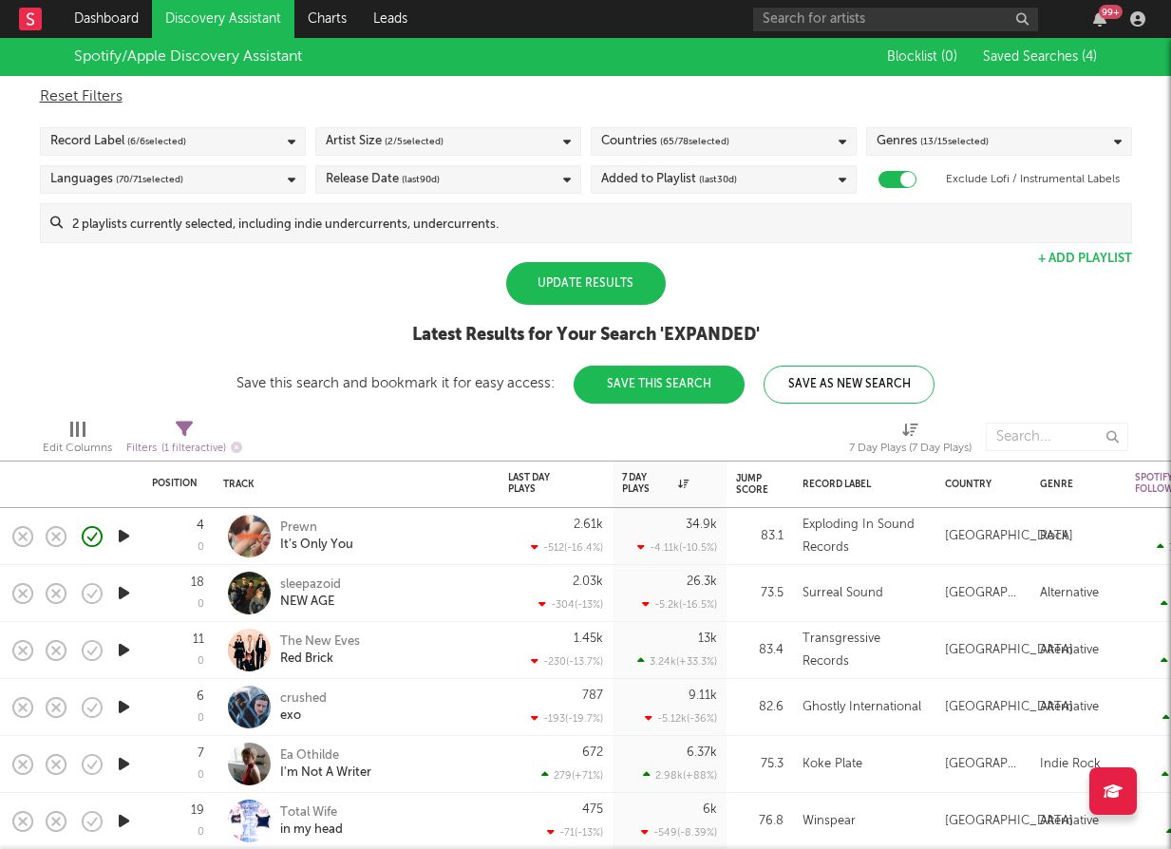
click at [591, 274] on div "Update Results" at bounding box center [586, 283] width 160 height 43
click at [268, 145] on div "Record Label ( 6 / 6 selected)" at bounding box center [173, 141] width 266 height 28
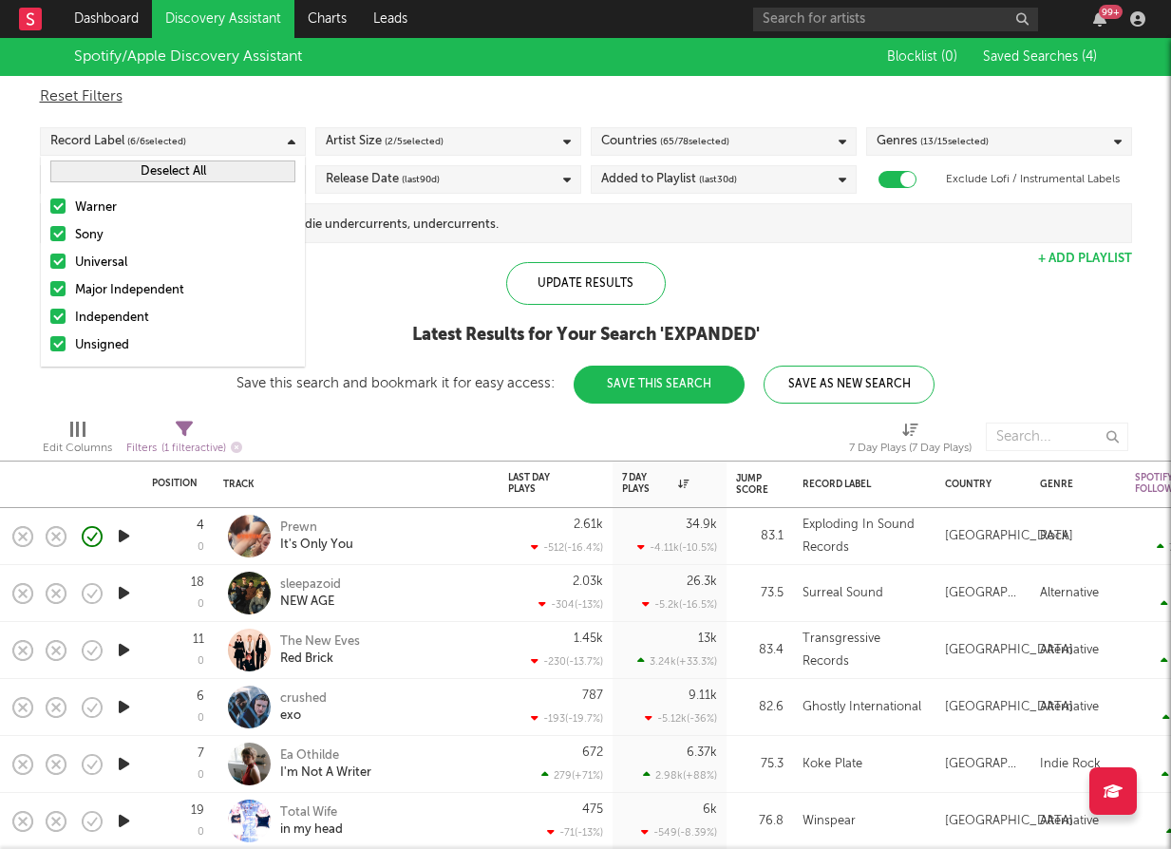
click at [149, 174] on button "Deselect All" at bounding box center [172, 171] width 245 height 22
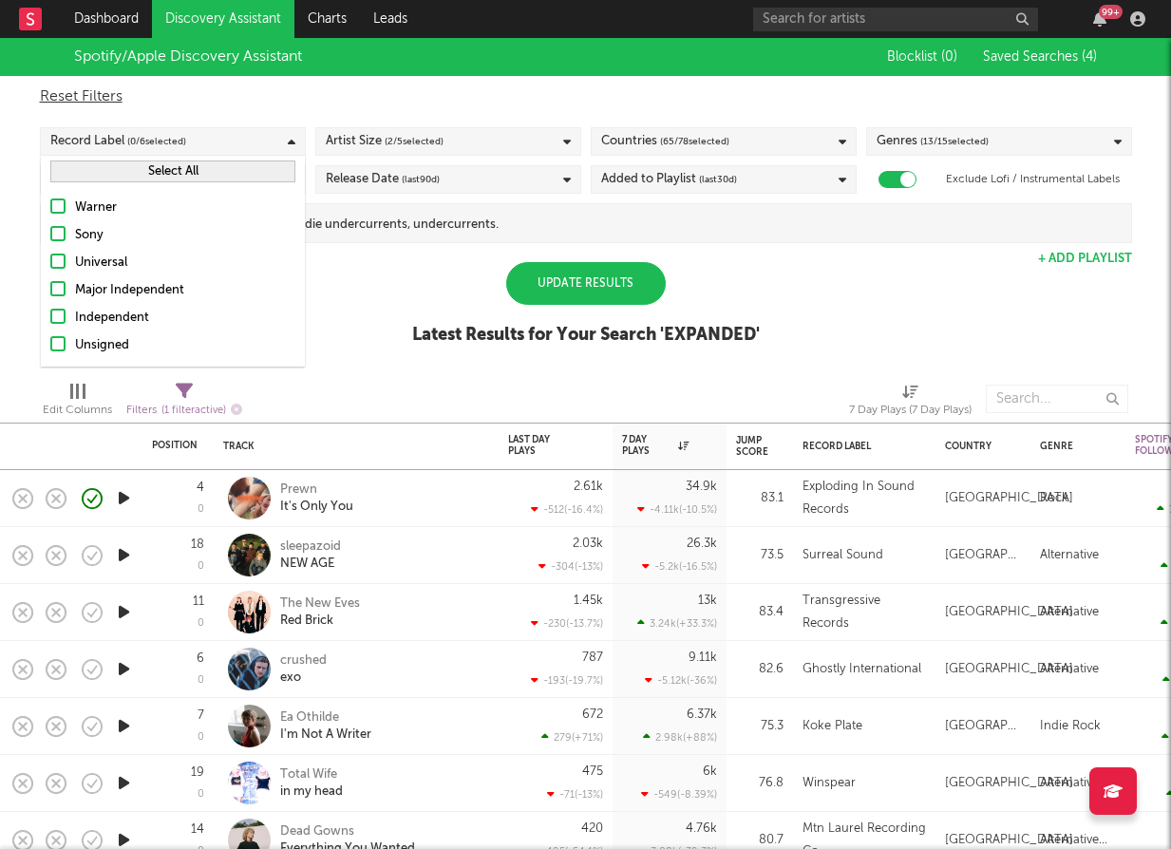
click at [54, 318] on div at bounding box center [57, 316] width 15 height 15
click at [50, 318] on input "Independent" at bounding box center [50, 318] width 0 height 23
click at [56, 336] on div at bounding box center [57, 343] width 15 height 15
click at [50, 335] on input "Unsigned" at bounding box center [50, 345] width 0 height 23
click at [632, 285] on div "Update Results" at bounding box center [586, 283] width 160 height 43
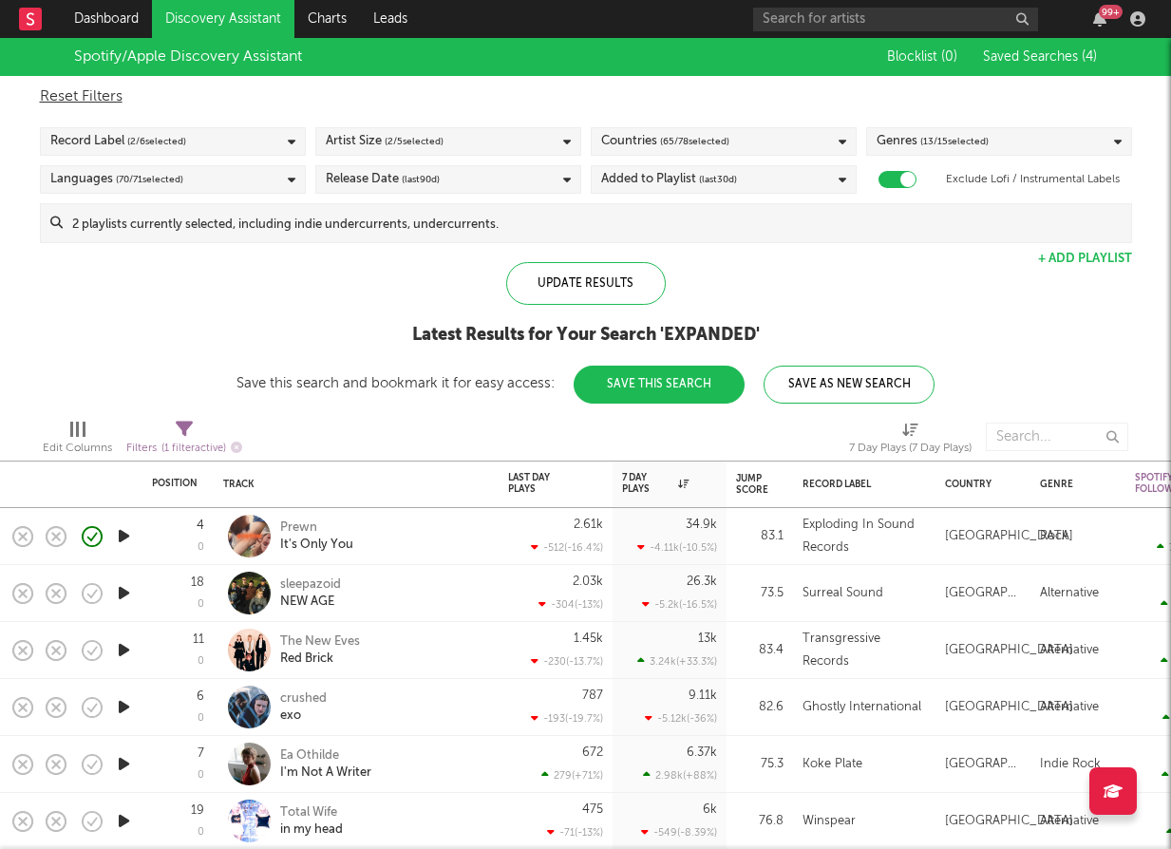
click at [126, 182] on span "( 70 / 71 selected)" at bounding box center [149, 179] width 67 height 23
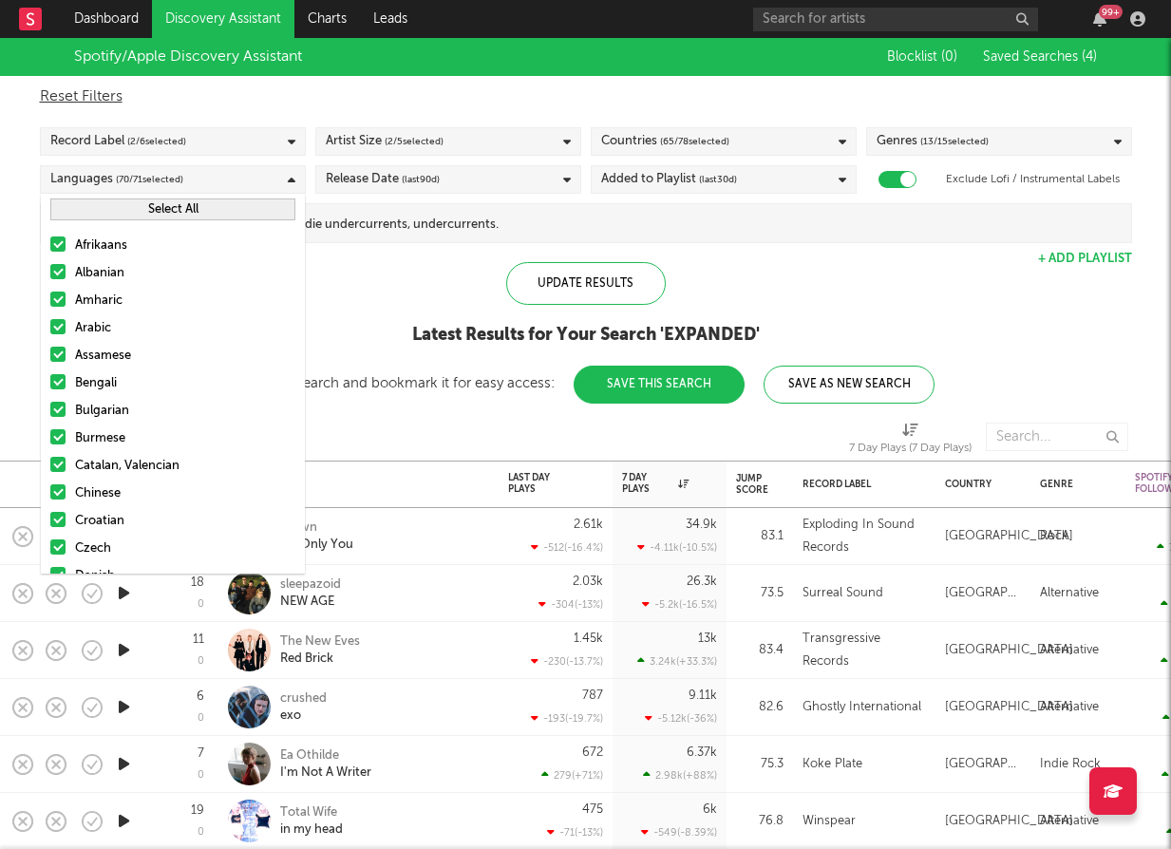
click at [387, 330] on div "Latest Results for Your Search ' EXPANDED '" at bounding box center [585, 335] width 698 height 23
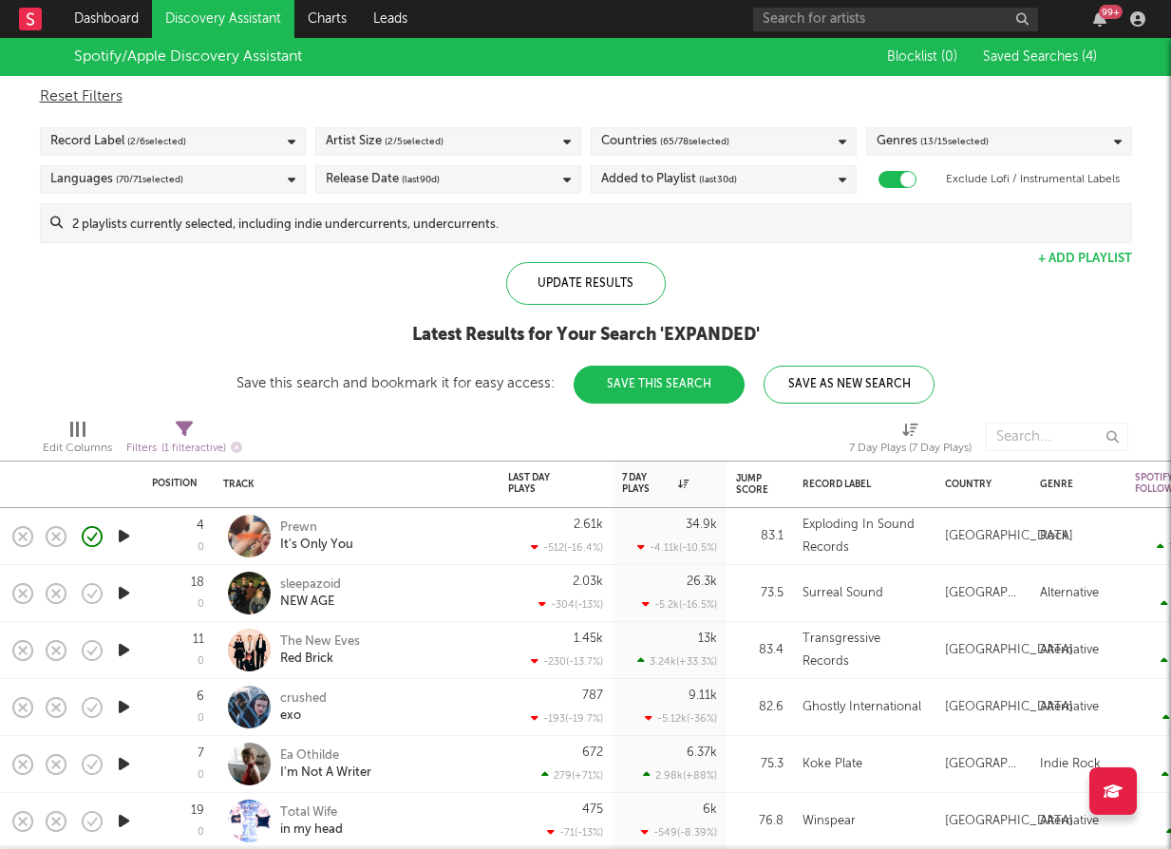
click at [215, 141] on div "Record Label ( 2 / 6 selected)" at bounding box center [173, 141] width 266 height 28
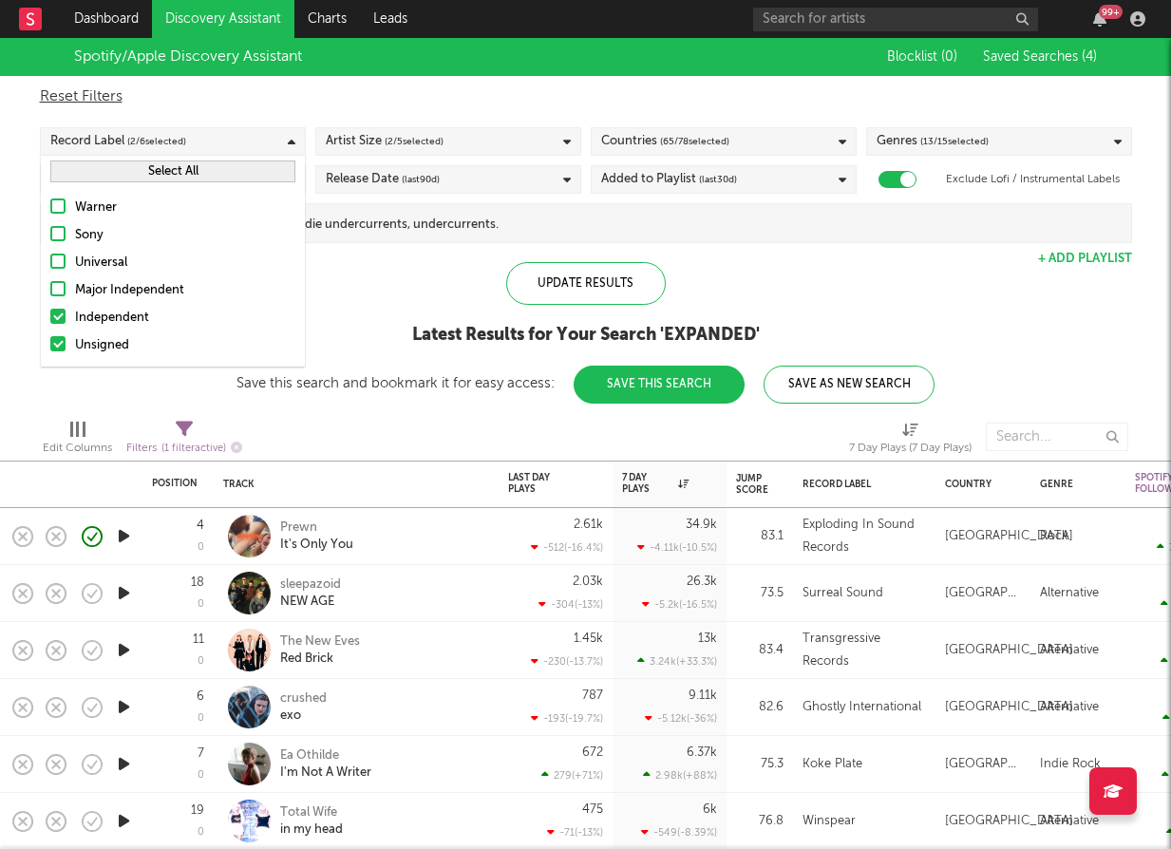
click at [196, 178] on button "Select All" at bounding box center [172, 171] width 245 height 22
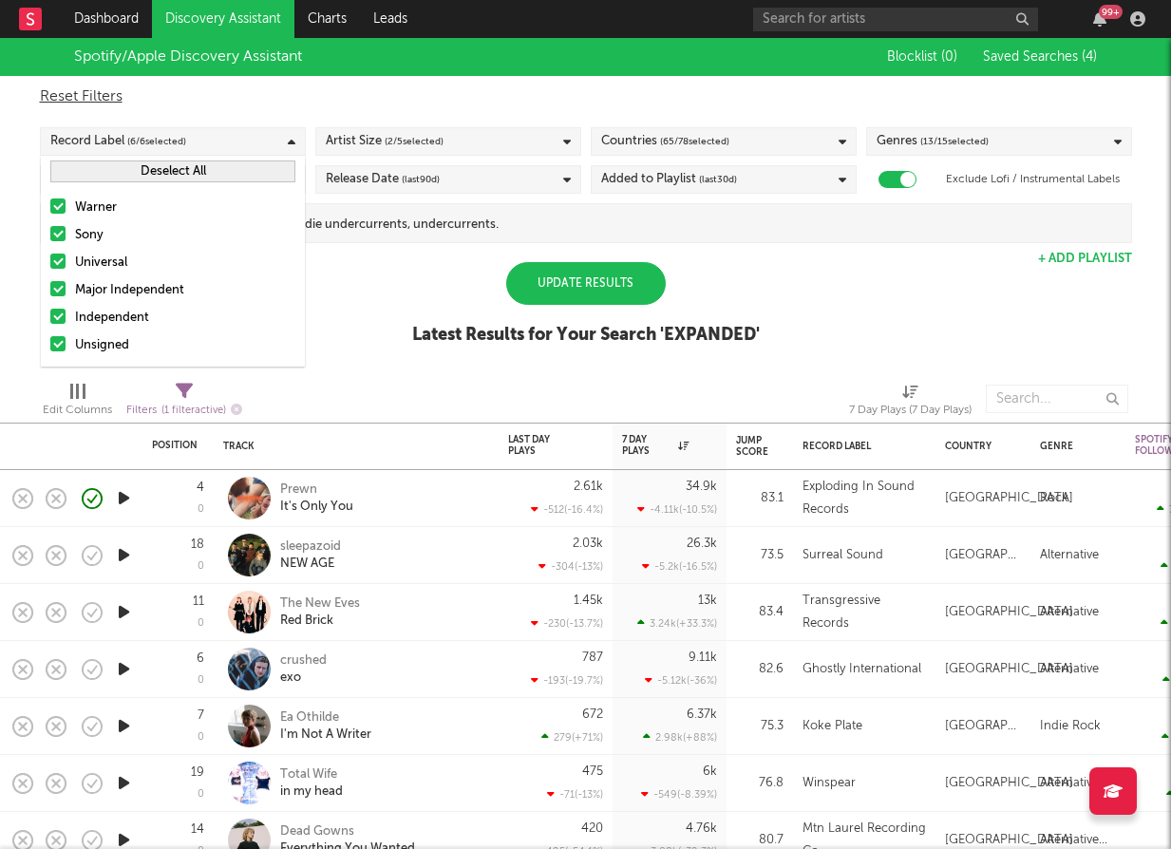
click at [609, 280] on div "Update Results" at bounding box center [586, 283] width 160 height 43
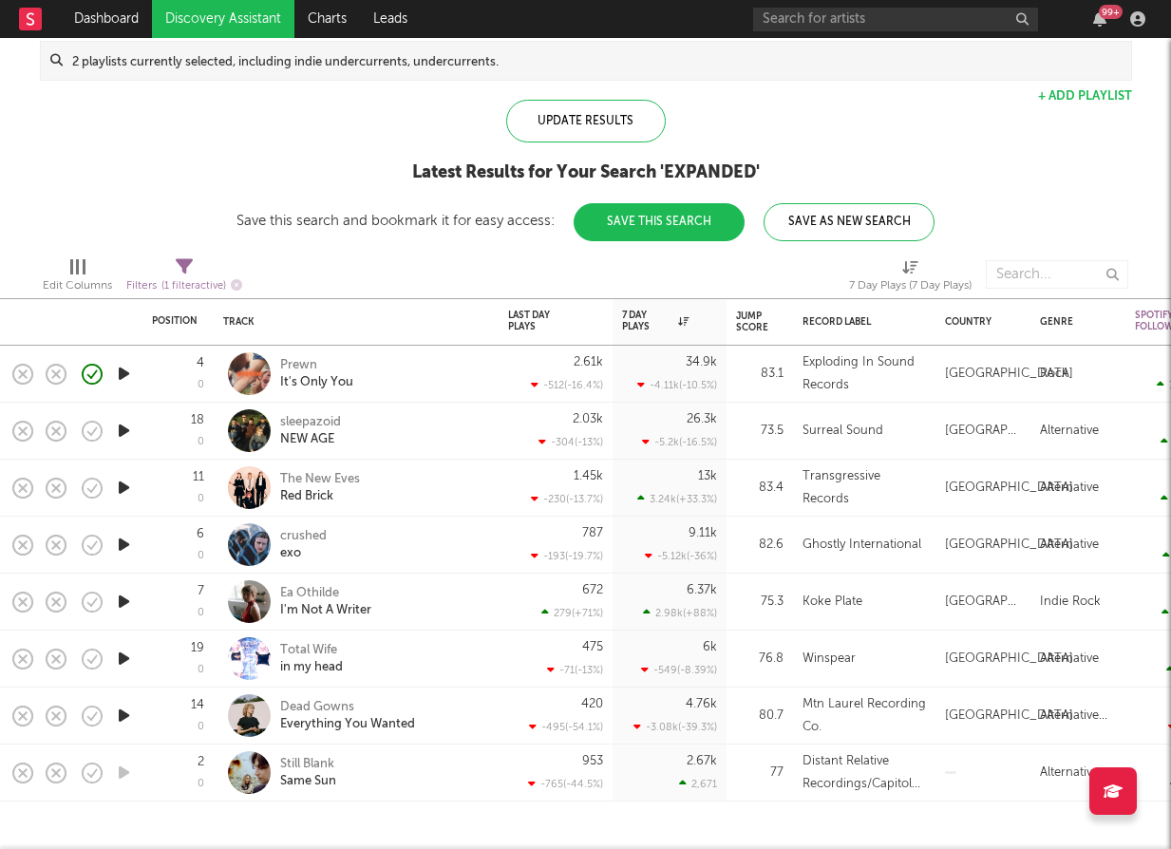
click at [130, 715] on icon "button" at bounding box center [124, 716] width 20 height 24
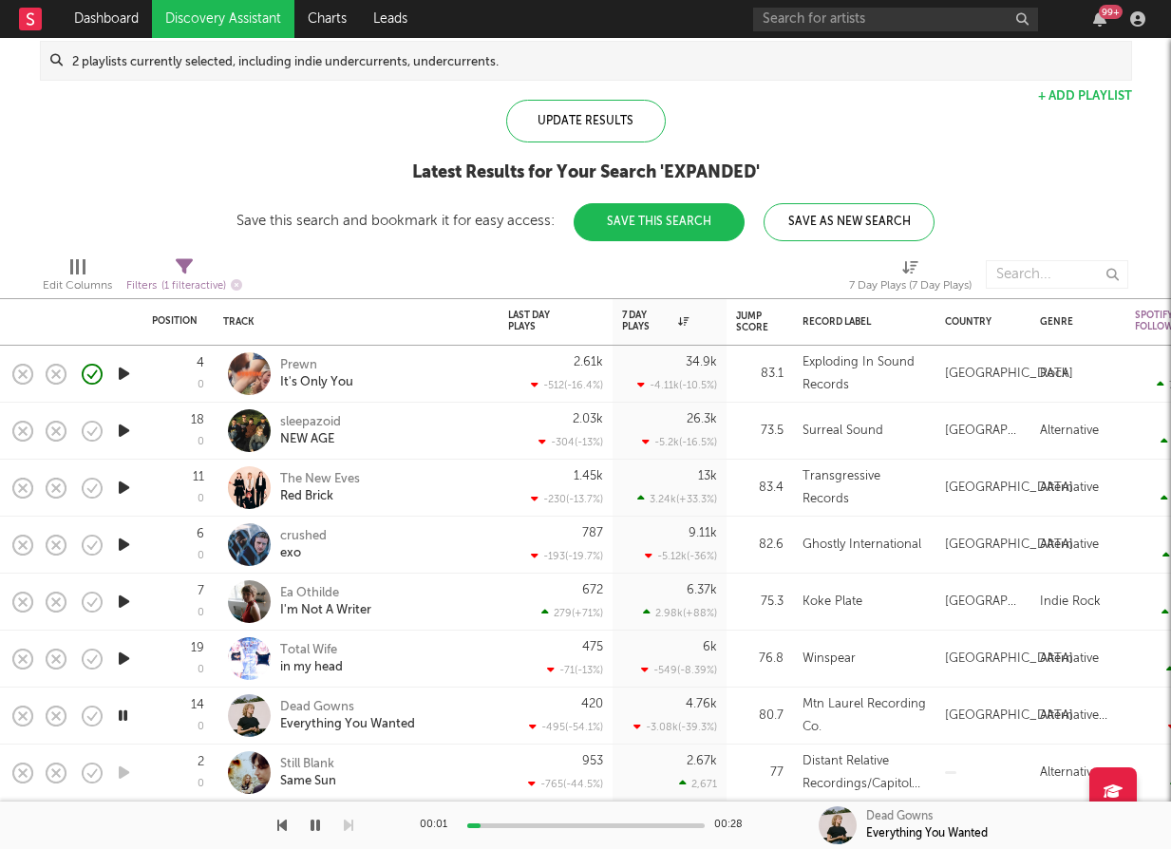
click at [130, 715] on icon "button" at bounding box center [123, 716] width 18 height 24
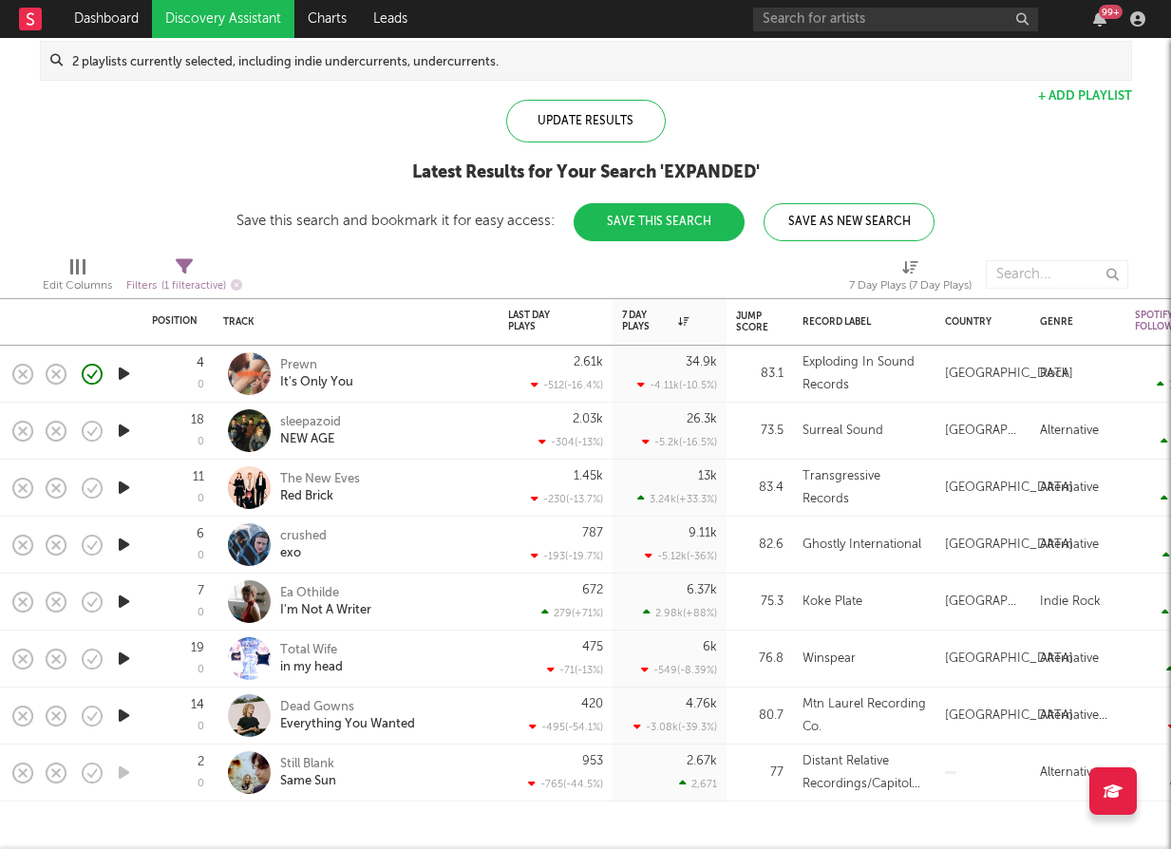
click at [123, 547] on icon "button" at bounding box center [124, 545] width 20 height 24
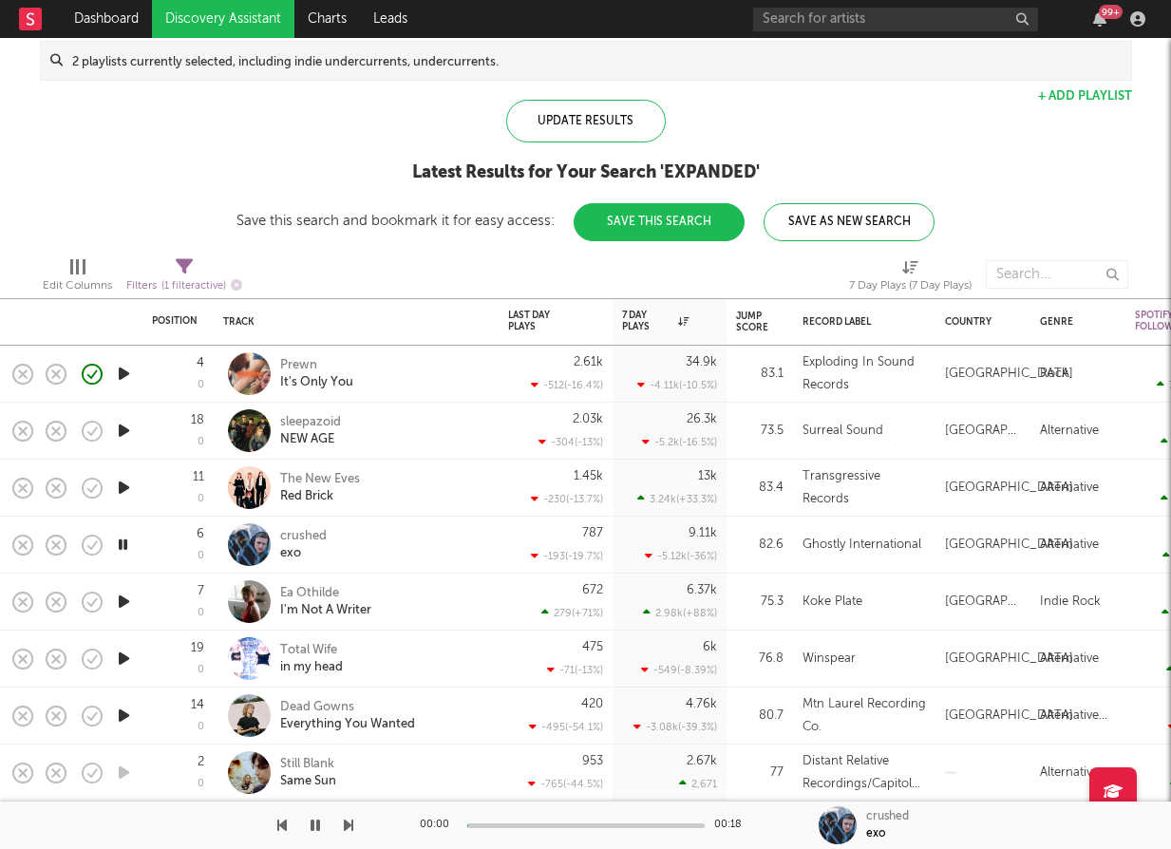
click at [123, 547] on icon "button" at bounding box center [123, 545] width 18 height 24
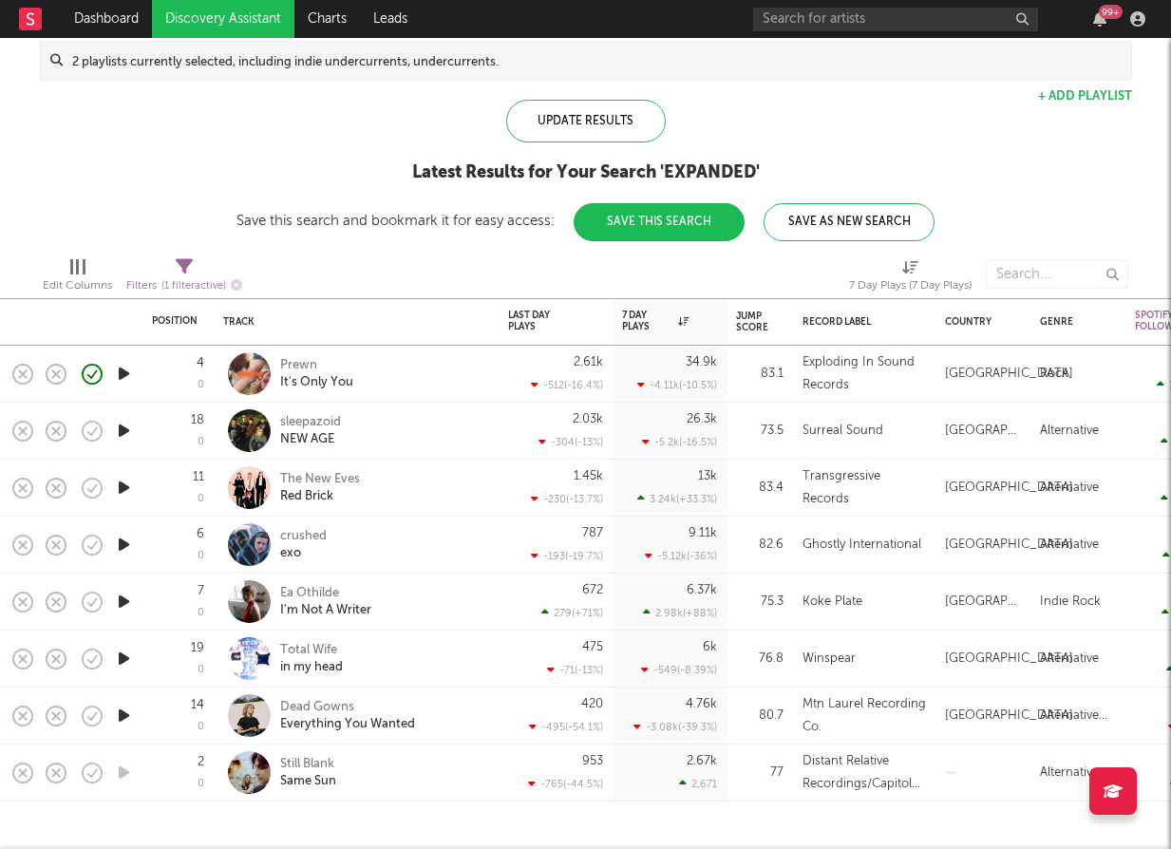
click at [122, 598] on icon "button" at bounding box center [124, 602] width 20 height 24
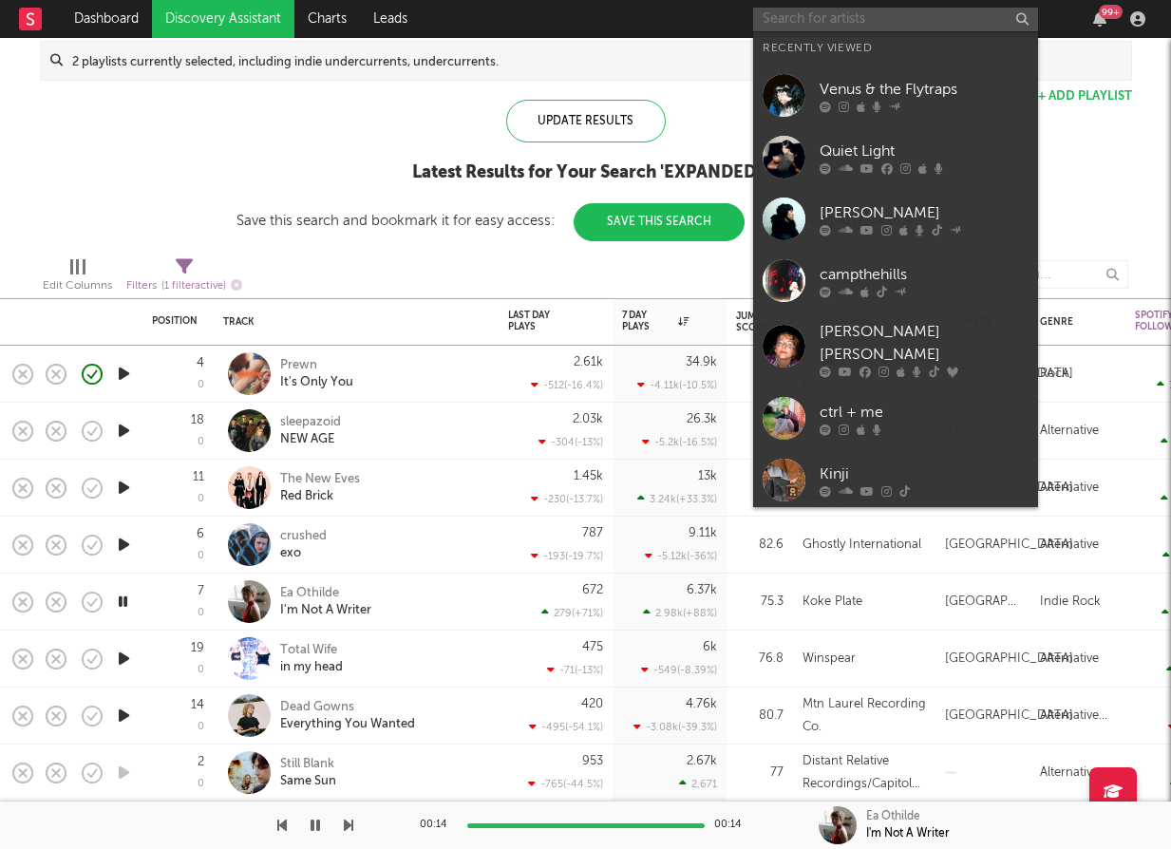
click at [978, 16] on input "text" at bounding box center [895, 20] width 285 height 24
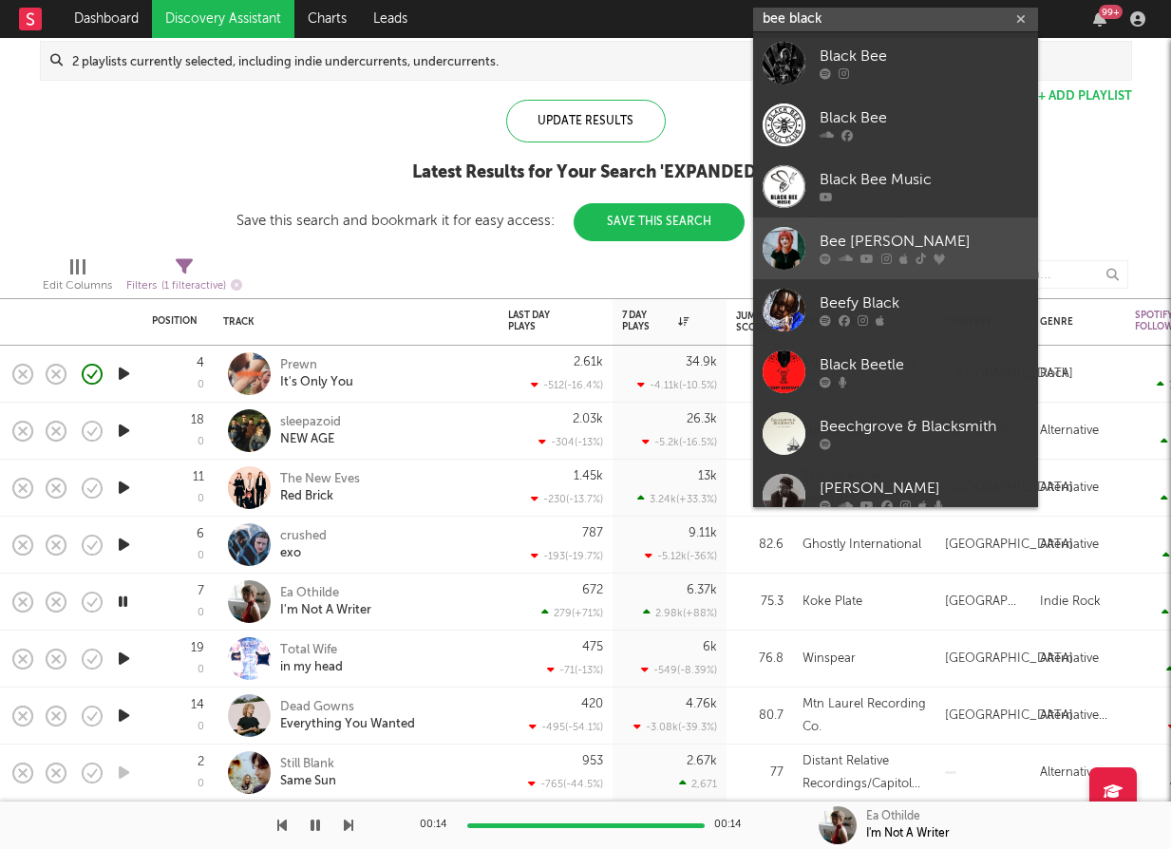
type input "bee black"
click at [900, 236] on div "Bee Blackwell" at bounding box center [924, 242] width 209 height 23
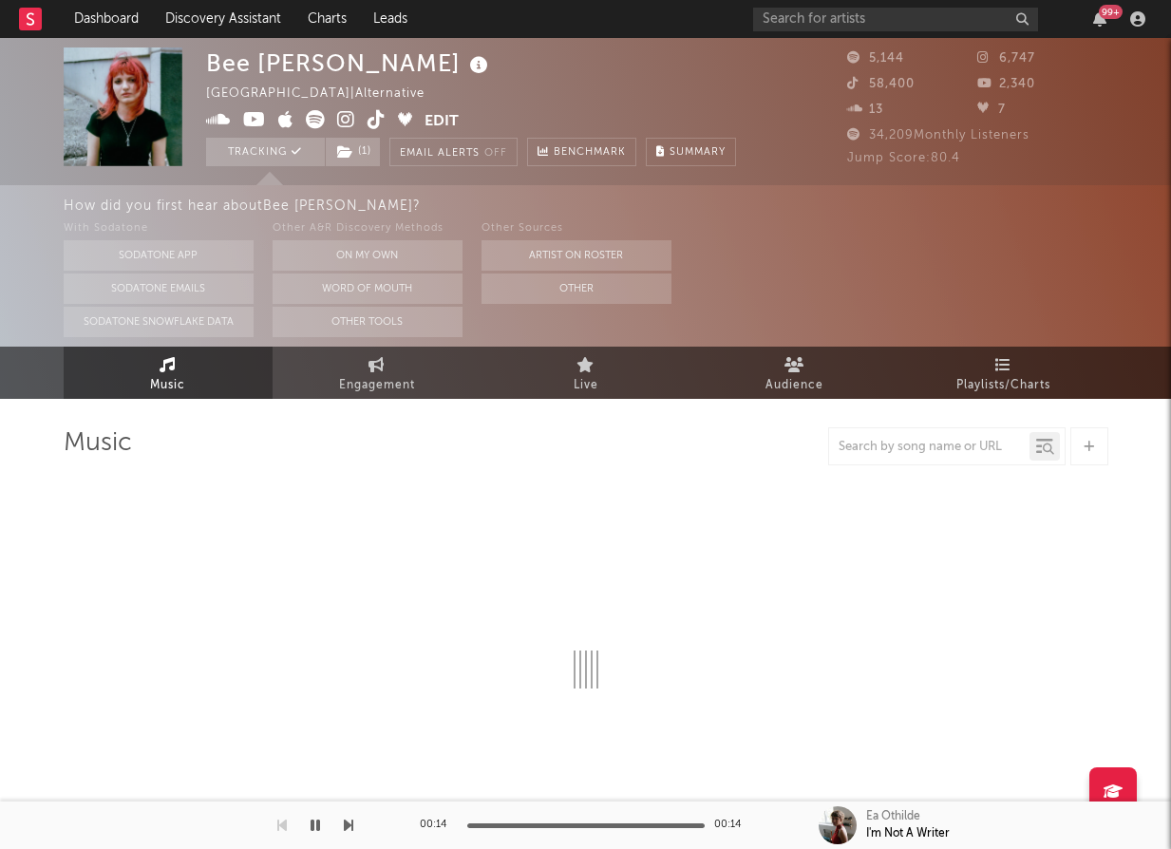
select select "6m"
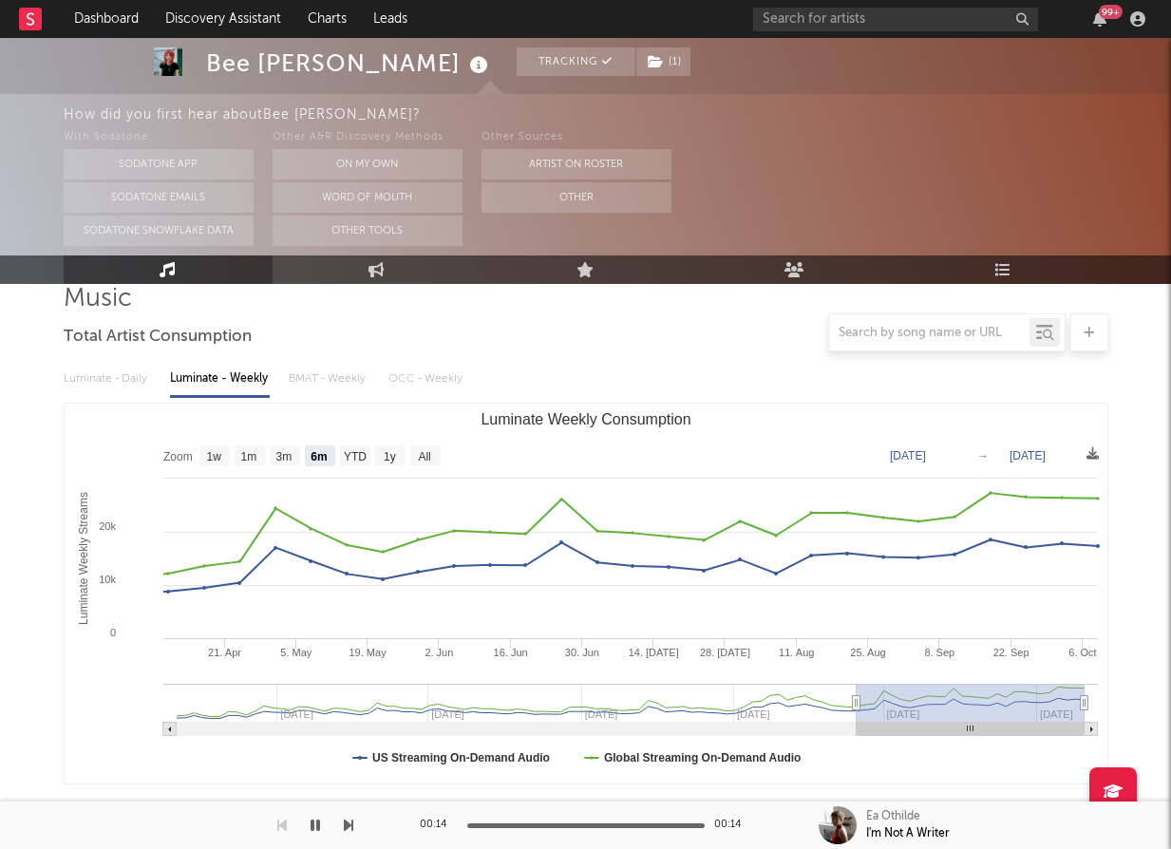
scroll to position [141, 0]
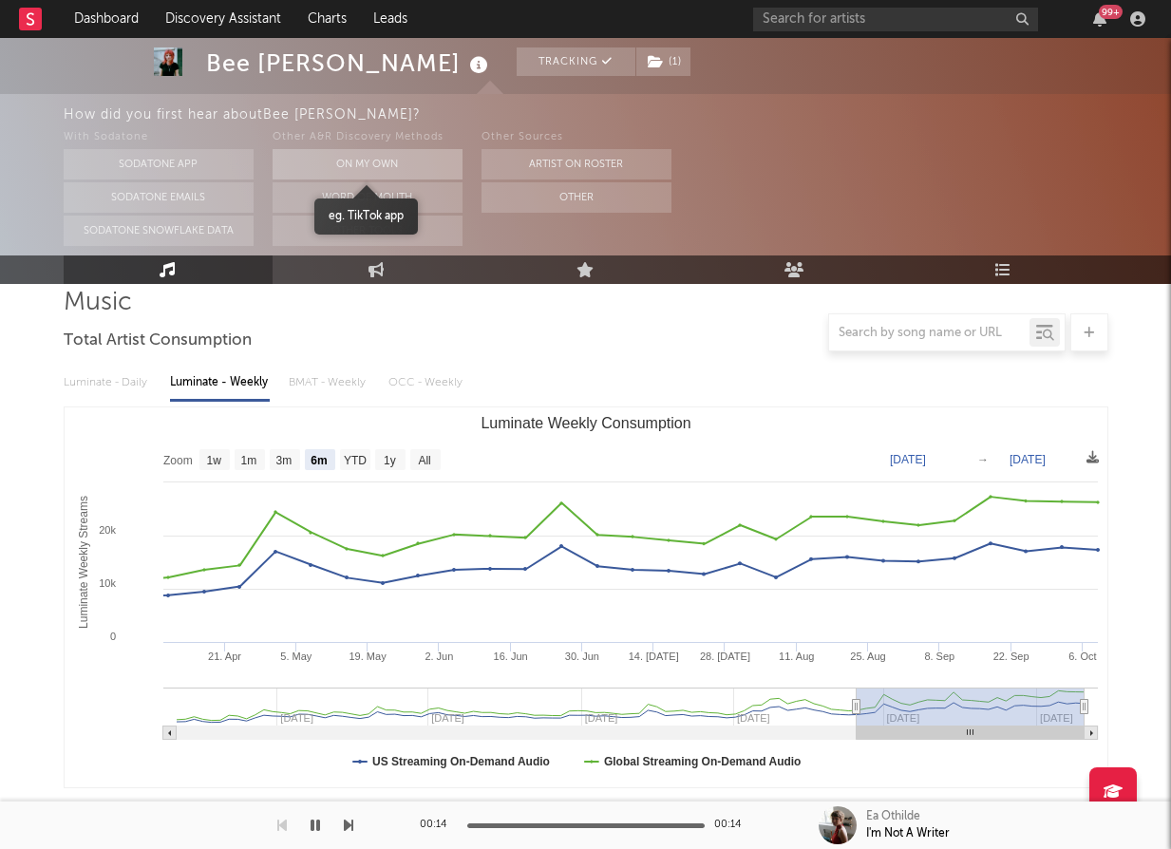
click at [418, 171] on button "On My Own" at bounding box center [368, 164] width 190 height 30
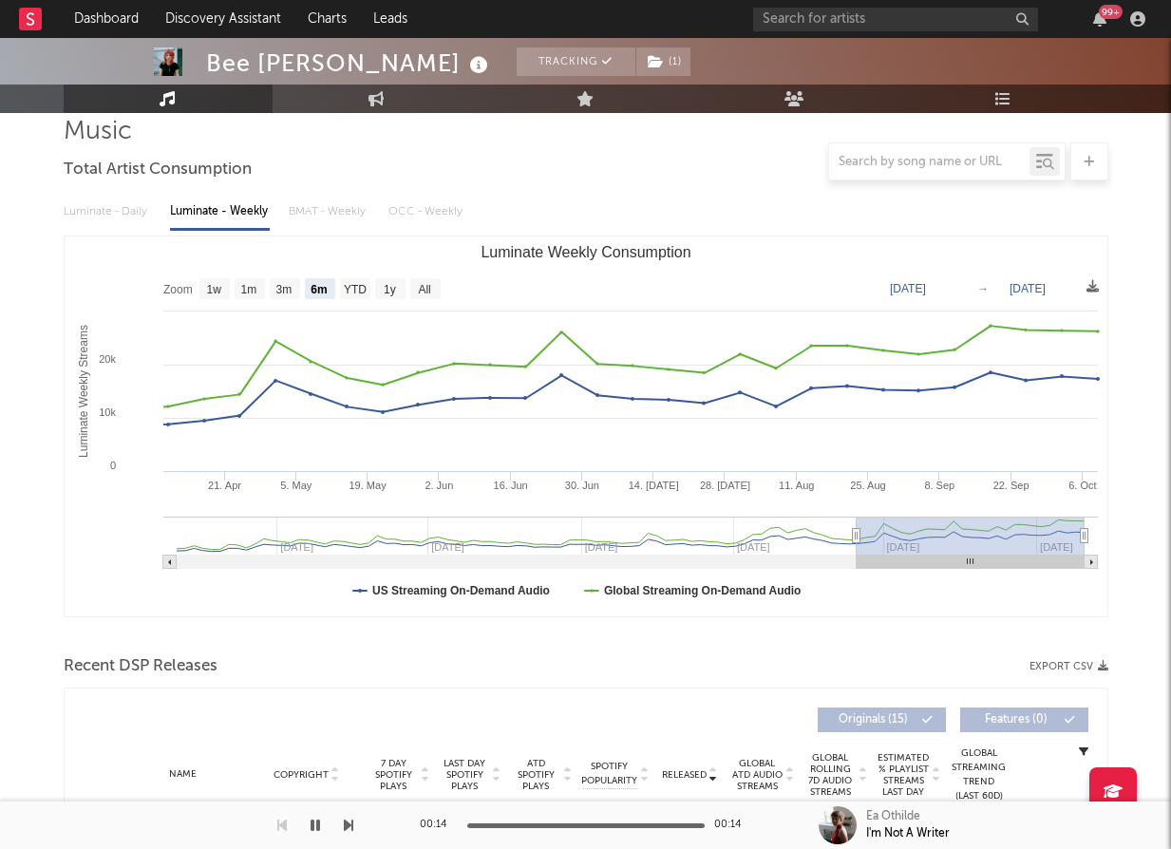
scroll to position [0, 0]
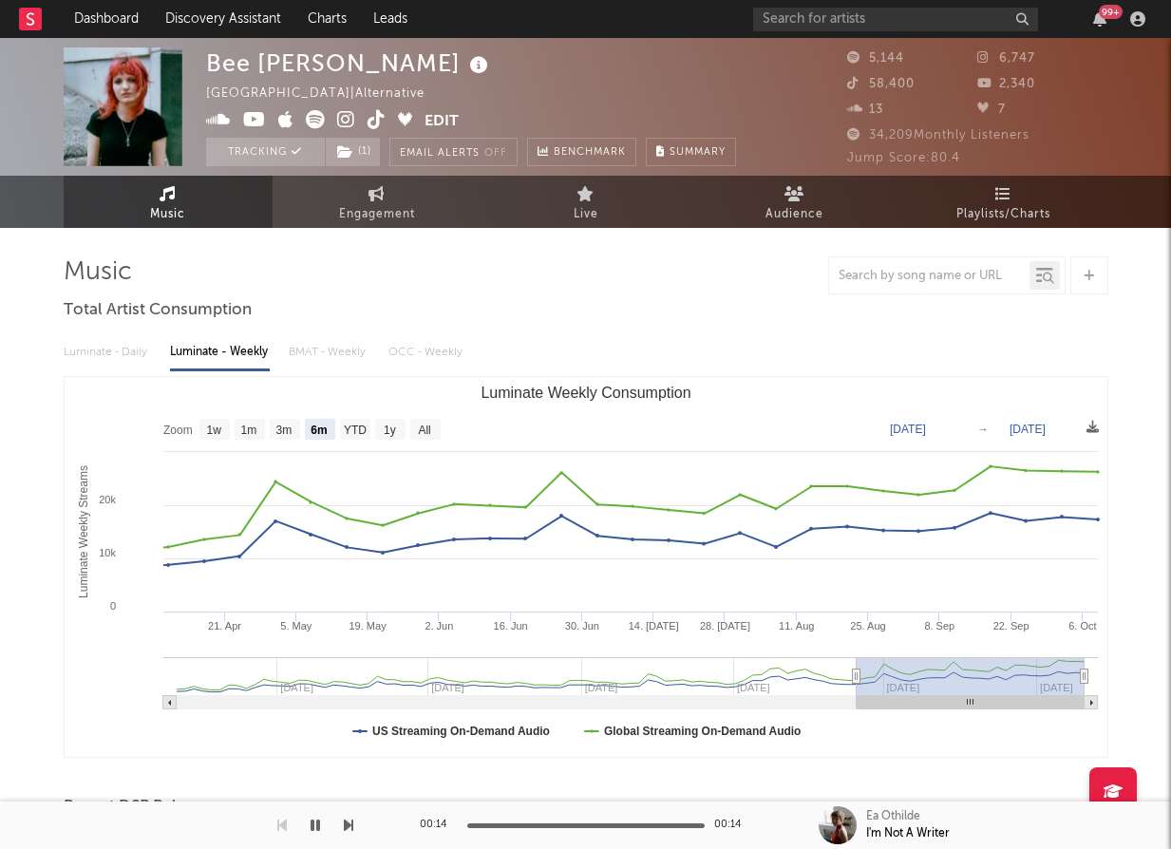
click at [375, 123] on icon at bounding box center [377, 119] width 18 height 19
